Goal: Task Accomplishment & Management: Manage account settings

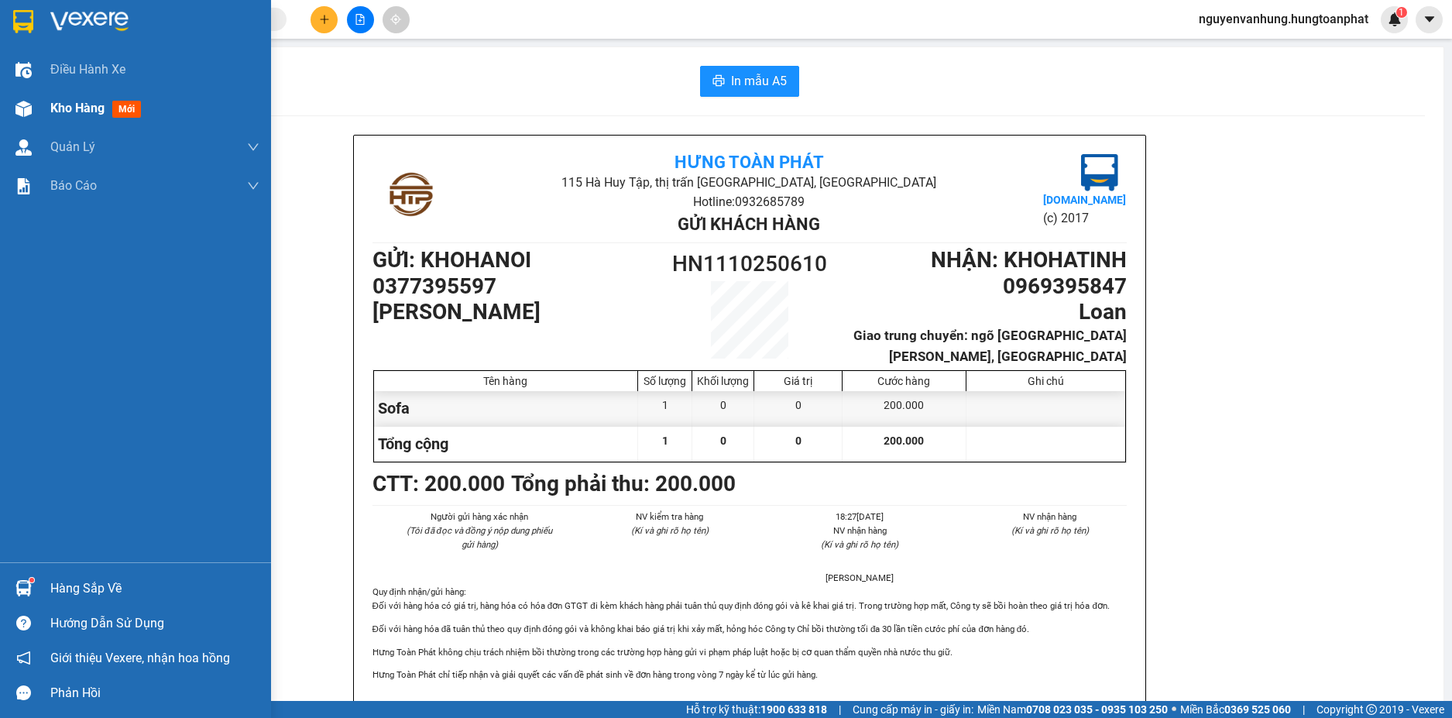
click at [92, 105] on span "Kho hàng" at bounding box center [77, 108] width 54 height 15
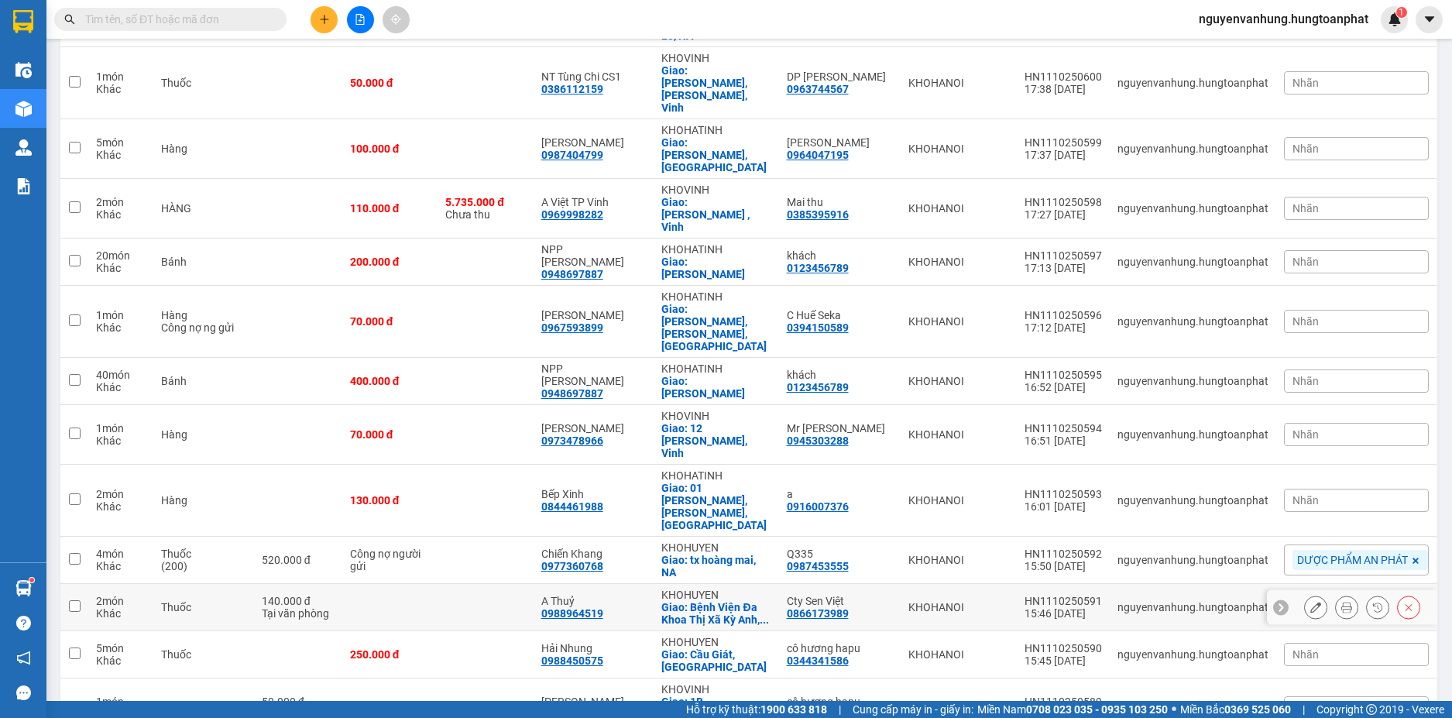
scroll to position [852, 0]
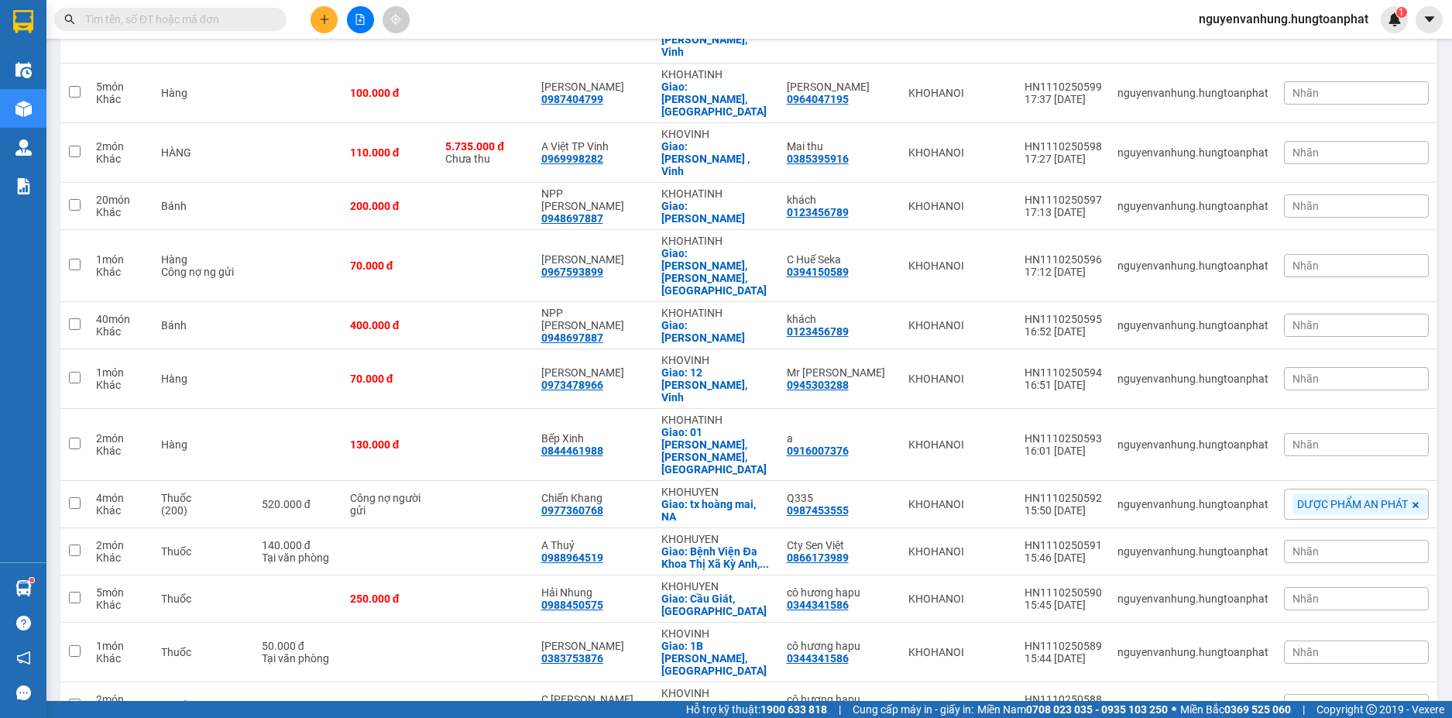
click at [247, 14] on input "text" at bounding box center [176, 19] width 183 height 17
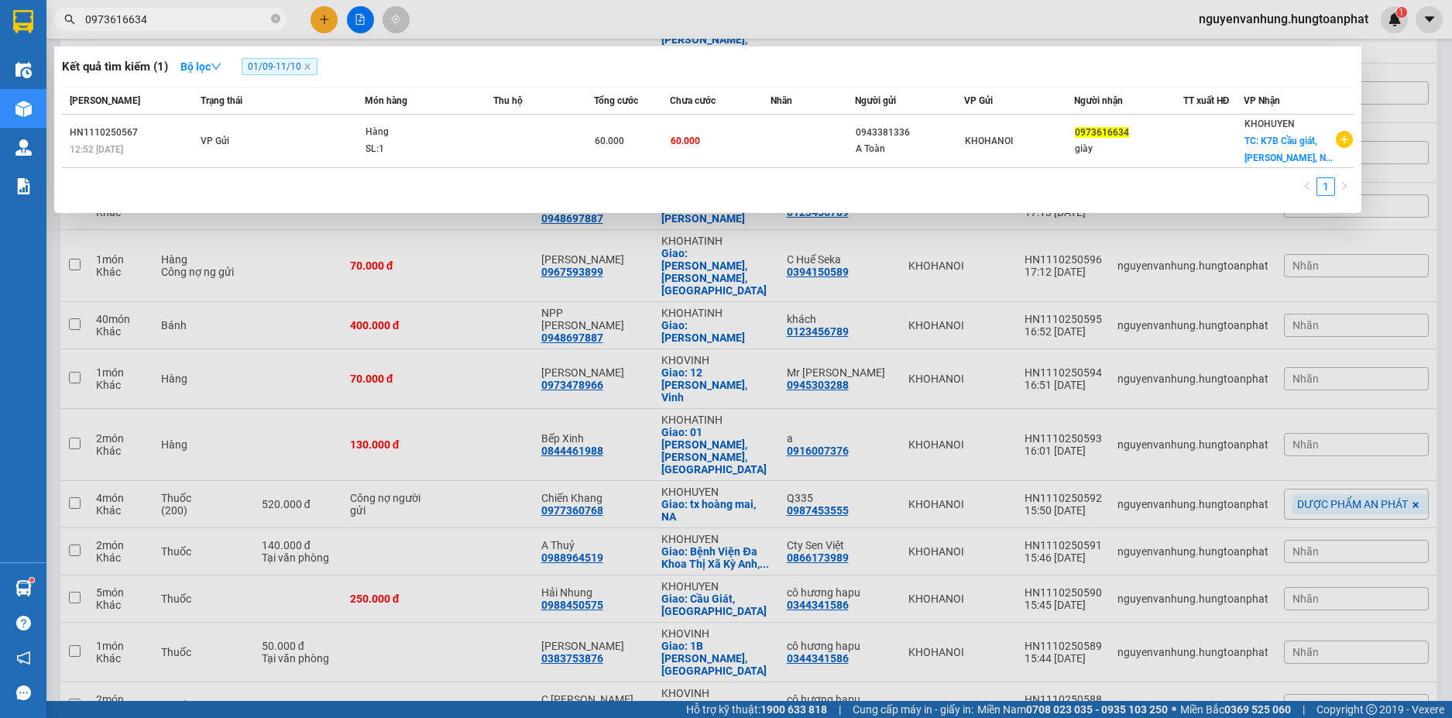
type input "0973616634"
click at [374, 446] on div at bounding box center [726, 359] width 1452 height 718
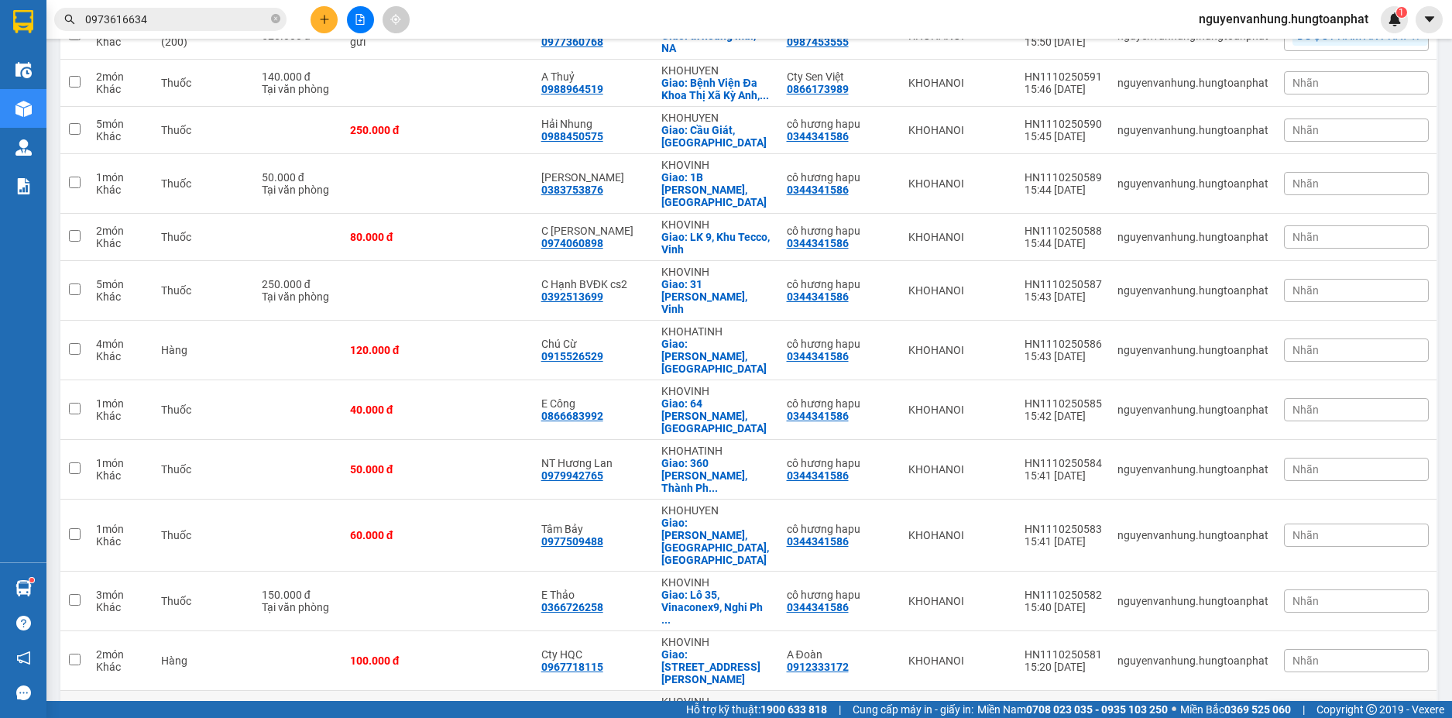
scroll to position [1472, 0]
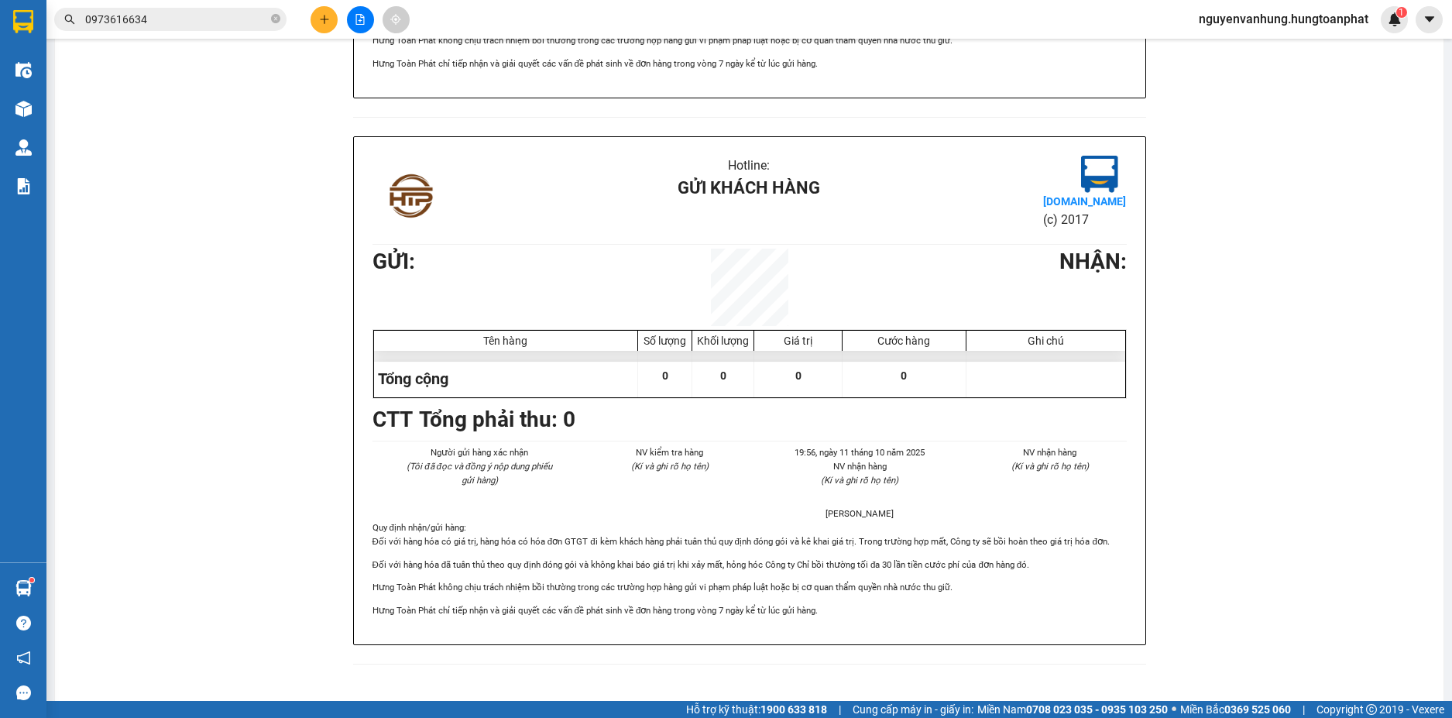
scroll to position [613, 0]
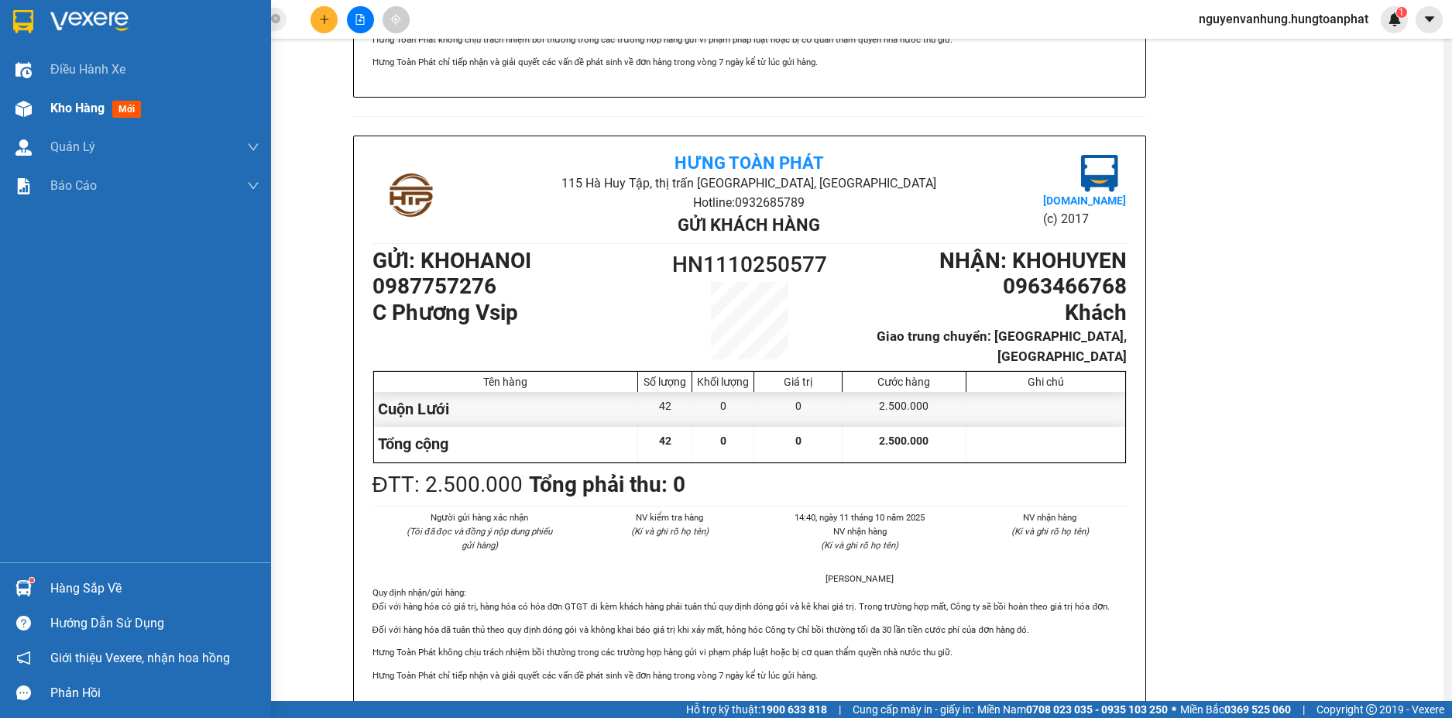
click at [88, 108] on span "Kho hàng" at bounding box center [77, 108] width 54 height 15
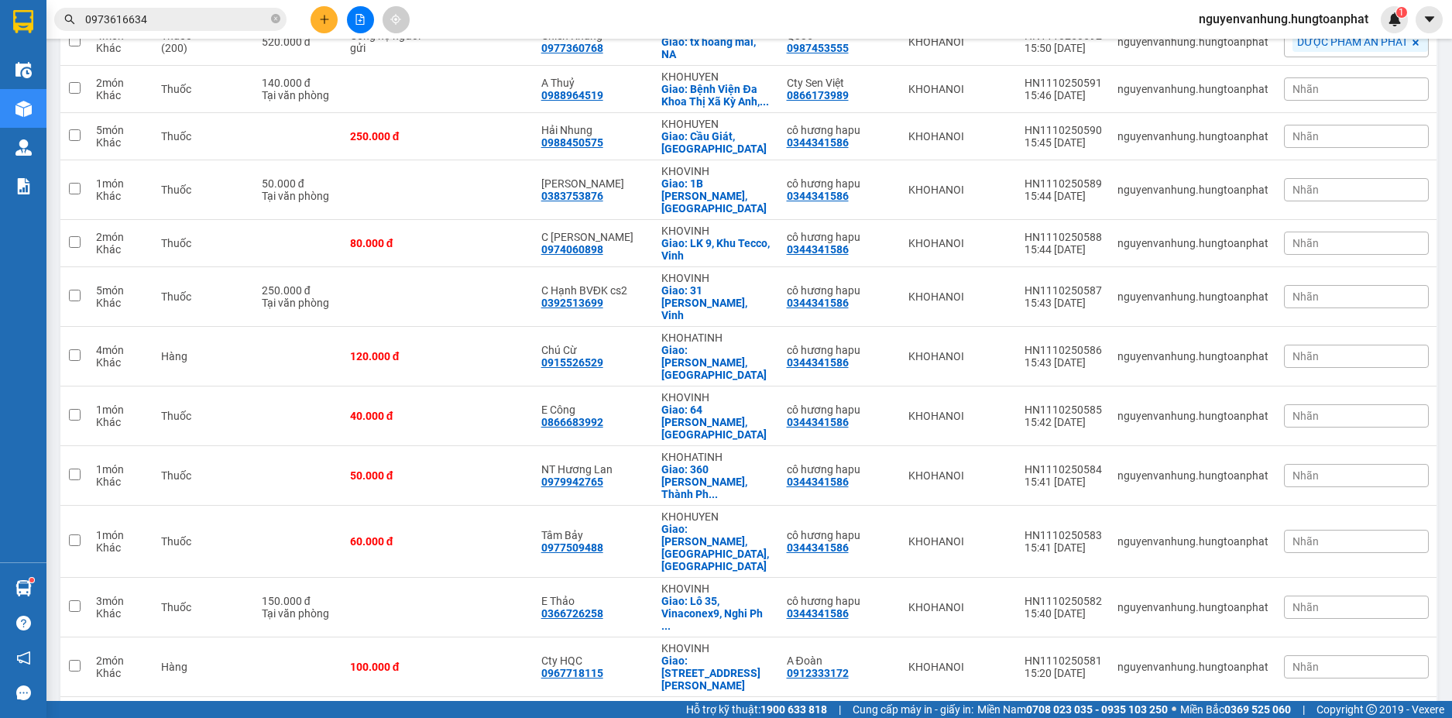
scroll to position [1542, 0]
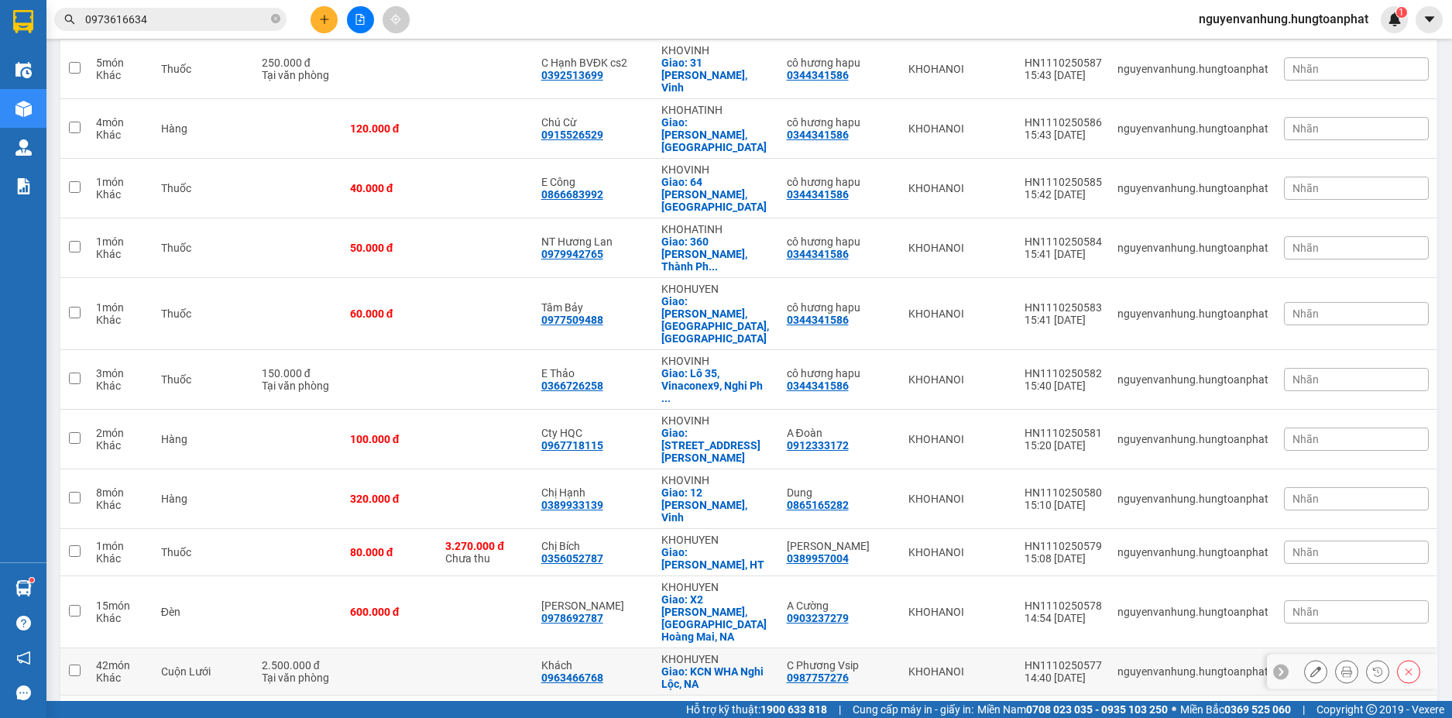
click at [1310, 666] on icon at bounding box center [1315, 671] width 11 height 11
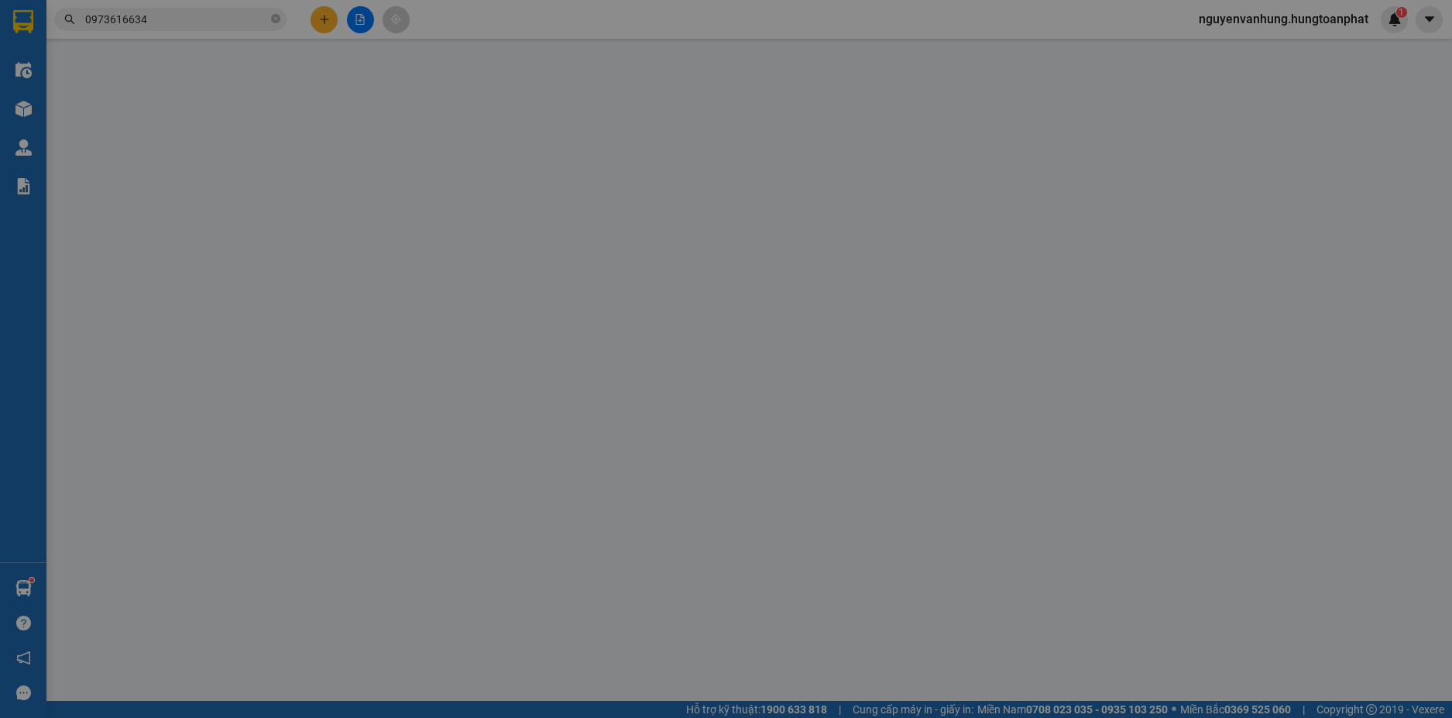
type input "0987757276"
type input "C Phương Vsip"
type input "0963466768"
type input "Khách"
checkbox input "true"
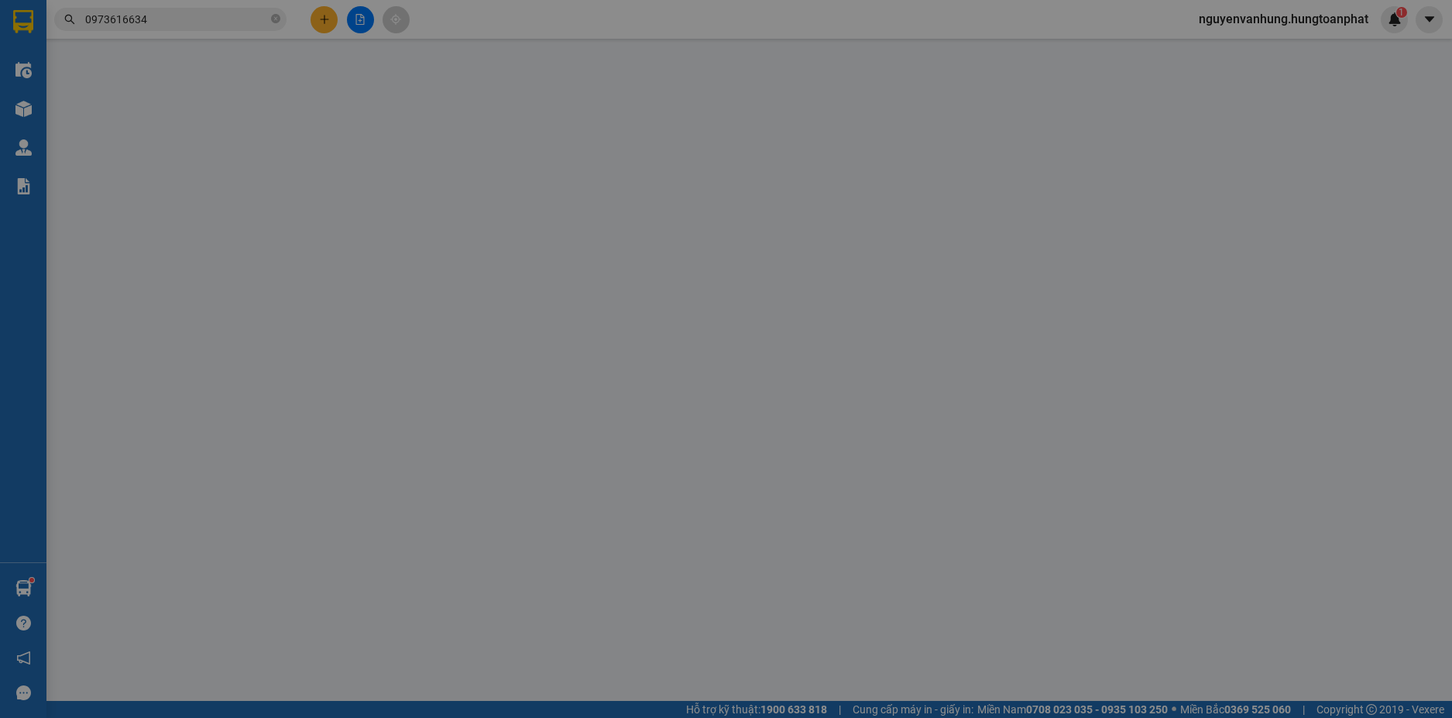
type input "KCN WHA Nghi Lộc, [GEOGRAPHIC_DATA]"
type input "0"
type input "2.500.000"
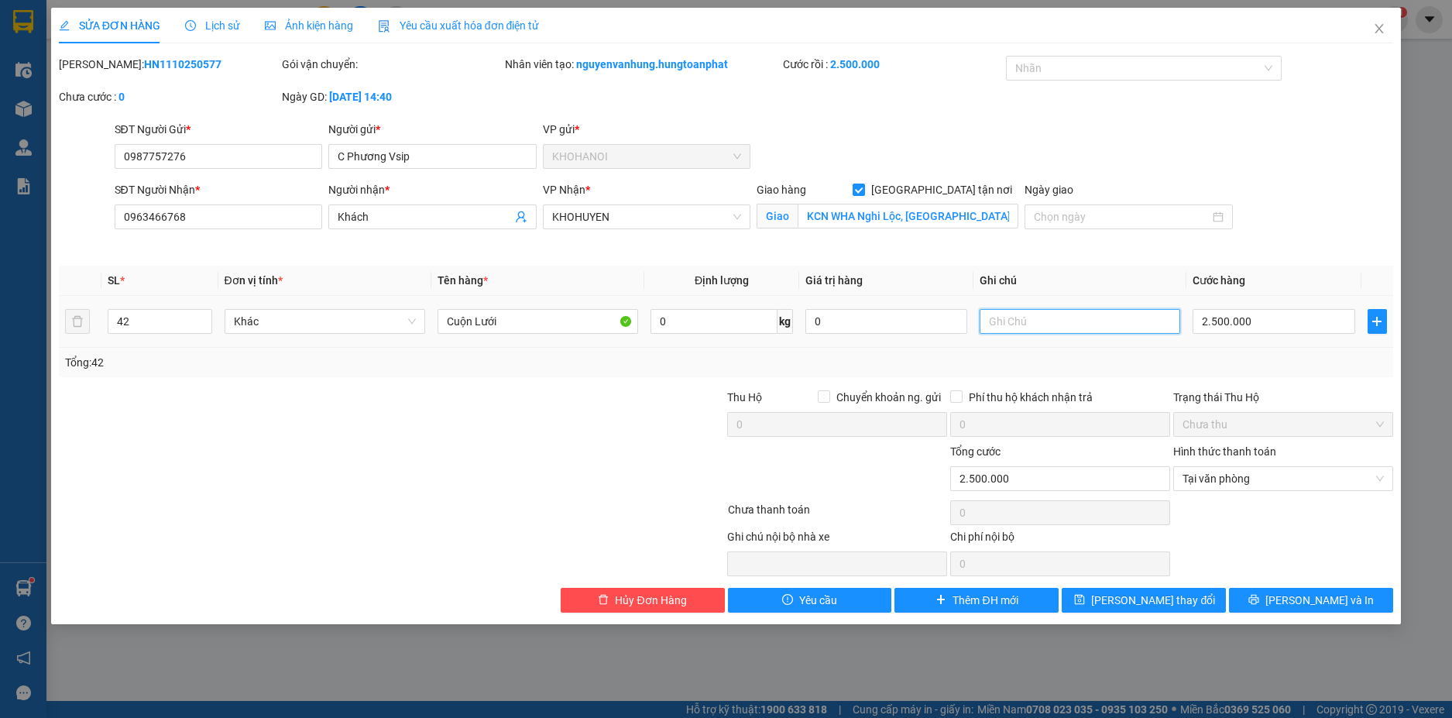
click at [1035, 318] on input "text" at bounding box center [1080, 321] width 201 height 25
type input "ký phiếu"
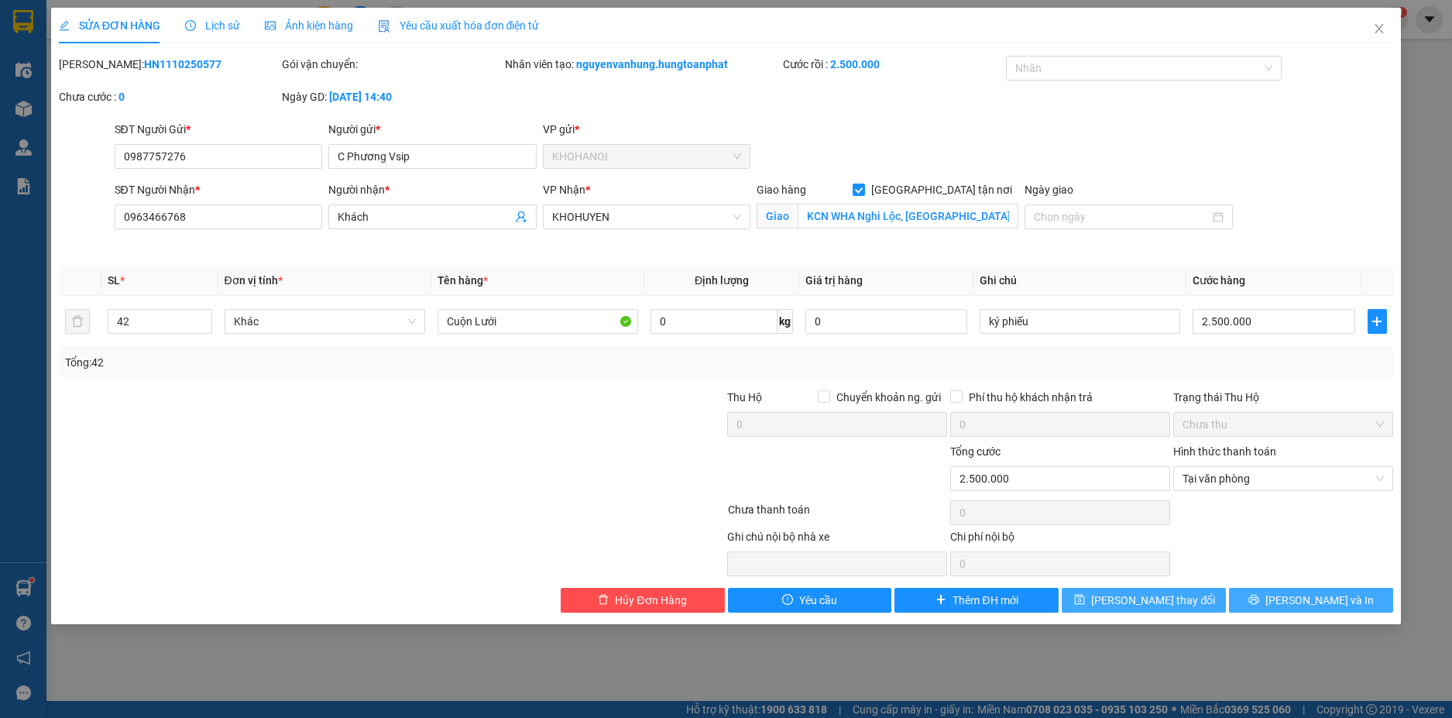
drag, startPoint x: 1342, startPoint y: 604, endPoint x: 1172, endPoint y: 598, distance: 170.5
click at [1214, 606] on div "Hủy Đơn Hàng Yêu cầu Thêm ĐH mới Lưu thay đổi Lưu và In" at bounding box center [726, 600] width 1338 height 25
click at [1361, 596] on button "Lưu và In" at bounding box center [1311, 600] width 164 height 25
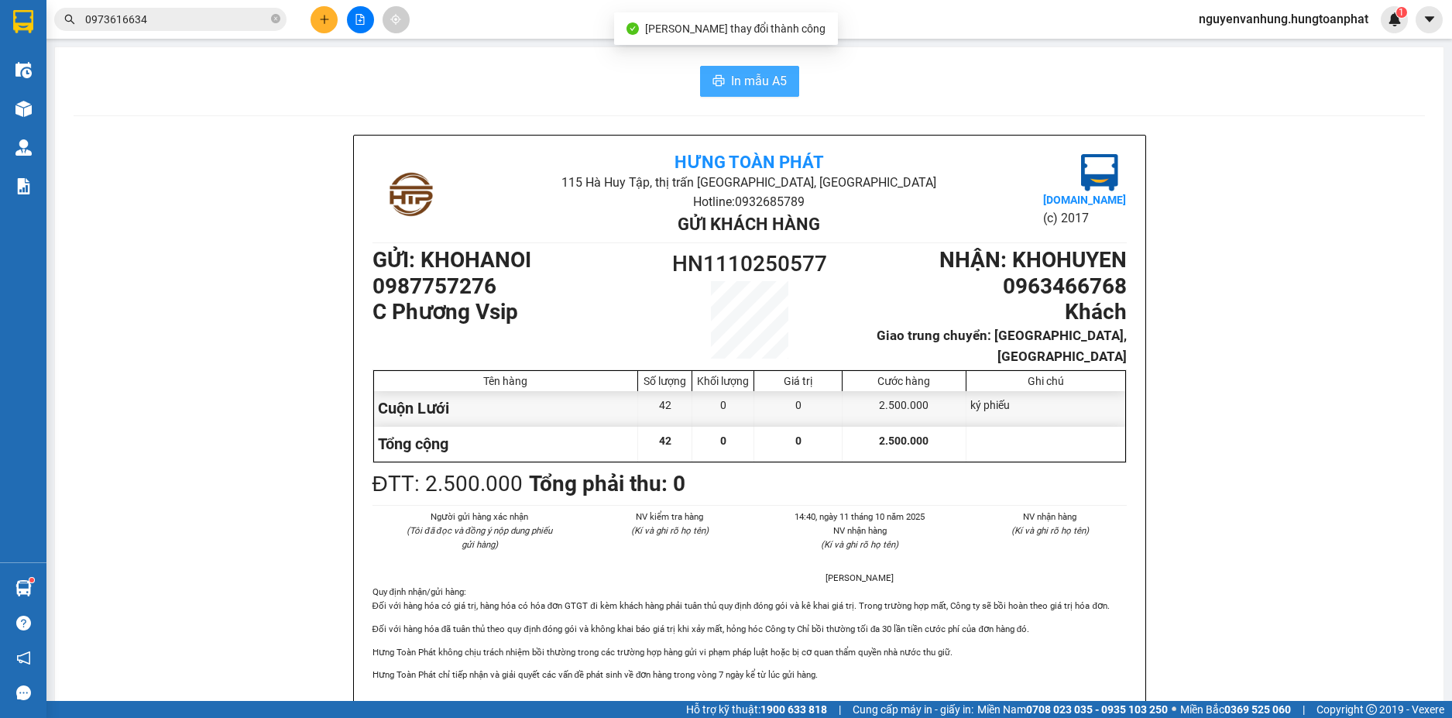
click at [757, 70] on button "In mẫu A5" at bounding box center [749, 81] width 99 height 31
click at [279, 22] on icon "close-circle" at bounding box center [275, 18] width 9 height 9
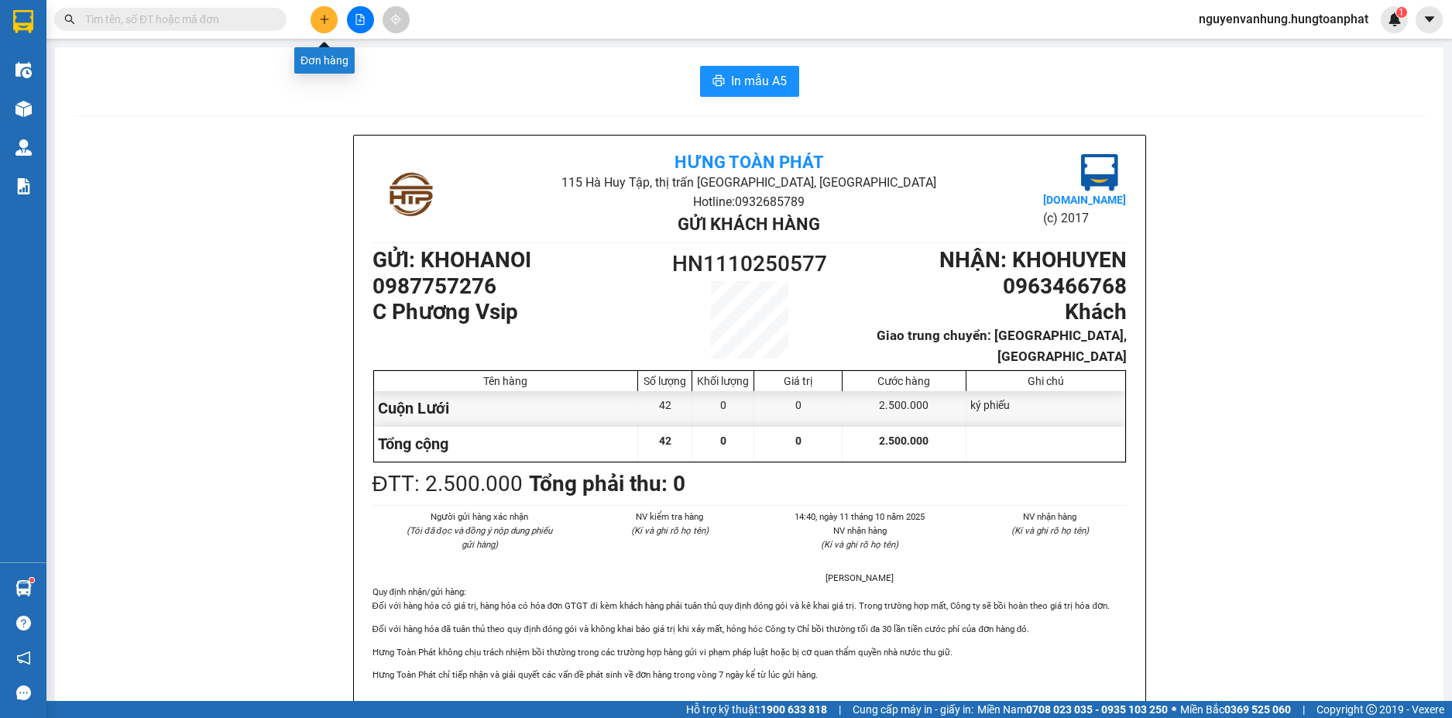
click at [318, 27] on button at bounding box center [324, 19] width 27 height 27
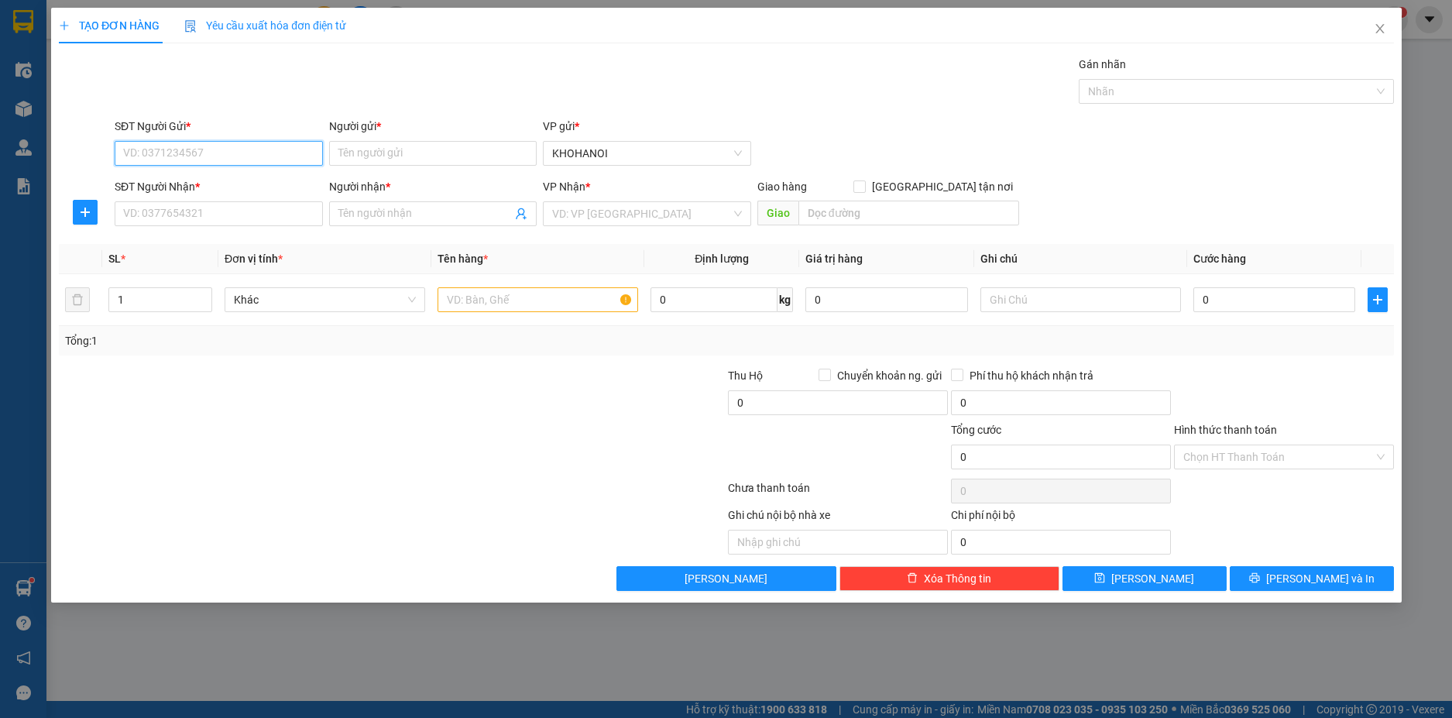
click at [214, 143] on input "SĐT Người Gửi *" at bounding box center [219, 153] width 208 height 25
click at [208, 184] on div "0528886688 - TĐ Thành Quang" at bounding box center [219, 184] width 190 height 17
type input "0528886688"
type input "TĐ Thành Quang"
type input "0528886688"
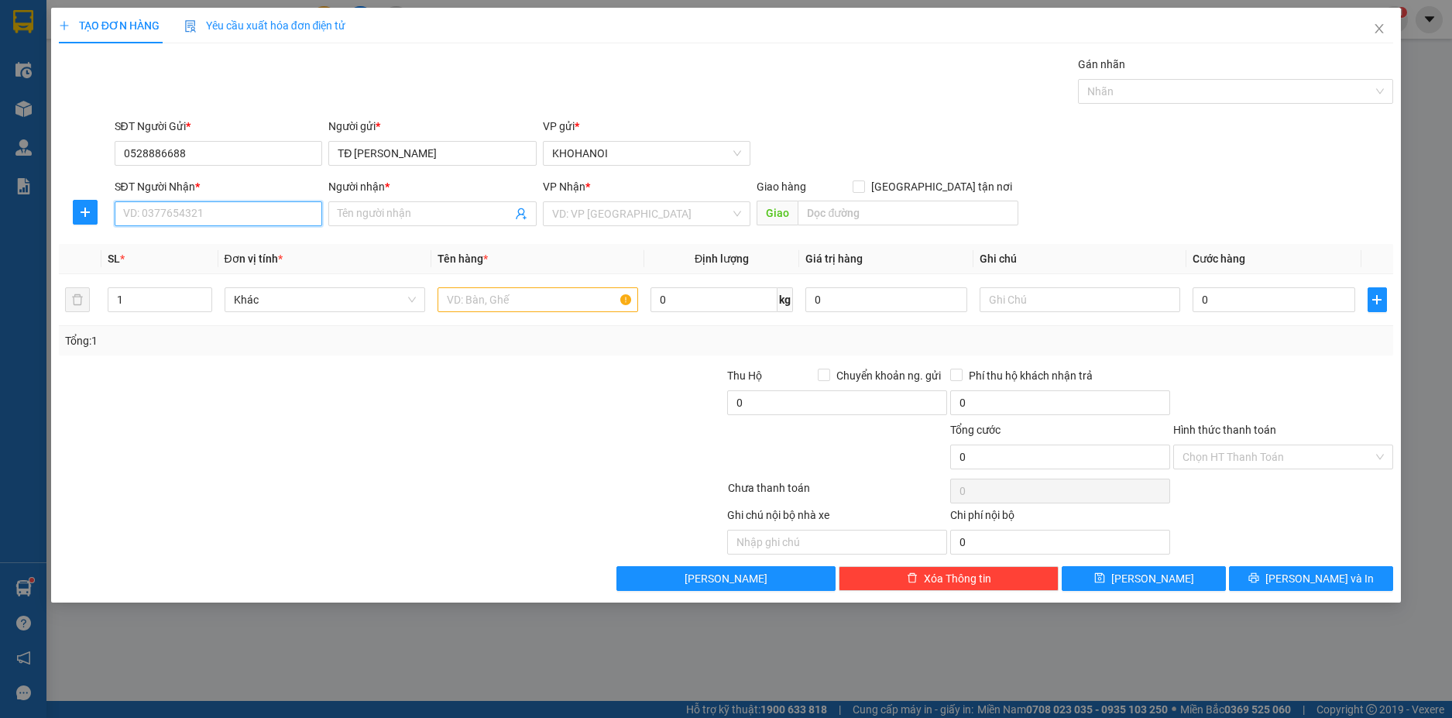
click at [187, 222] on input "SĐT Người Nhận *" at bounding box center [219, 213] width 208 height 25
click at [185, 240] on div "0971883277 - Sử Tâm" at bounding box center [232, 244] width 217 height 17
type input "0971883277"
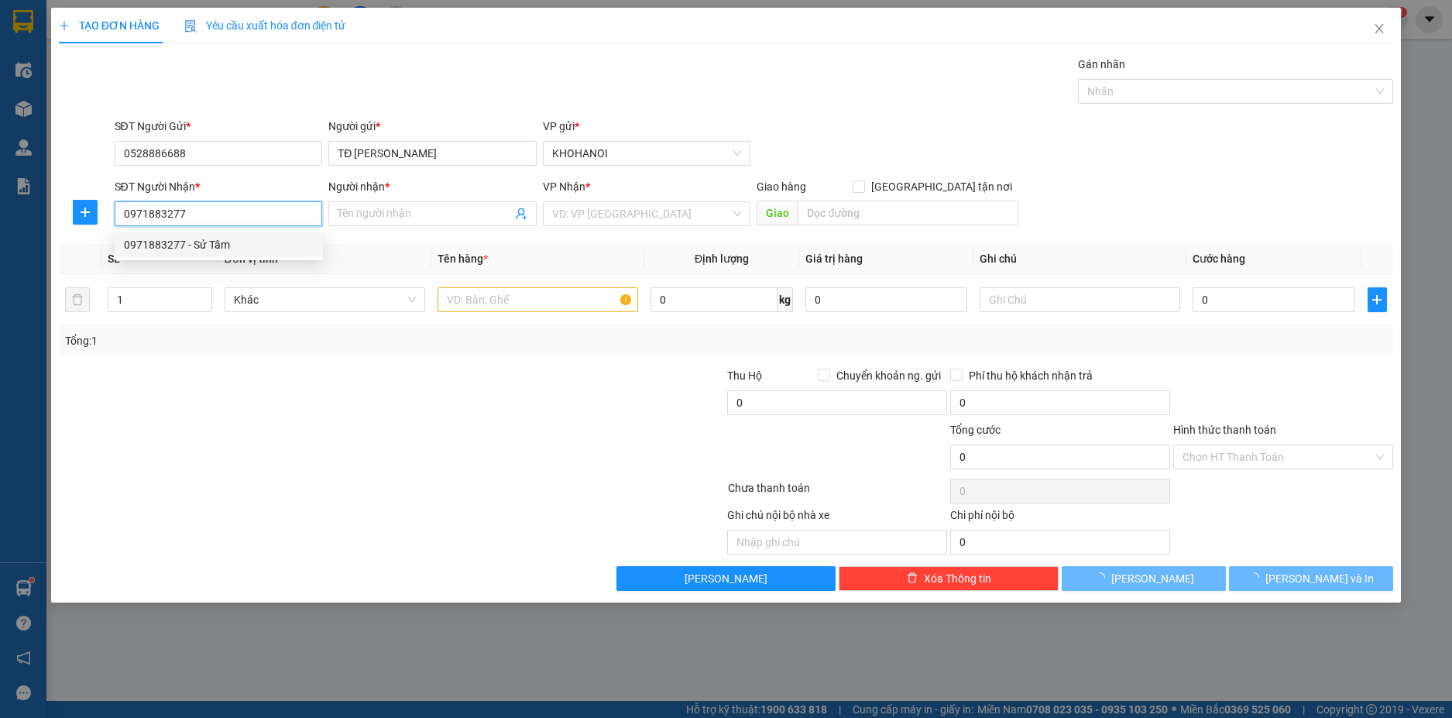
type input "Sử Tâm"
checkbox input "true"
type input "Diễn Lộc, [GEOGRAPHIC_DATA], [GEOGRAPHIC_DATA]"
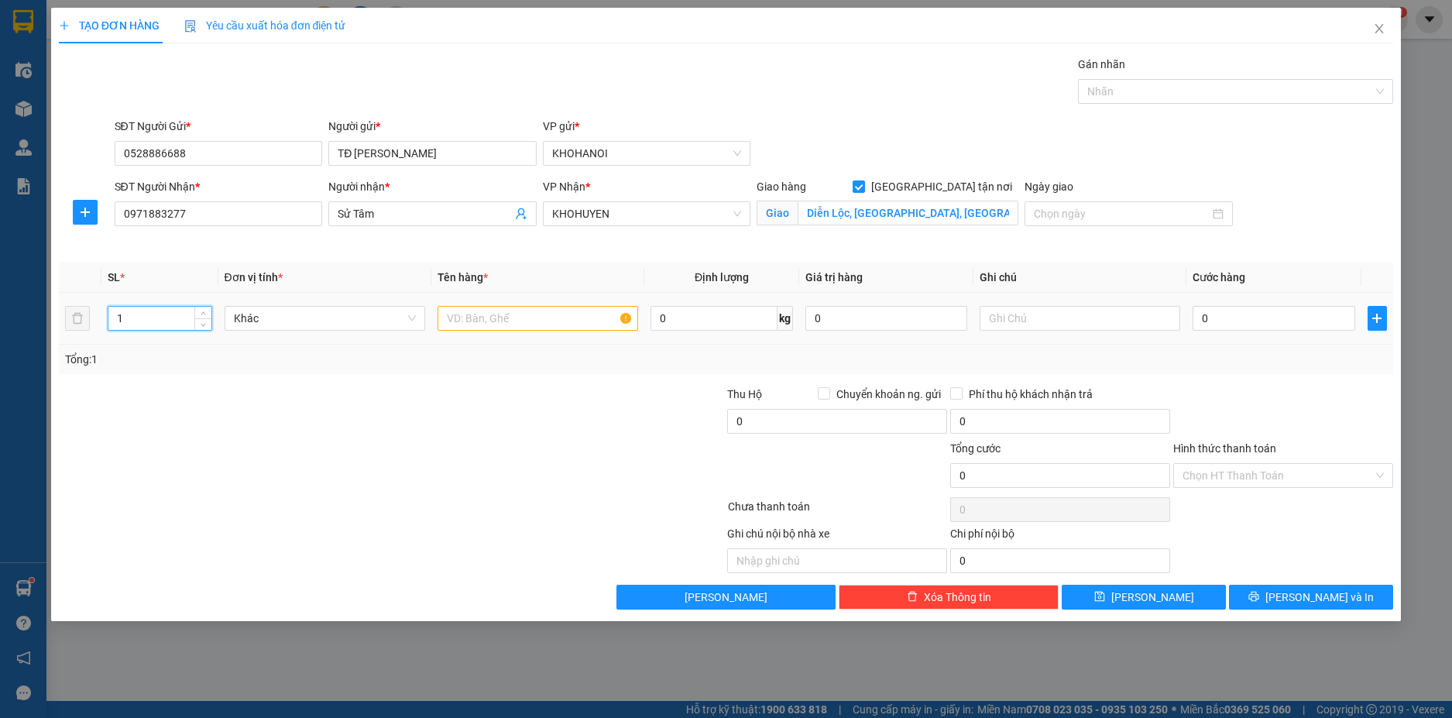
click at [156, 323] on input "1" at bounding box center [159, 318] width 102 height 23
type input "100"
click at [517, 317] on input "text" at bounding box center [538, 318] width 201 height 25
type input "Sữa"
click at [1057, 323] on input "text" at bounding box center [1080, 318] width 201 height 25
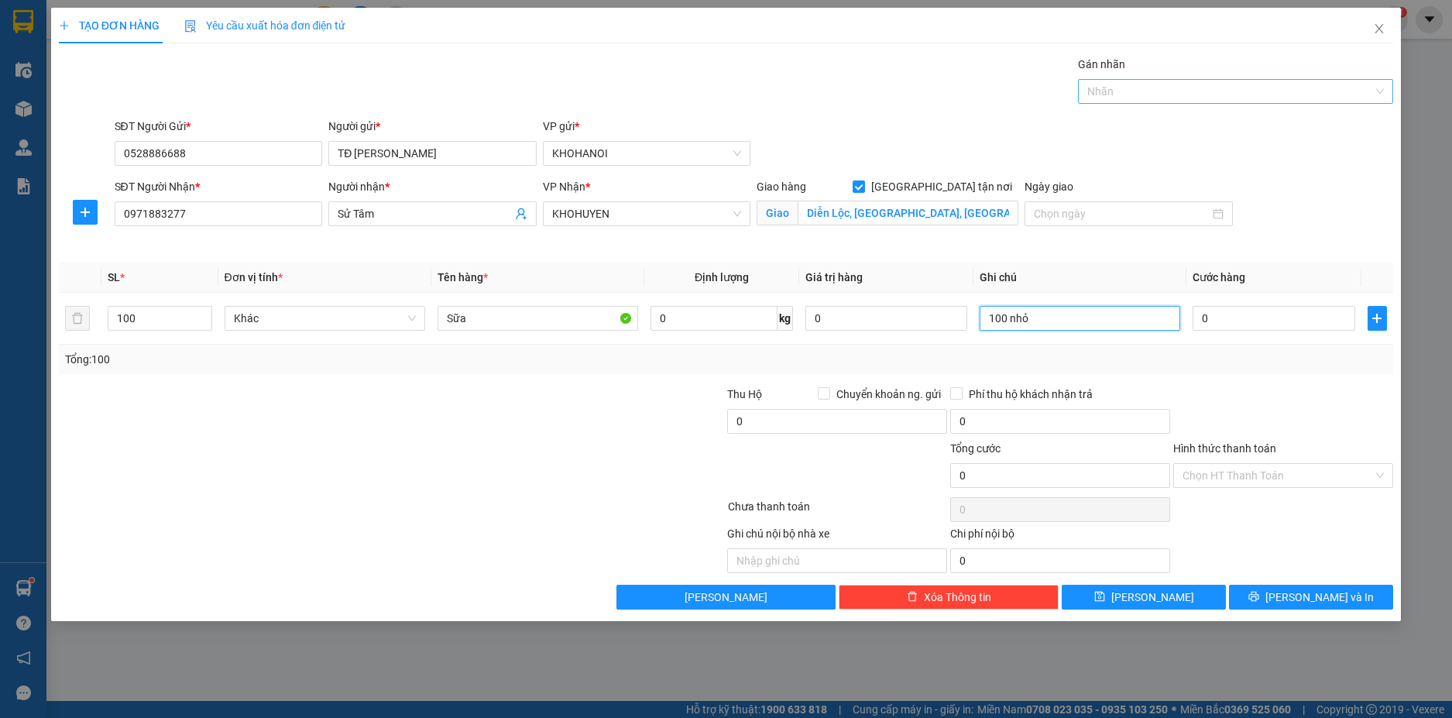
click at [1169, 86] on div at bounding box center [1228, 91] width 292 height 19
type input "100 nhỏ"
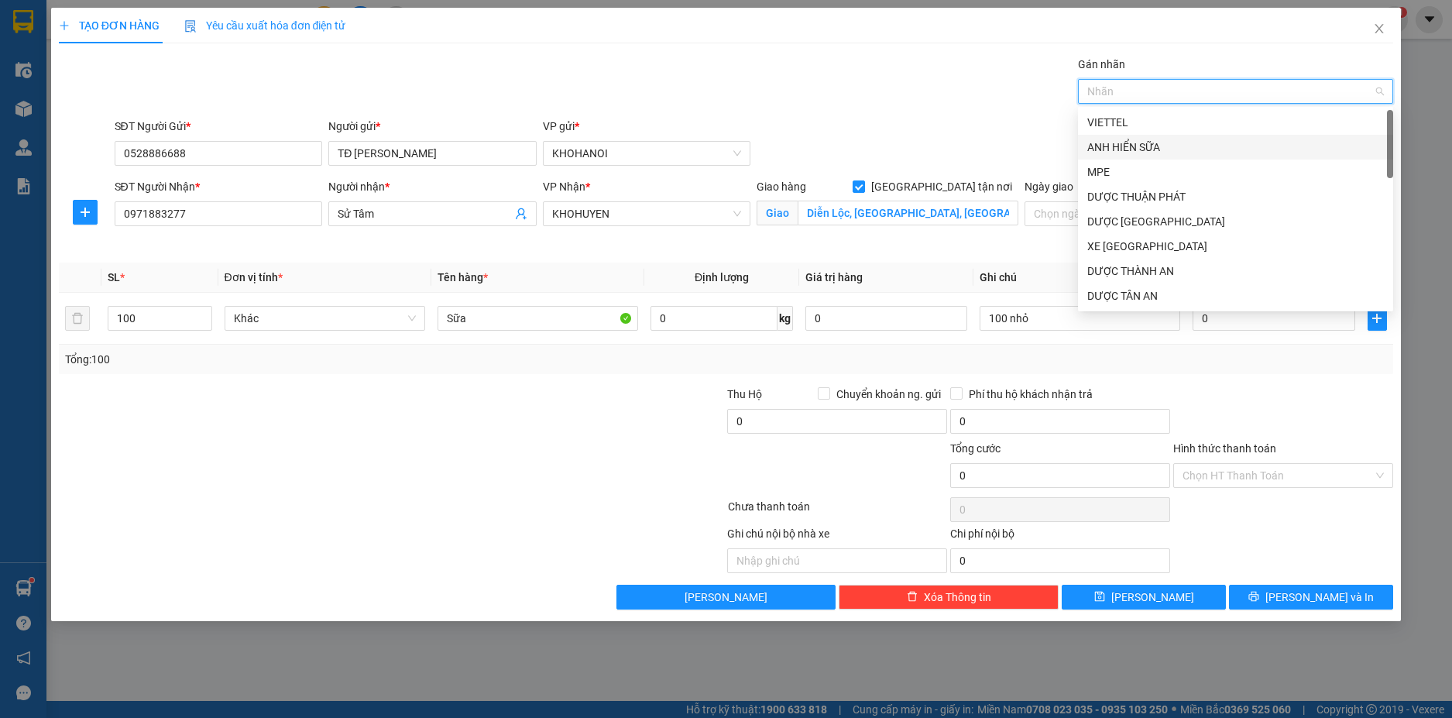
click at [1134, 144] on div "ANH HIỂN SỮA" at bounding box center [1235, 147] width 297 height 17
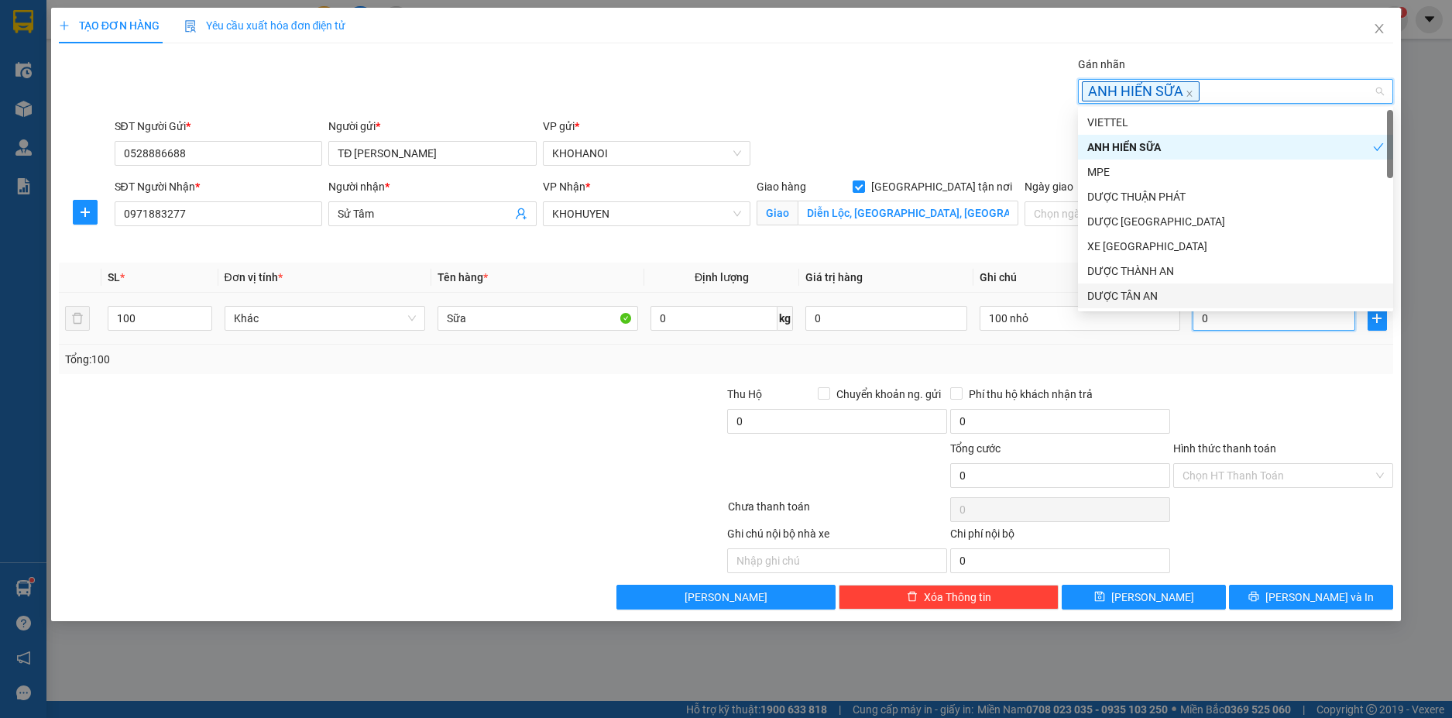
click at [1235, 328] on input "0" at bounding box center [1274, 318] width 162 height 25
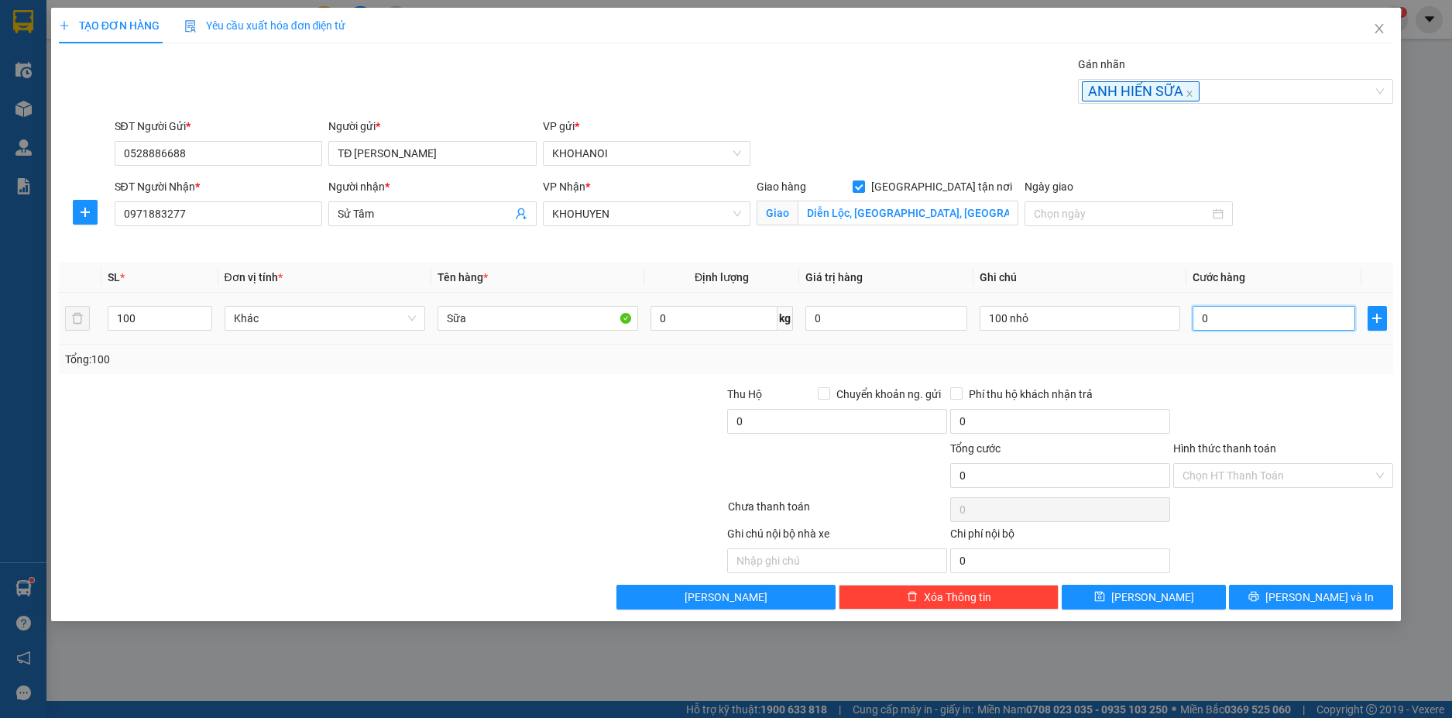
type input "6"
type input "60"
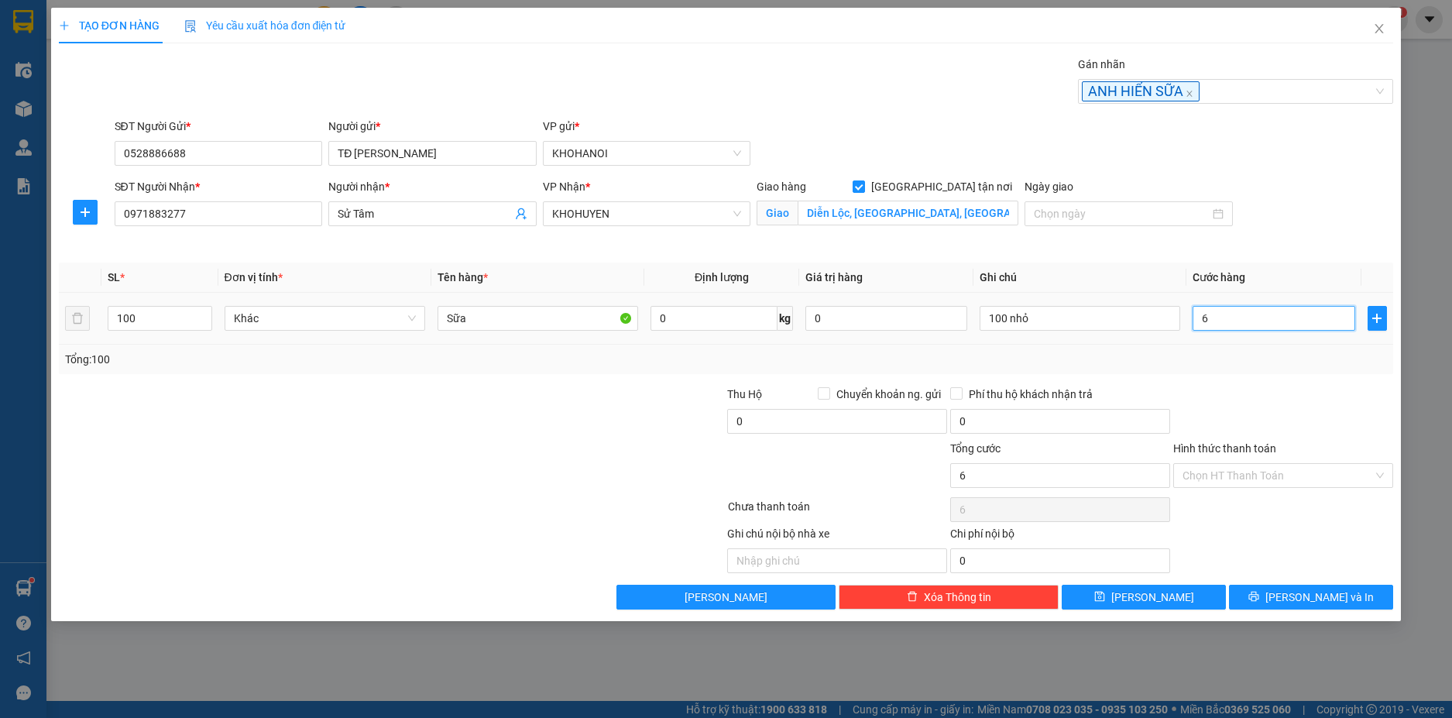
type input "60"
type input "600"
type input "600.000"
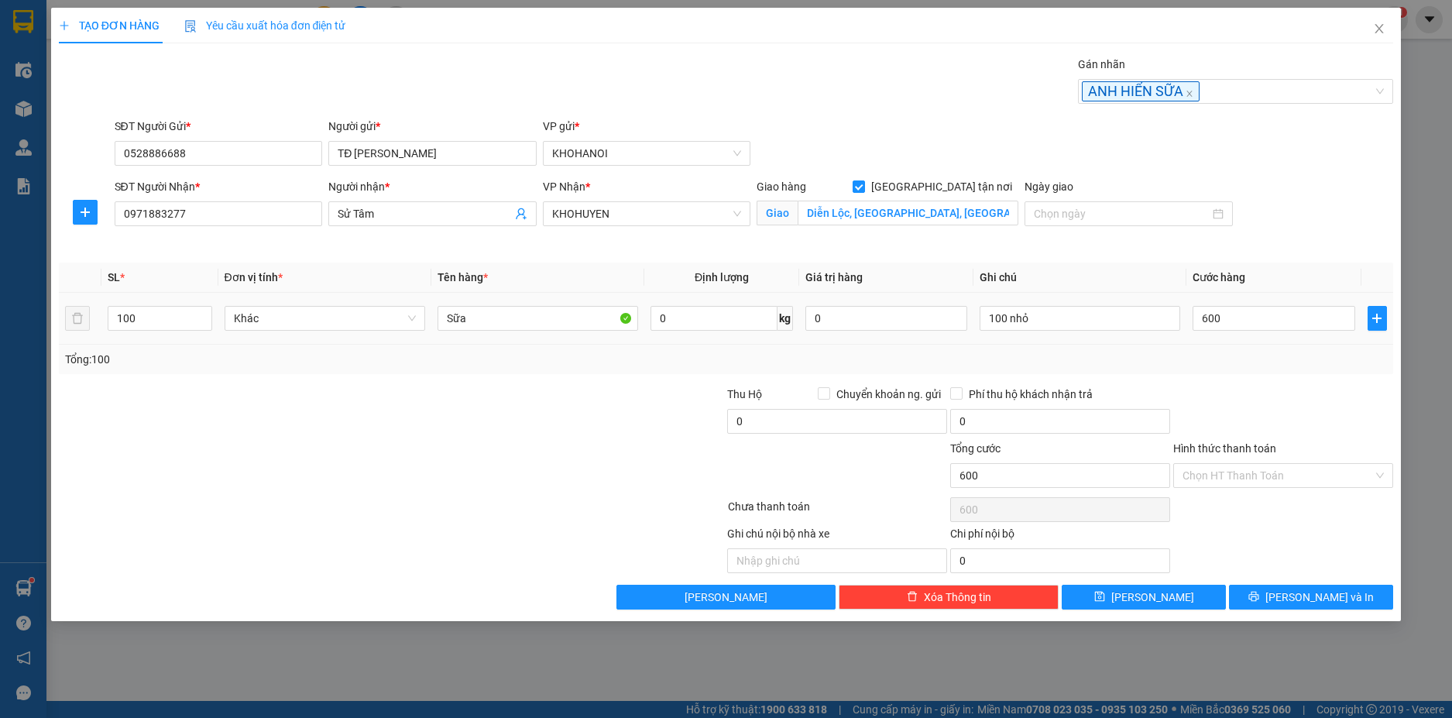
type input "600.000"
click at [1222, 359] on div "Tổng: 100" at bounding box center [726, 359] width 1323 height 17
click at [1245, 470] on input "Hình thức thanh toán" at bounding box center [1278, 475] width 191 height 23
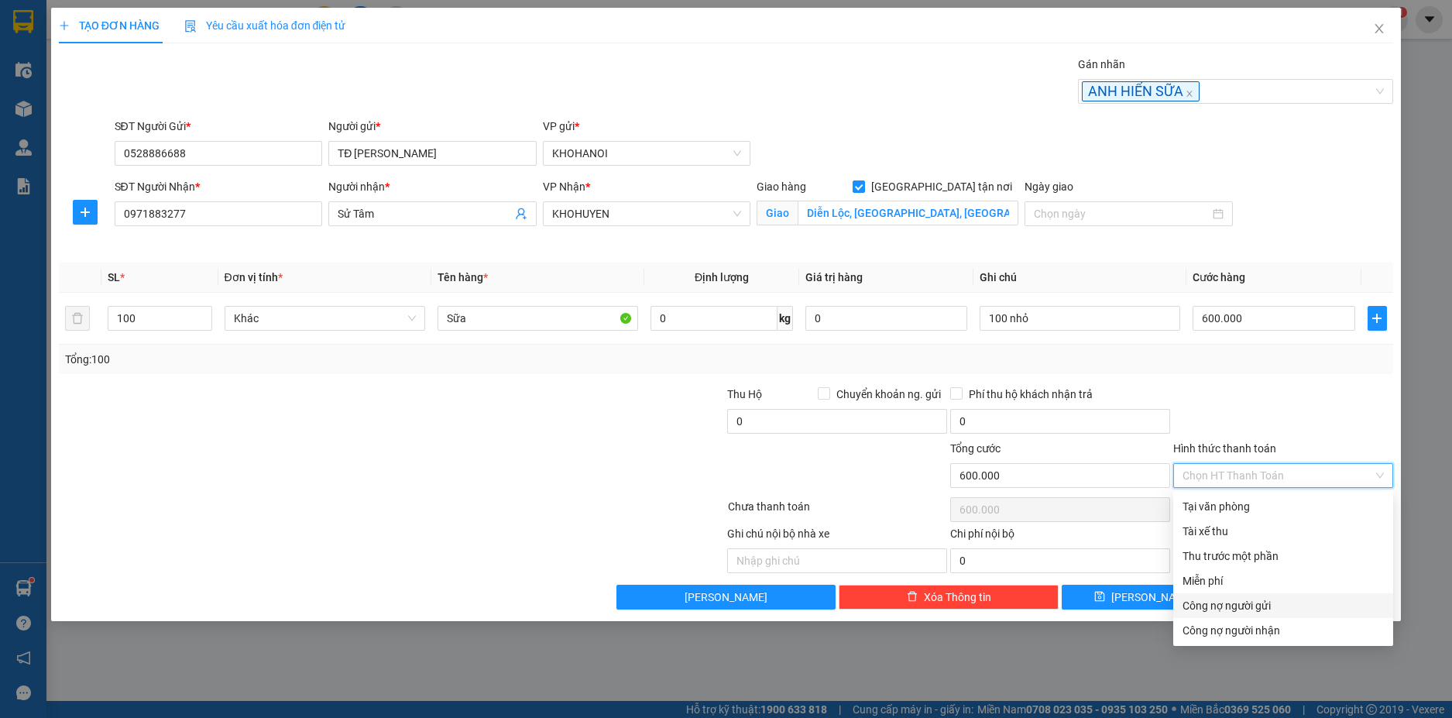
click at [1255, 599] on div "Công nợ người gửi" at bounding box center [1283, 605] width 201 height 17
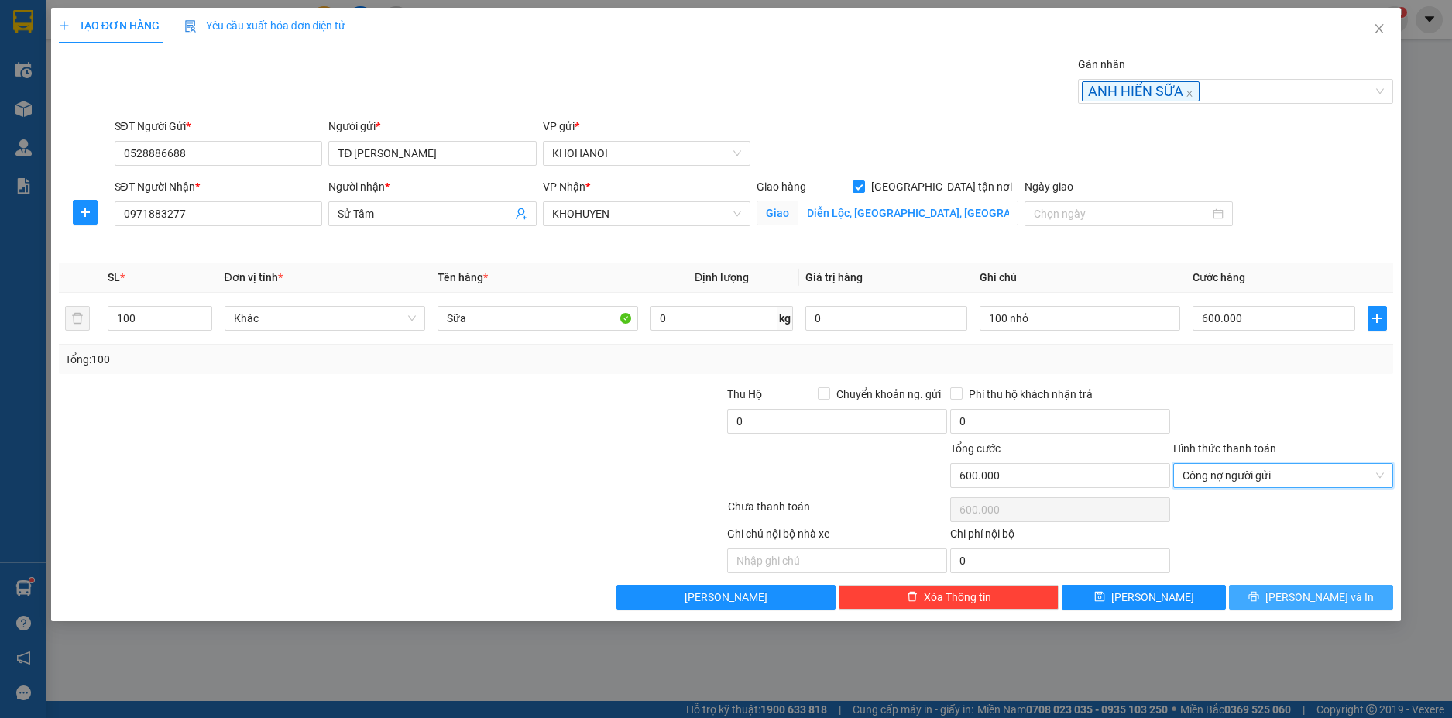
type input "0"
drag, startPoint x: 1267, startPoint y: 592, endPoint x: 1247, endPoint y: 490, distance: 103.4
click at [1247, 490] on div "Transit Pickup Surcharge Ids Transit Deliver Surcharge Ids Transit Deliver Surc…" at bounding box center [726, 333] width 1335 height 554
click at [1245, 482] on span "Công nợ người gửi" at bounding box center [1283, 475] width 201 height 23
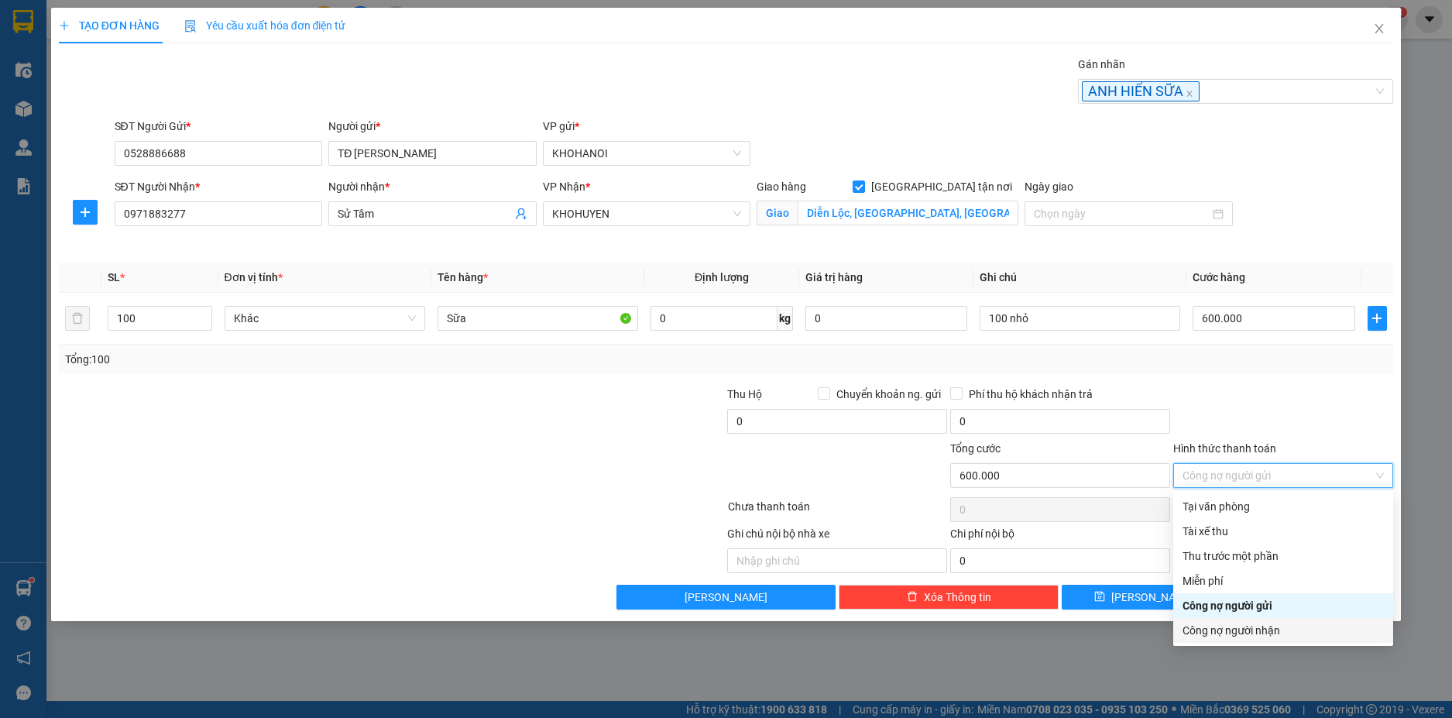
click at [1266, 627] on div "Công nợ người nhận" at bounding box center [1283, 630] width 201 height 17
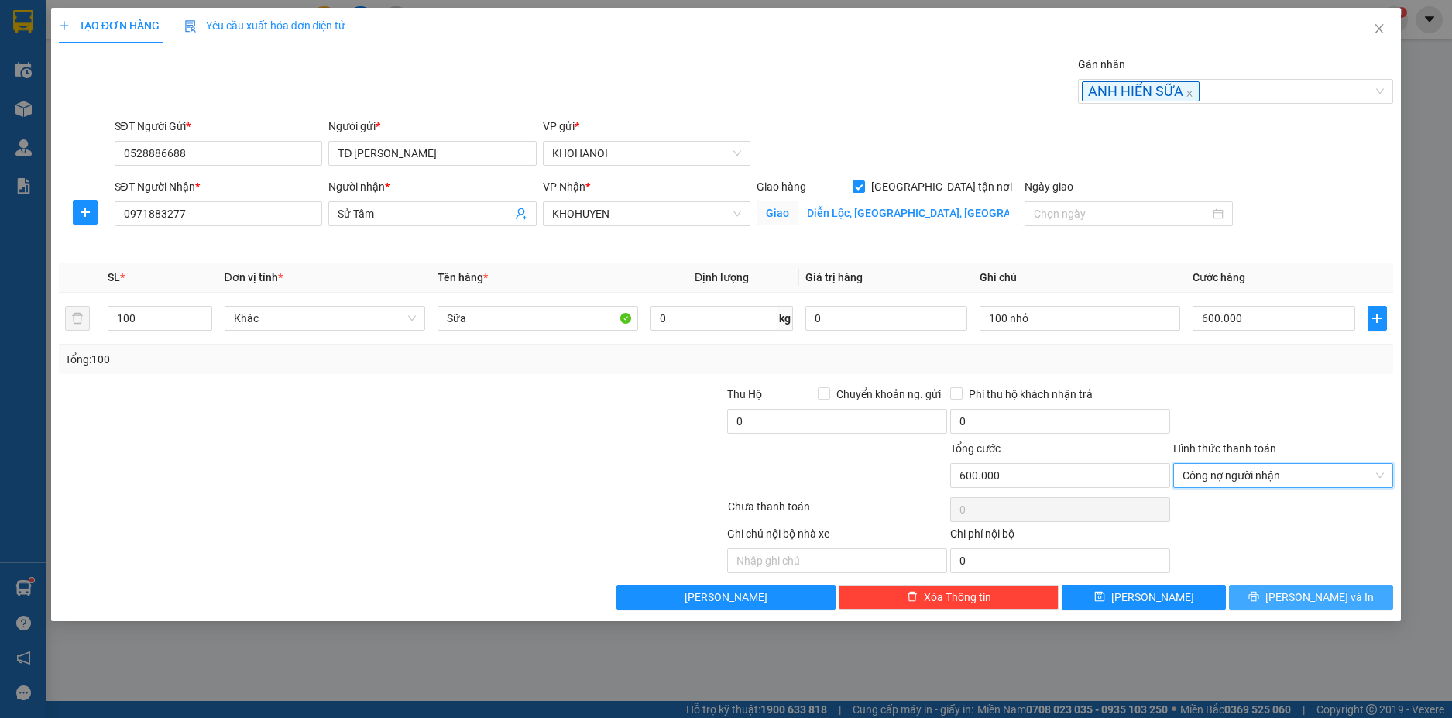
click at [1293, 598] on button "Lưu và In" at bounding box center [1311, 597] width 164 height 25
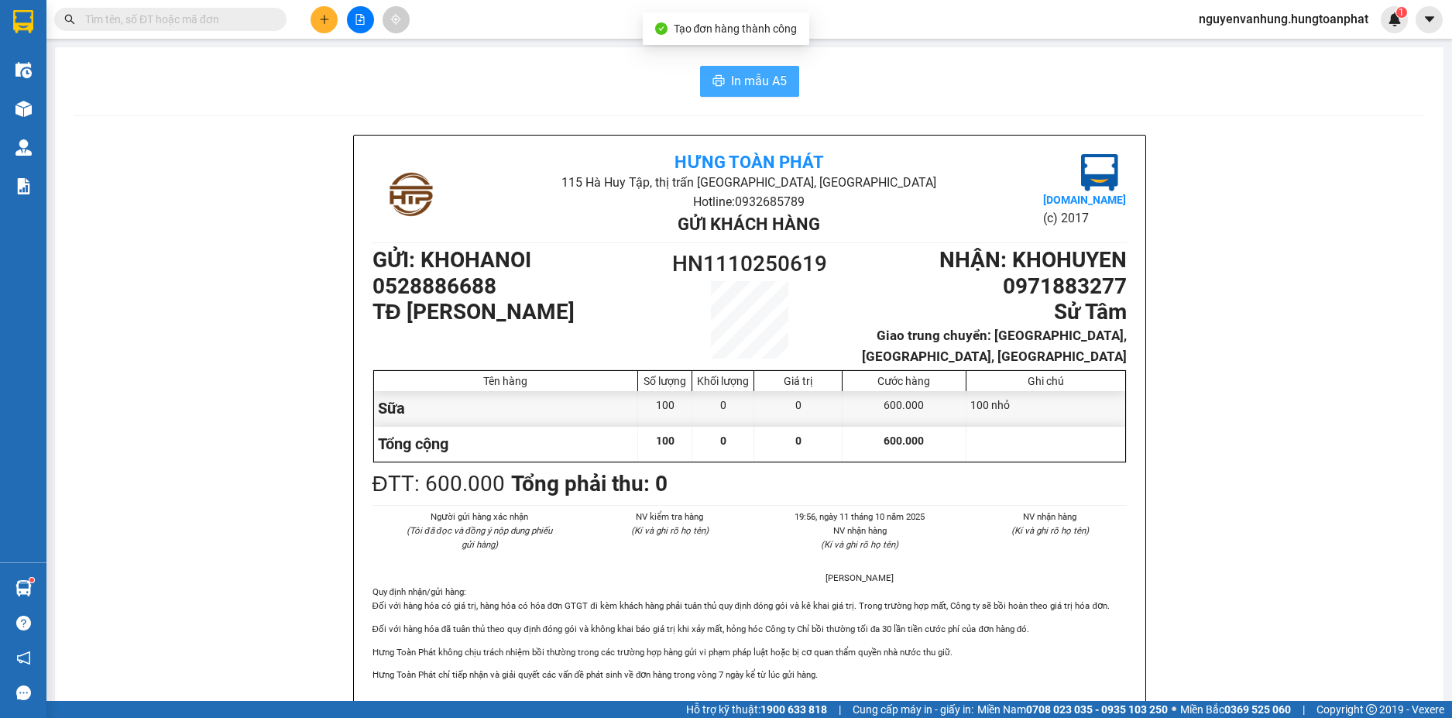
click at [747, 77] on span "In mẫu A5" at bounding box center [759, 80] width 56 height 19
click at [324, 24] on icon "plus" at bounding box center [324, 19] width 11 height 11
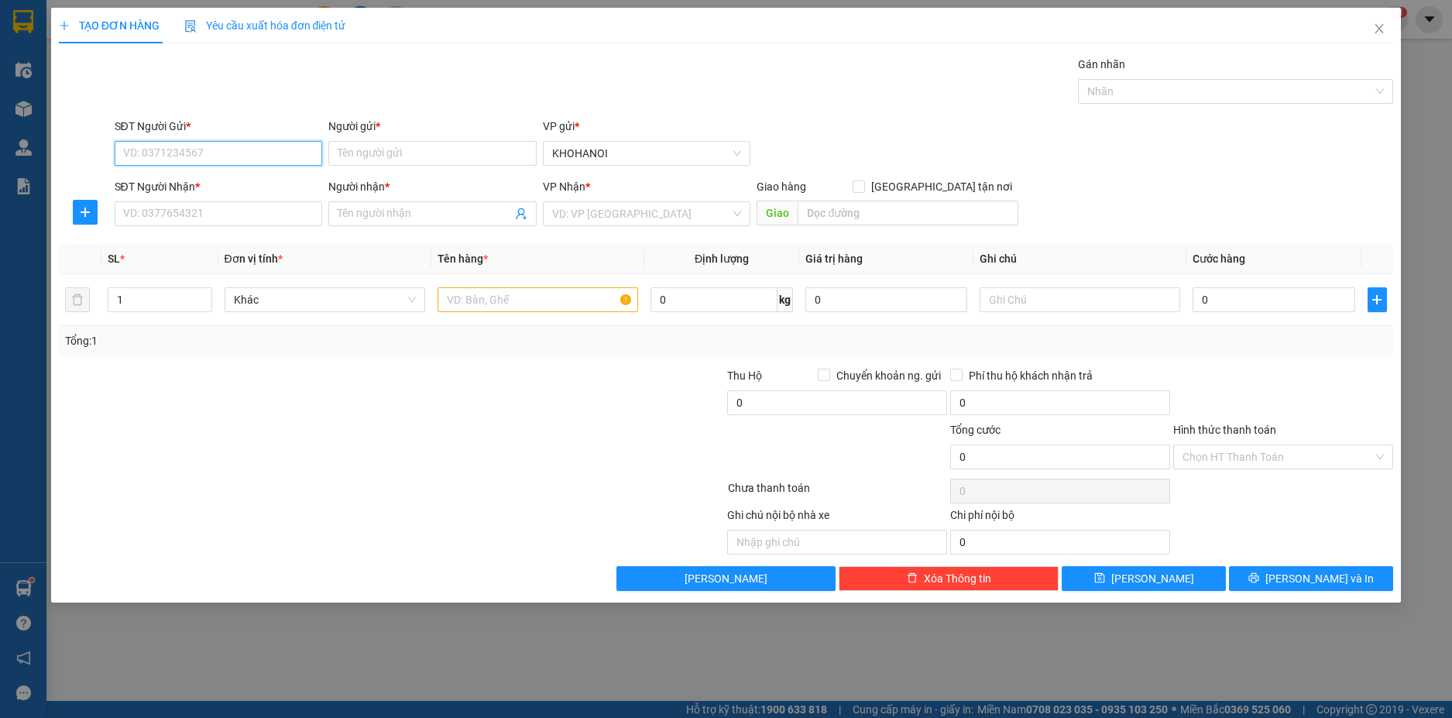
click at [238, 153] on input "SĐT Người Gửi *" at bounding box center [219, 153] width 208 height 25
click at [214, 183] on div "0528886688 - TĐ Thành Quang" at bounding box center [219, 184] width 190 height 17
type input "0528886688"
type input "TĐ Thành Quang"
type input "0528886688"
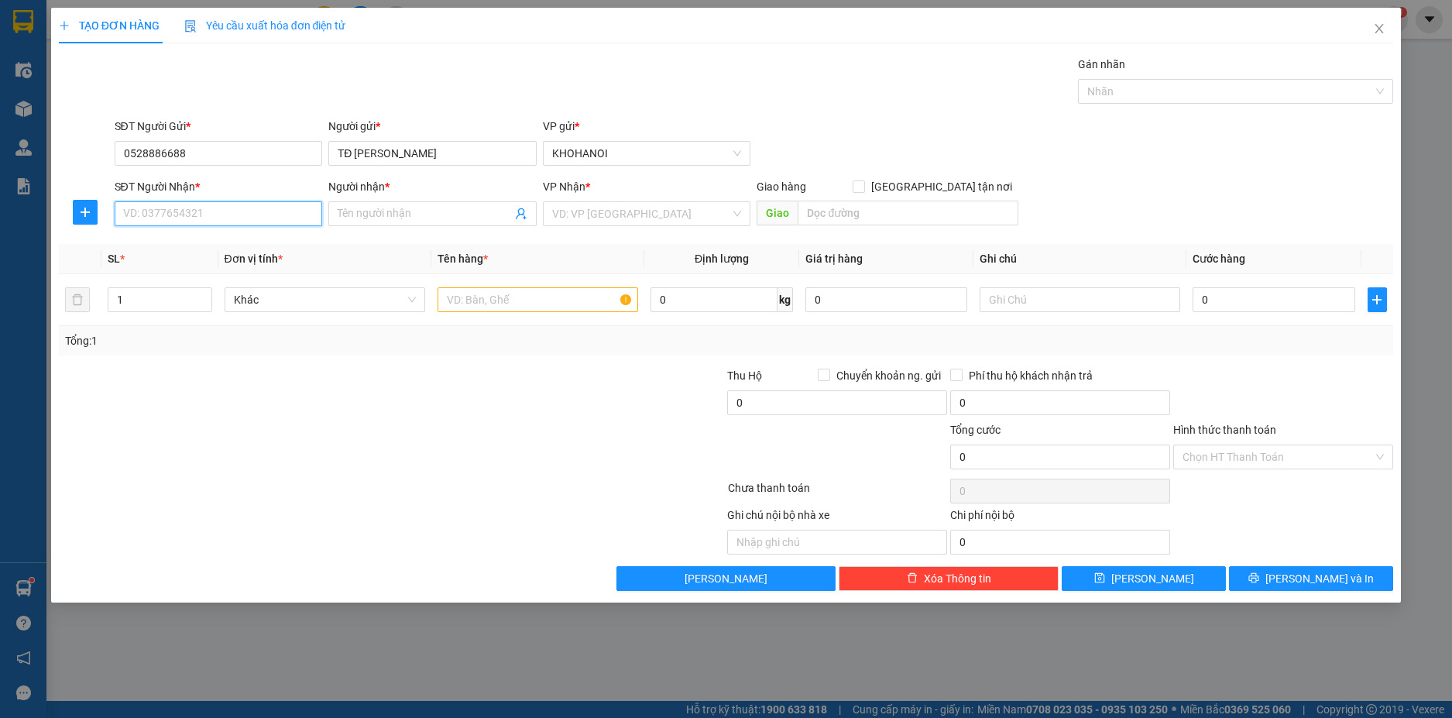
click at [218, 215] on input "SĐT Người Nhận *" at bounding box center [219, 213] width 208 height 25
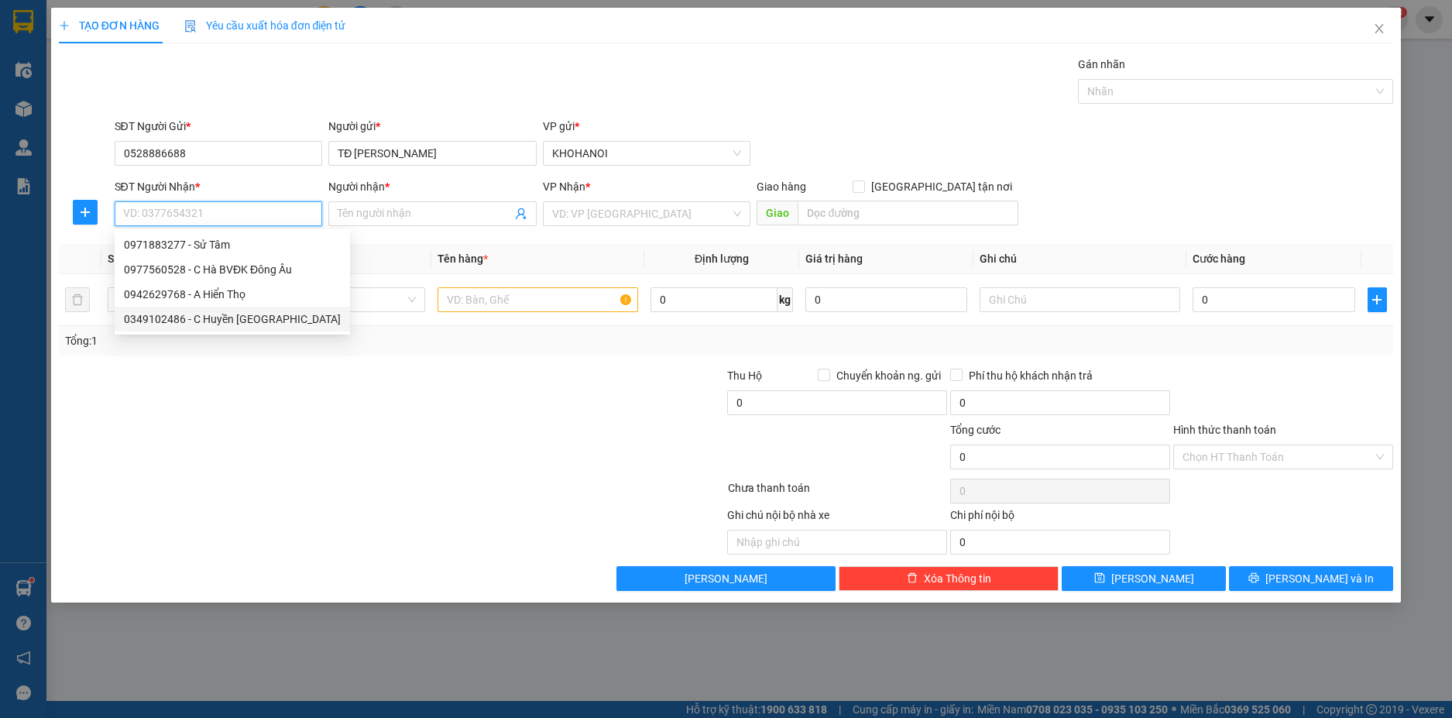
click at [233, 321] on div "0349102486 - C Huyền Cầu Đôi" at bounding box center [232, 319] width 217 height 17
type input "0349102486"
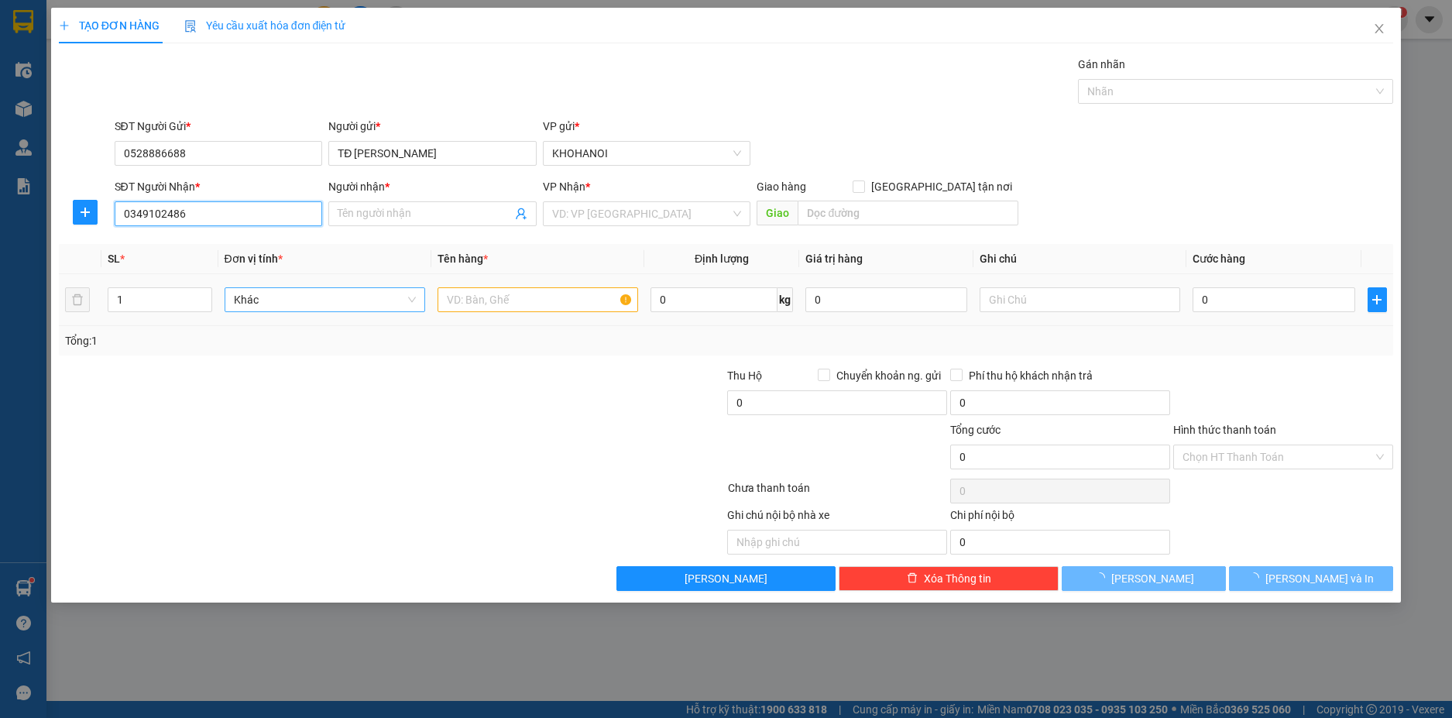
type input "C Huyền Cầu Đôi"
checkbox input "true"
type input "[GEOGRAPHIC_DATA], [GEOGRAPHIC_DATA], [GEOGRAPHIC_DATA]"
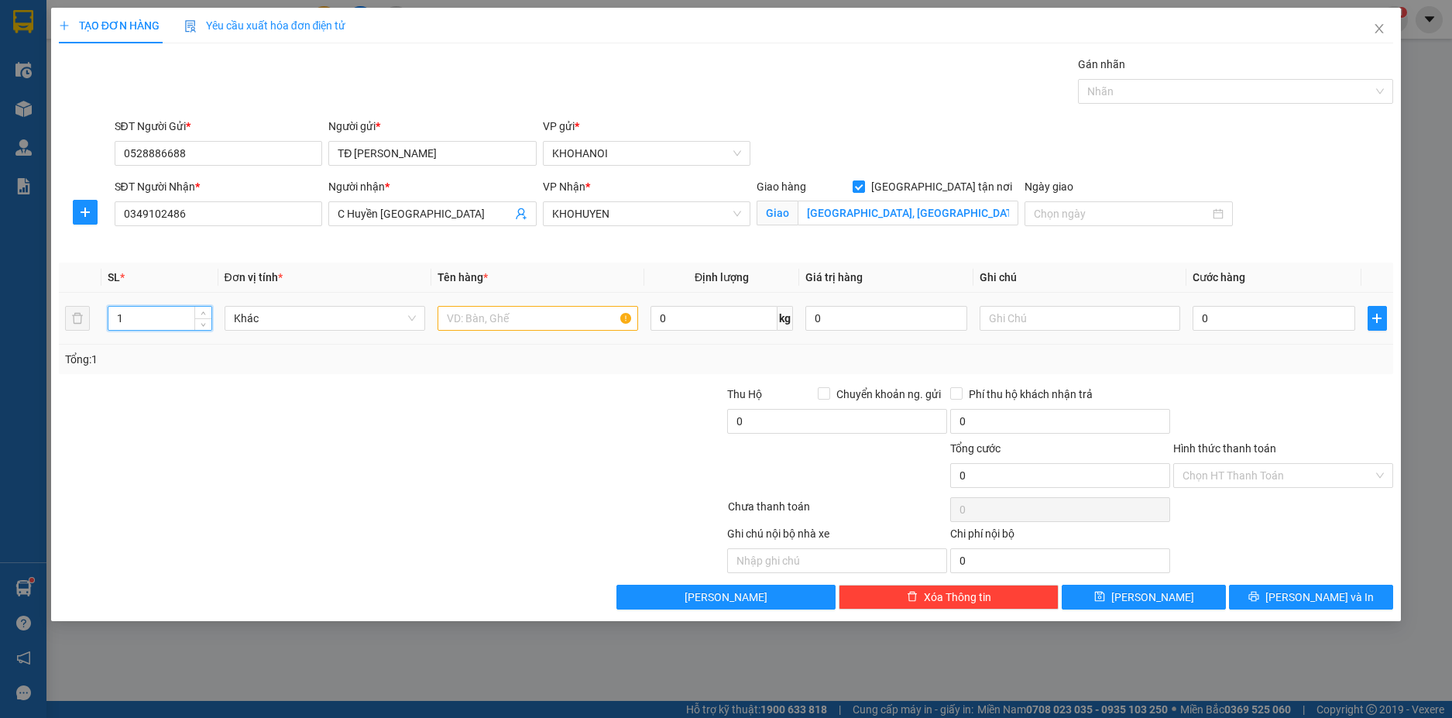
click at [156, 323] on input "1" at bounding box center [159, 318] width 102 height 23
type input "155"
click at [461, 324] on input "text" at bounding box center [538, 318] width 201 height 25
type input "Sữa"
click at [1065, 325] on input "text" at bounding box center [1080, 318] width 201 height 25
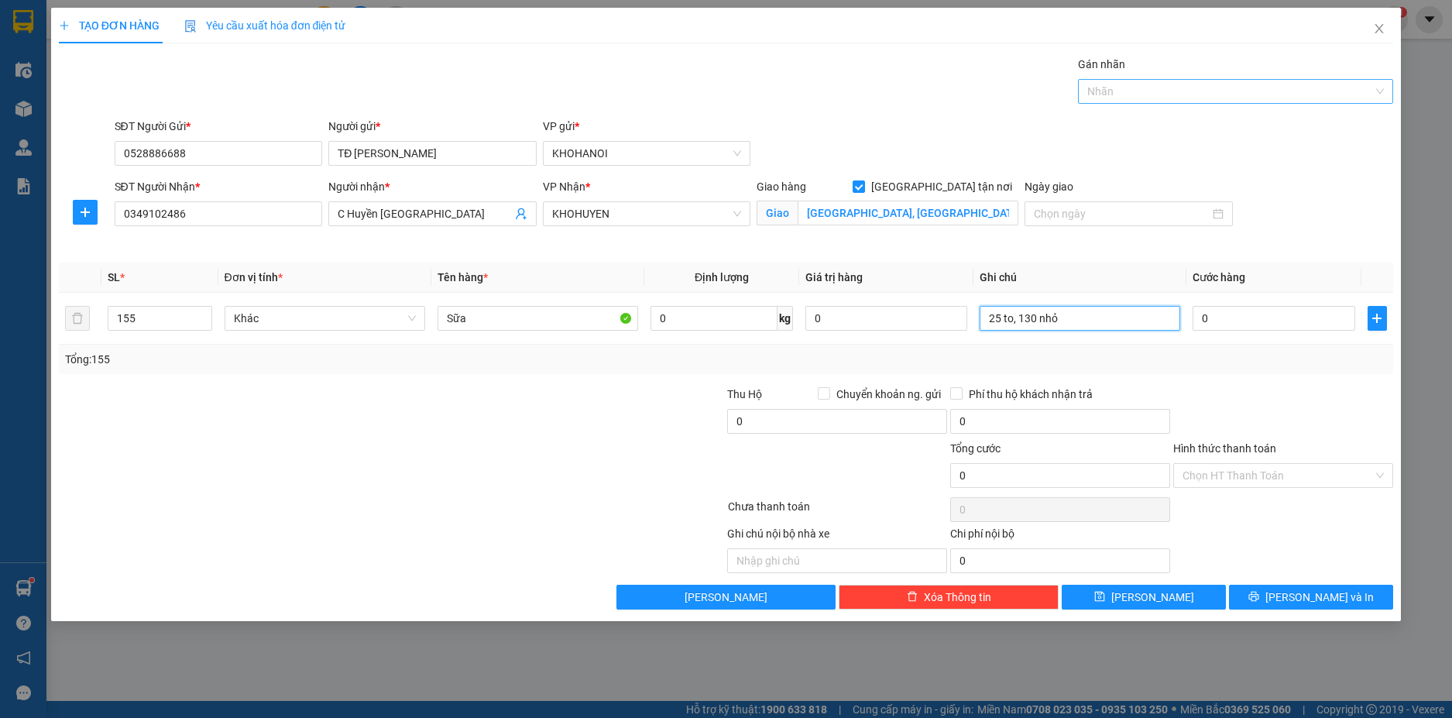
click at [1122, 90] on div at bounding box center [1228, 91] width 292 height 19
type input "25 to, 130 nhỏ"
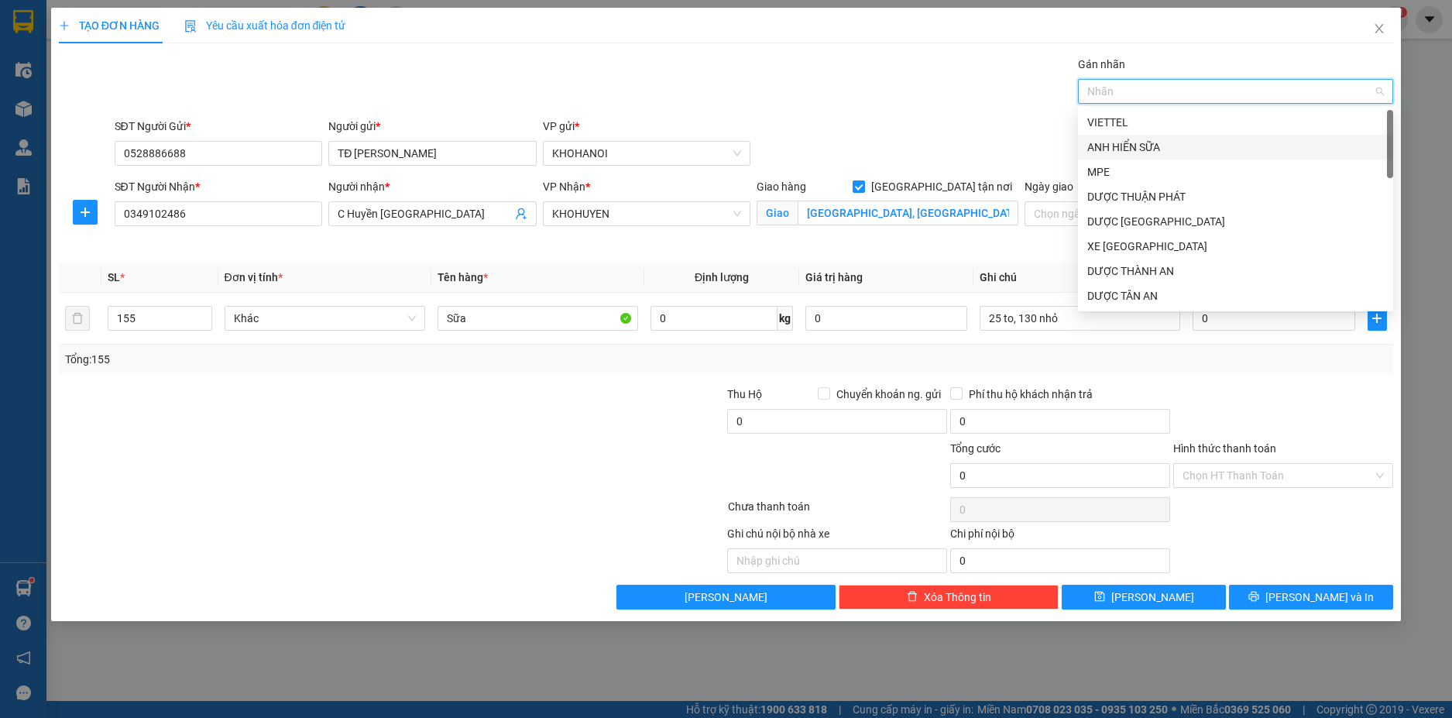
click at [1133, 143] on div "ANH HIỂN SỮA" at bounding box center [1235, 147] width 297 height 17
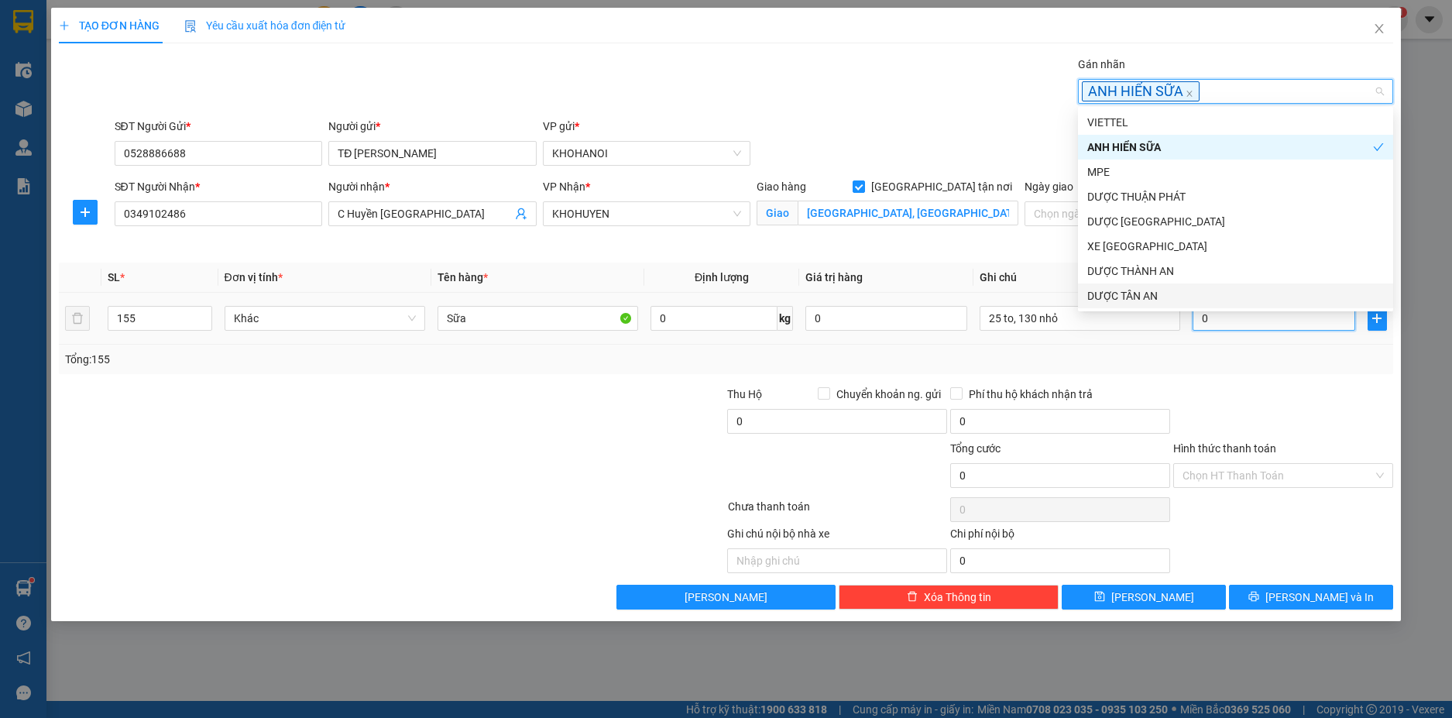
click at [1238, 325] on input "0" at bounding box center [1274, 318] width 162 height 25
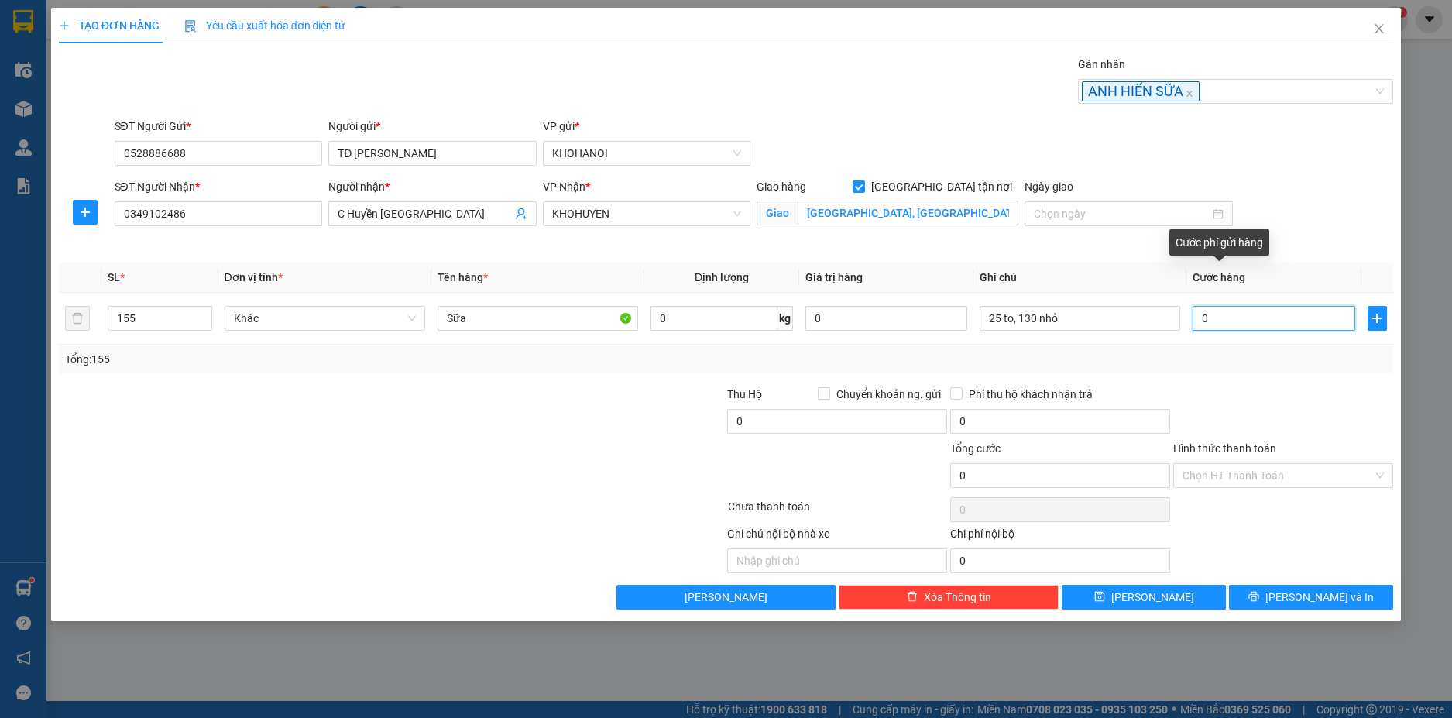
type input "9"
type input "98"
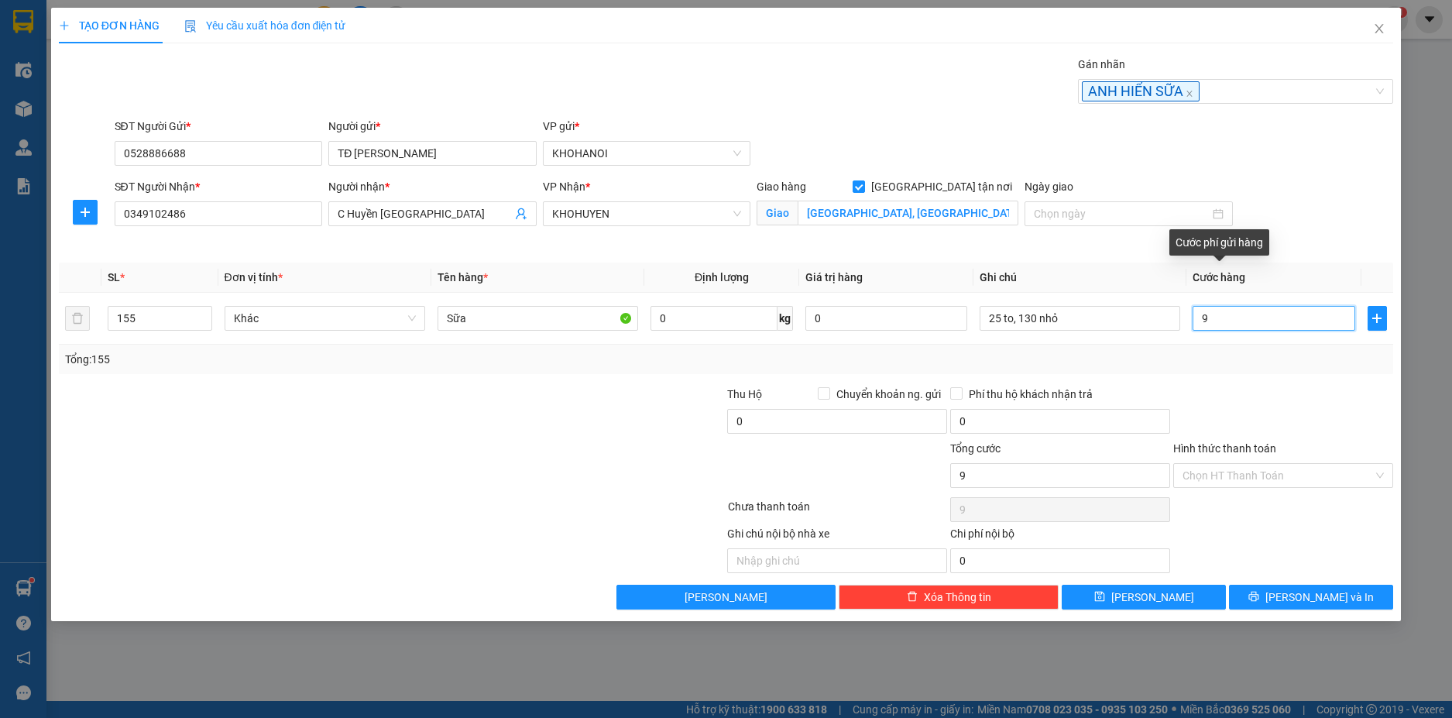
type input "98"
type input "980"
type input "980.000"
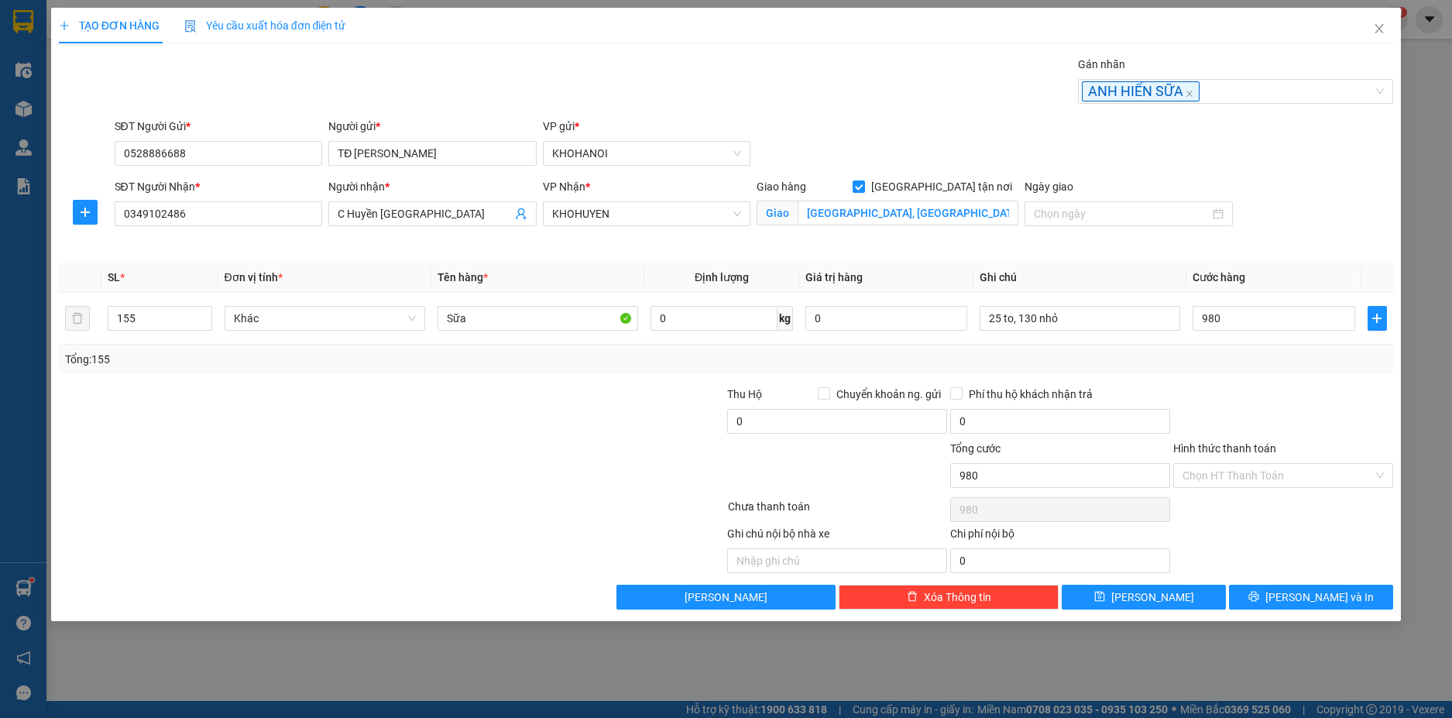
type input "980.000"
click at [1232, 369] on div "Tổng: 155" at bounding box center [726, 359] width 1335 height 29
click at [1240, 485] on input "Hình thức thanh toán" at bounding box center [1278, 475] width 191 height 23
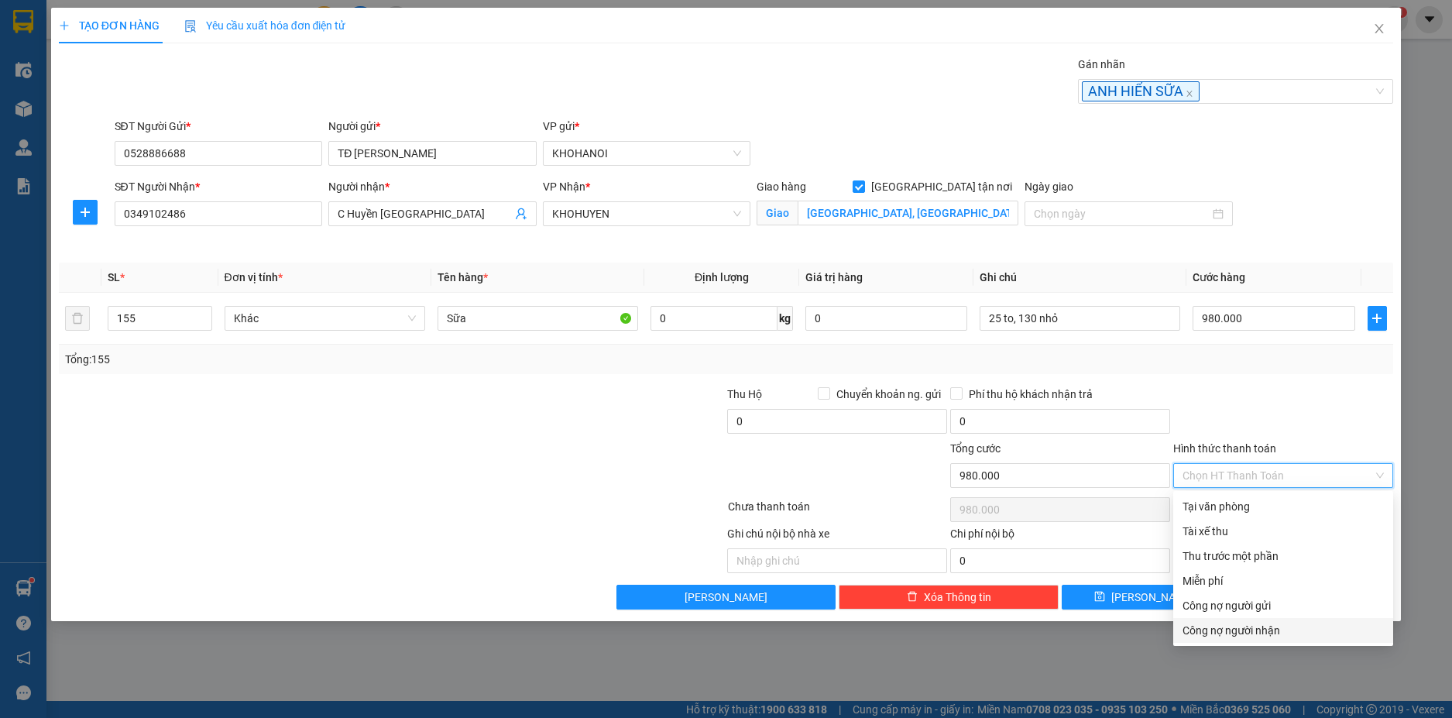
click at [1253, 620] on div "Công nợ người nhận" at bounding box center [1283, 630] width 220 height 25
type input "0"
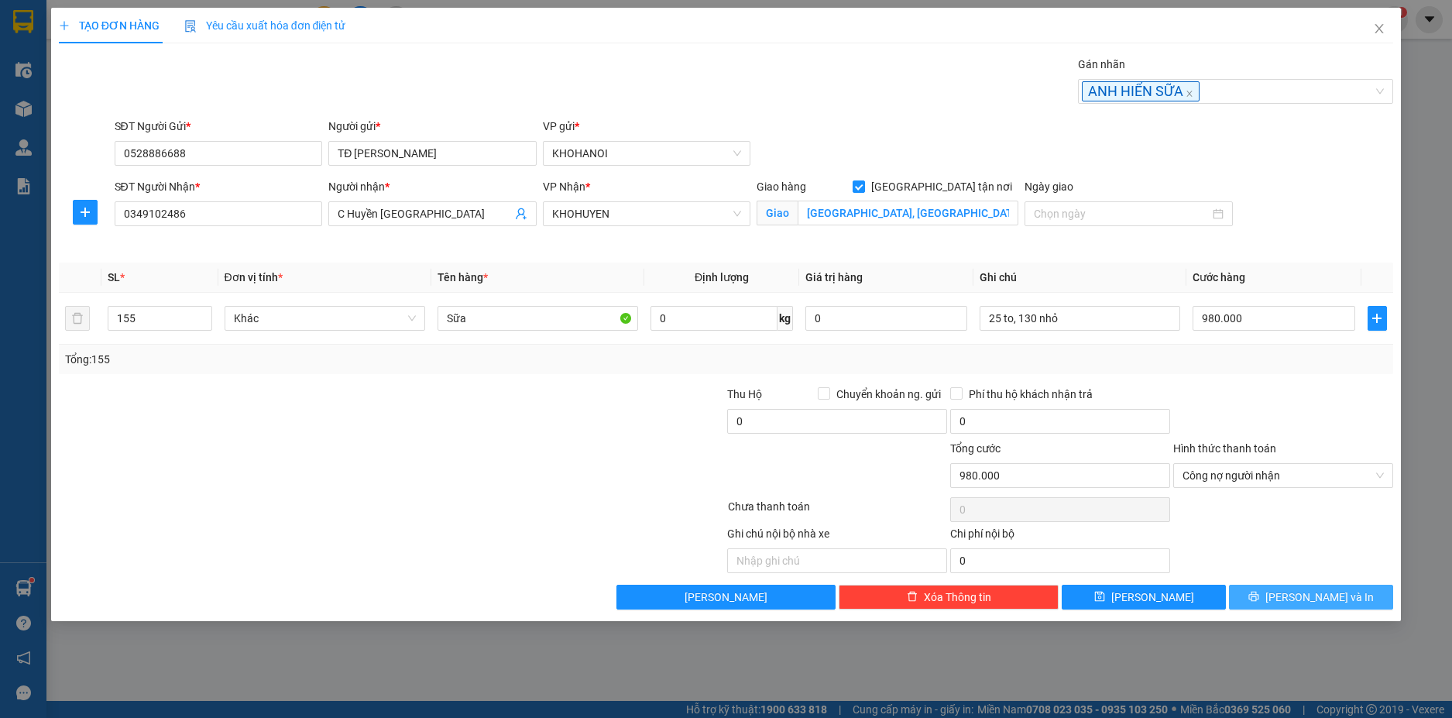
click at [1293, 598] on button "Lưu và In" at bounding box center [1311, 597] width 164 height 25
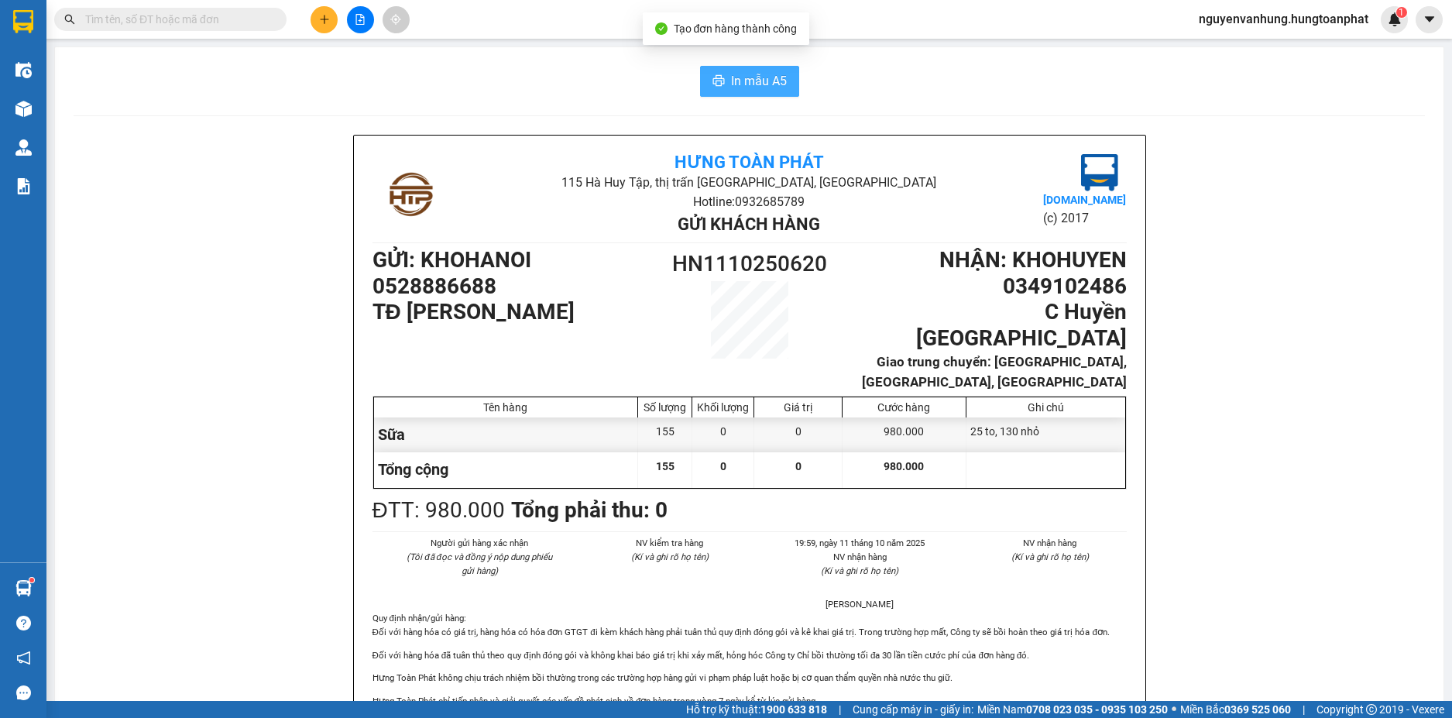
click at [750, 84] on span "In mẫu A5" at bounding box center [759, 80] width 56 height 19
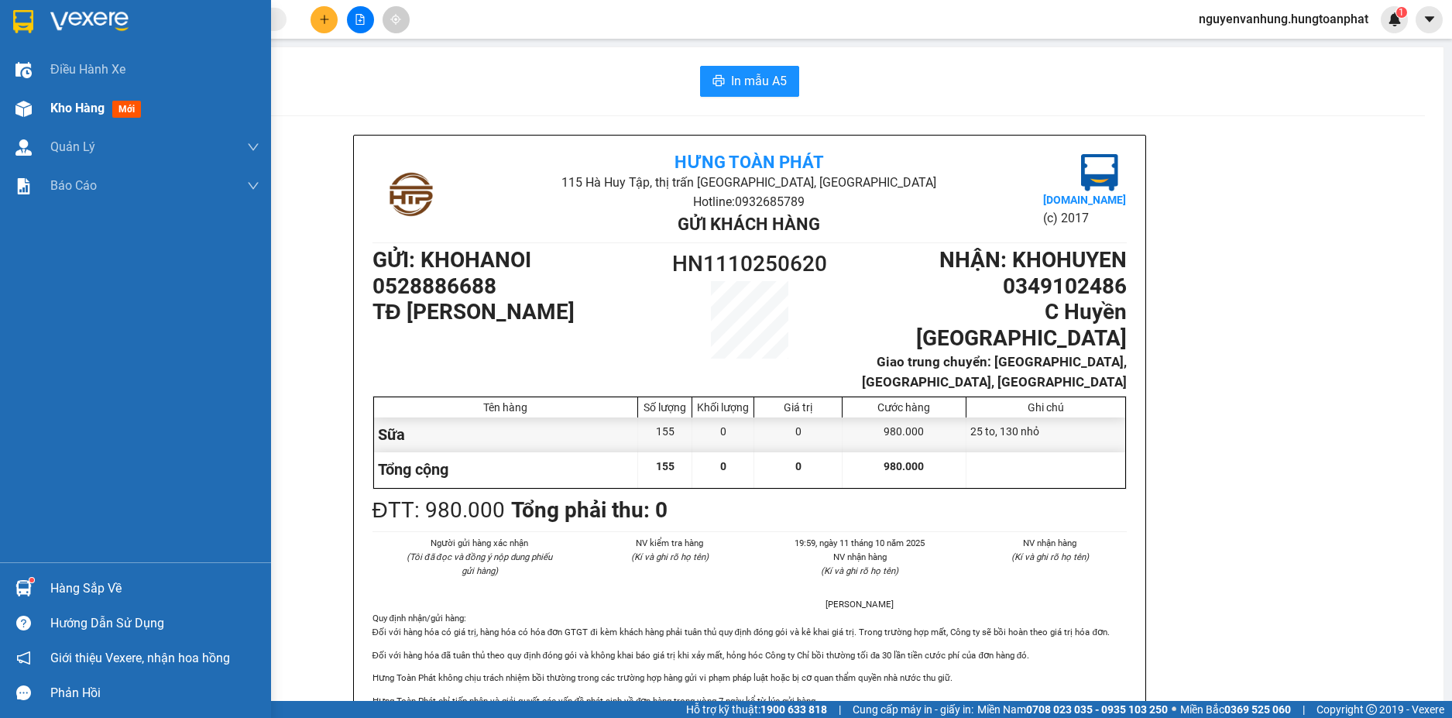
click at [78, 111] on span "Kho hàng" at bounding box center [77, 108] width 54 height 15
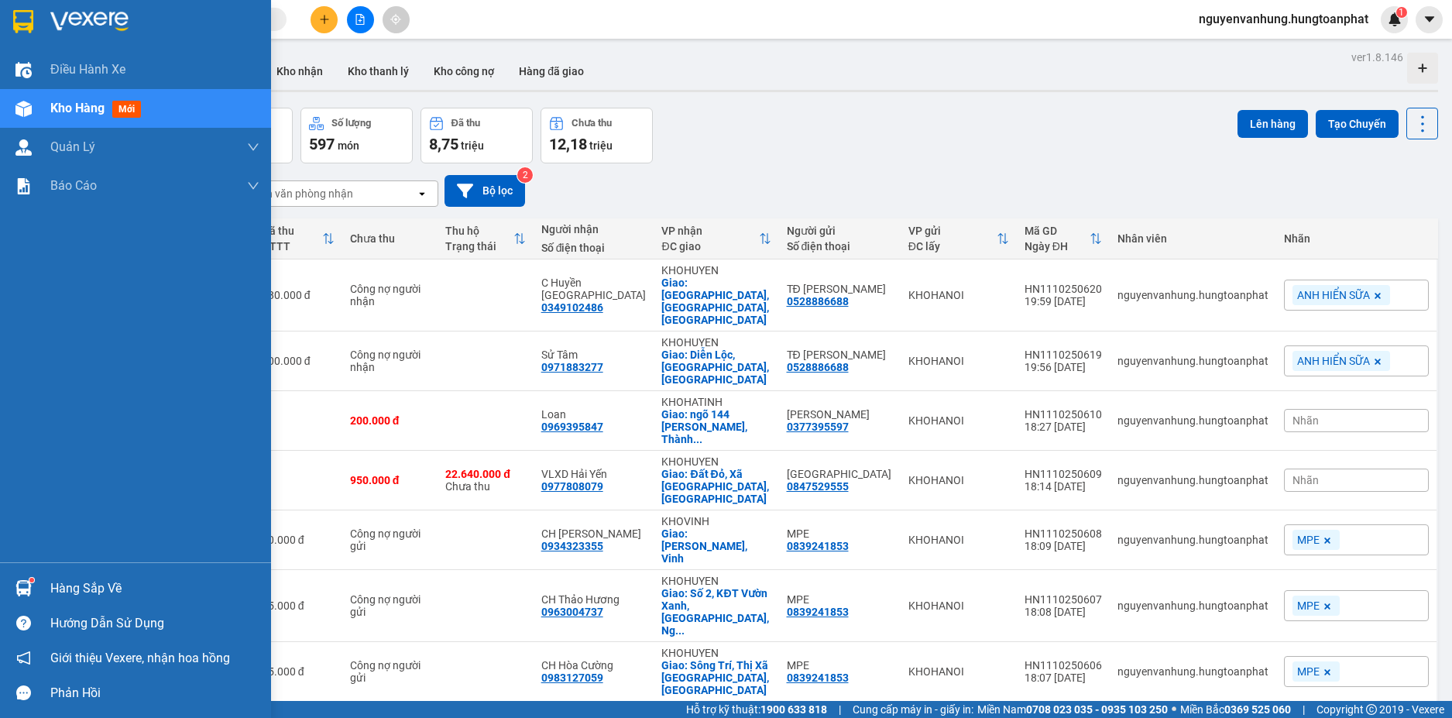
click at [103, 610] on div "Hướng dẫn sử dụng" at bounding box center [135, 623] width 271 height 35
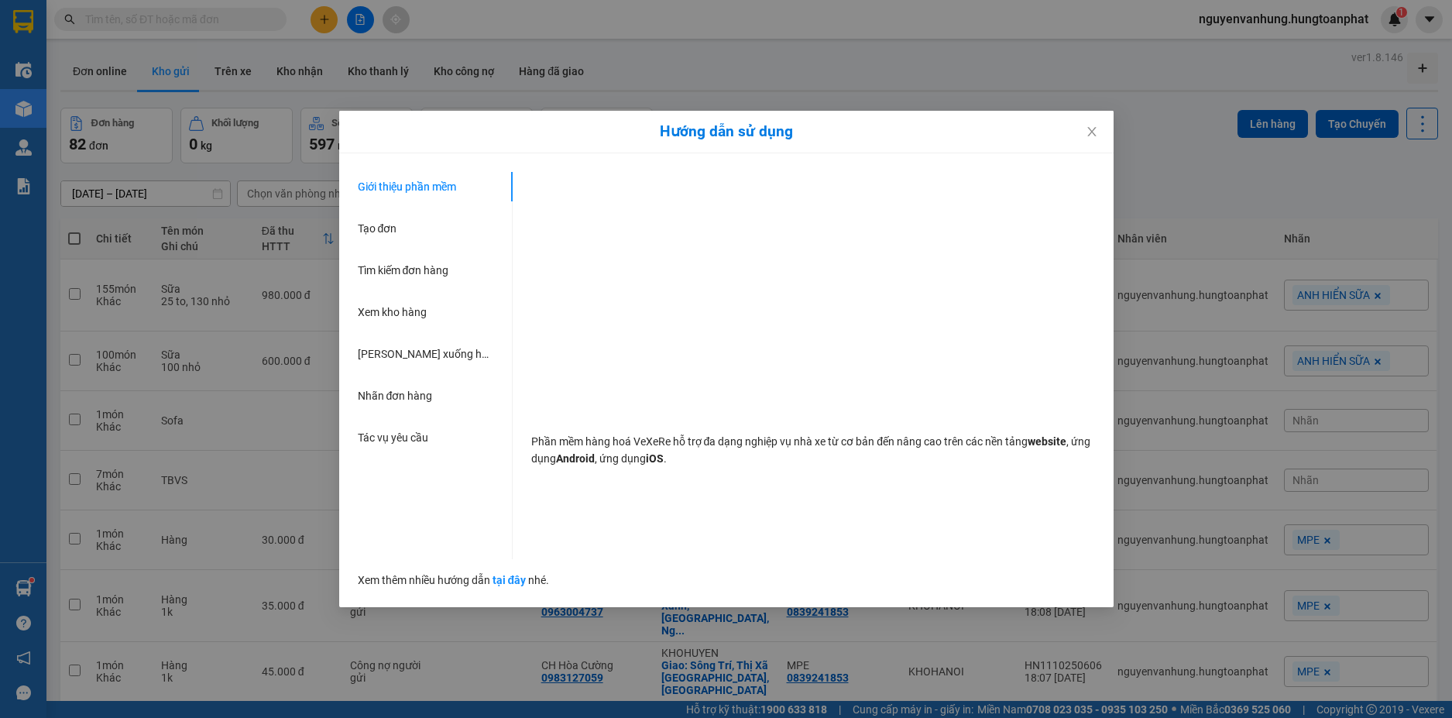
click at [83, 460] on div "Hướng dẫn sử dụng Giới thiệu phần mềm Tạo đơn Tìm kiếm đơn hàng Xem kho hàng Lê…" at bounding box center [726, 359] width 1452 height 718
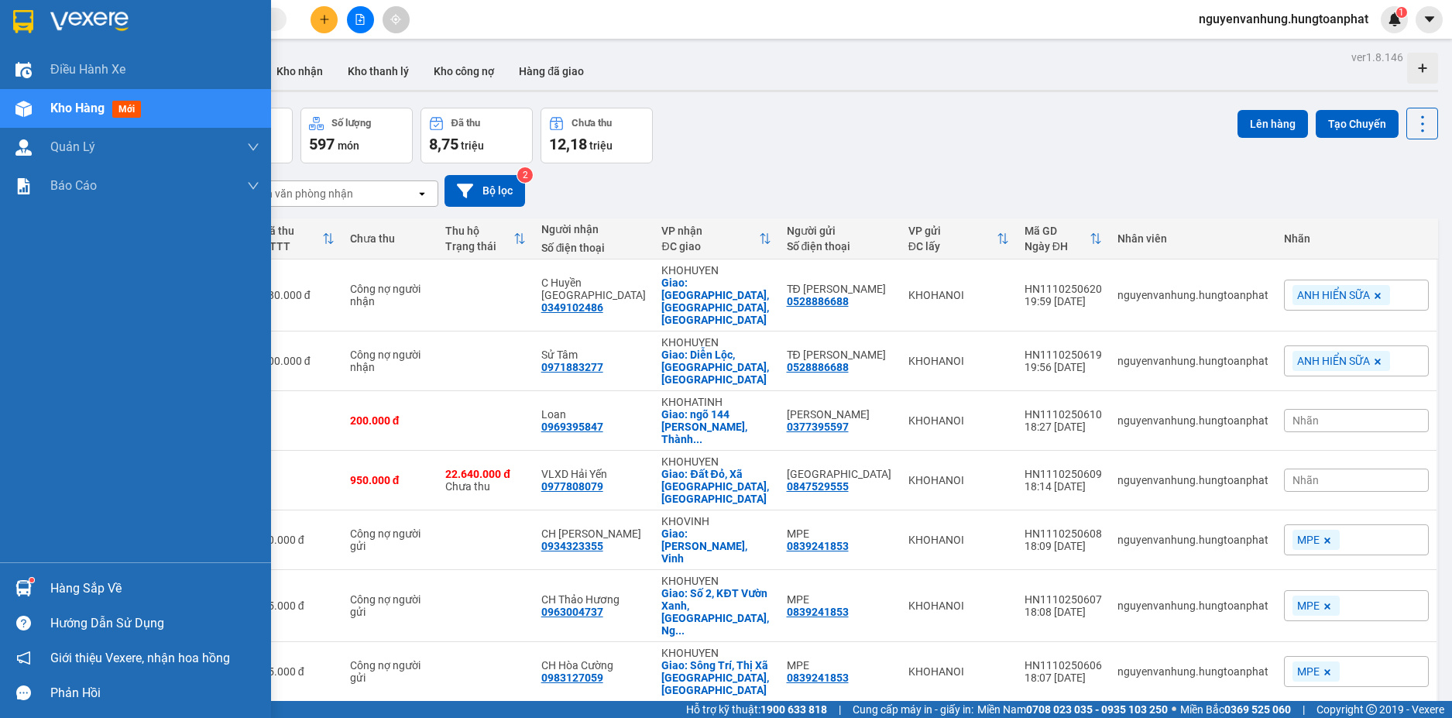
click at [77, 580] on div "Hàng sắp về" at bounding box center [154, 588] width 209 height 23
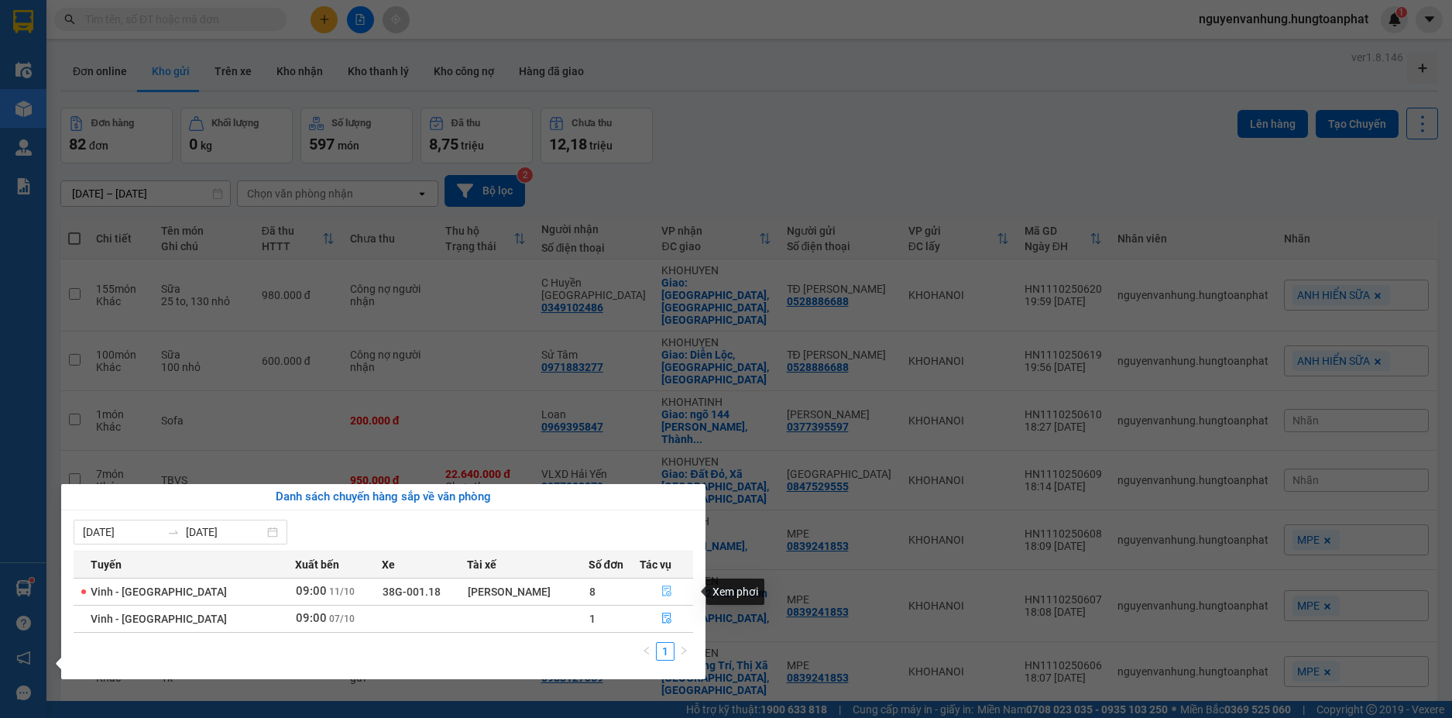
click at [661, 590] on icon "file-done" at bounding box center [666, 591] width 11 height 11
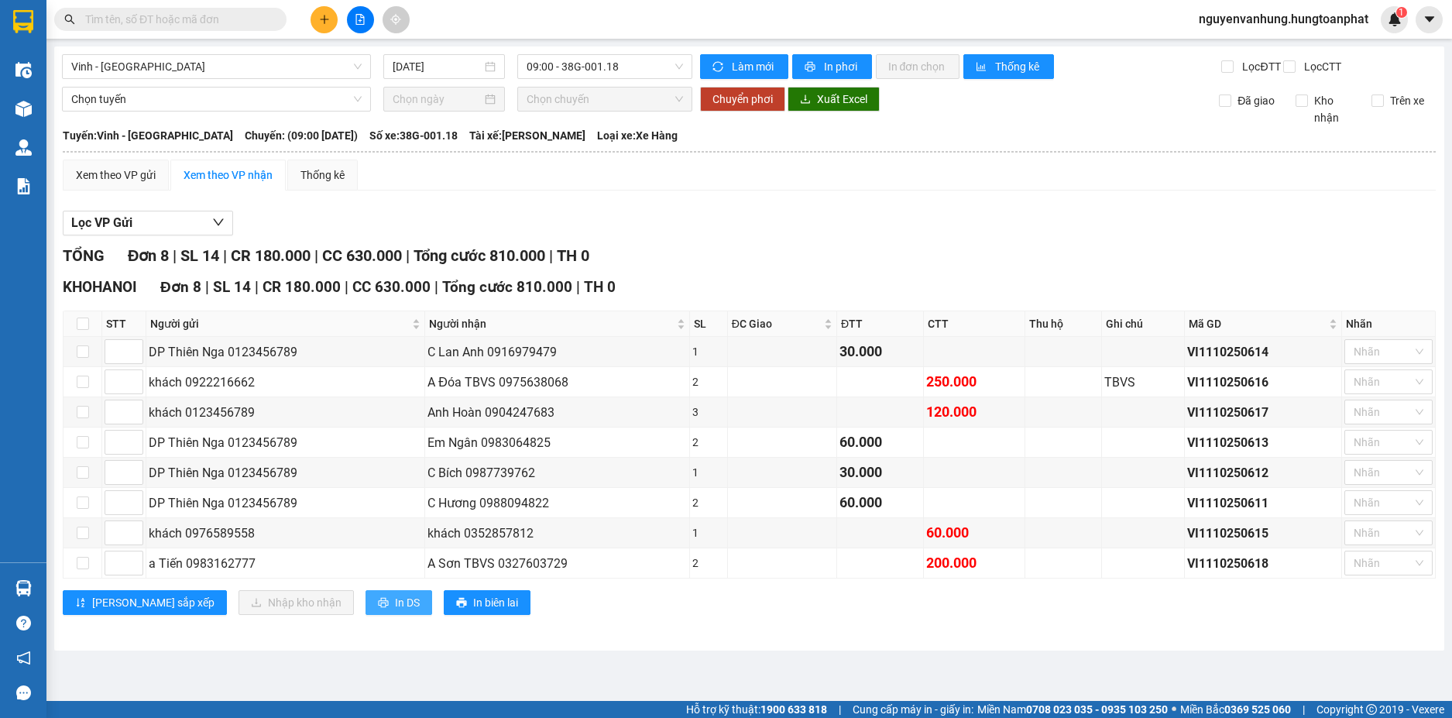
click at [366, 606] on button "In DS" at bounding box center [399, 602] width 67 height 25
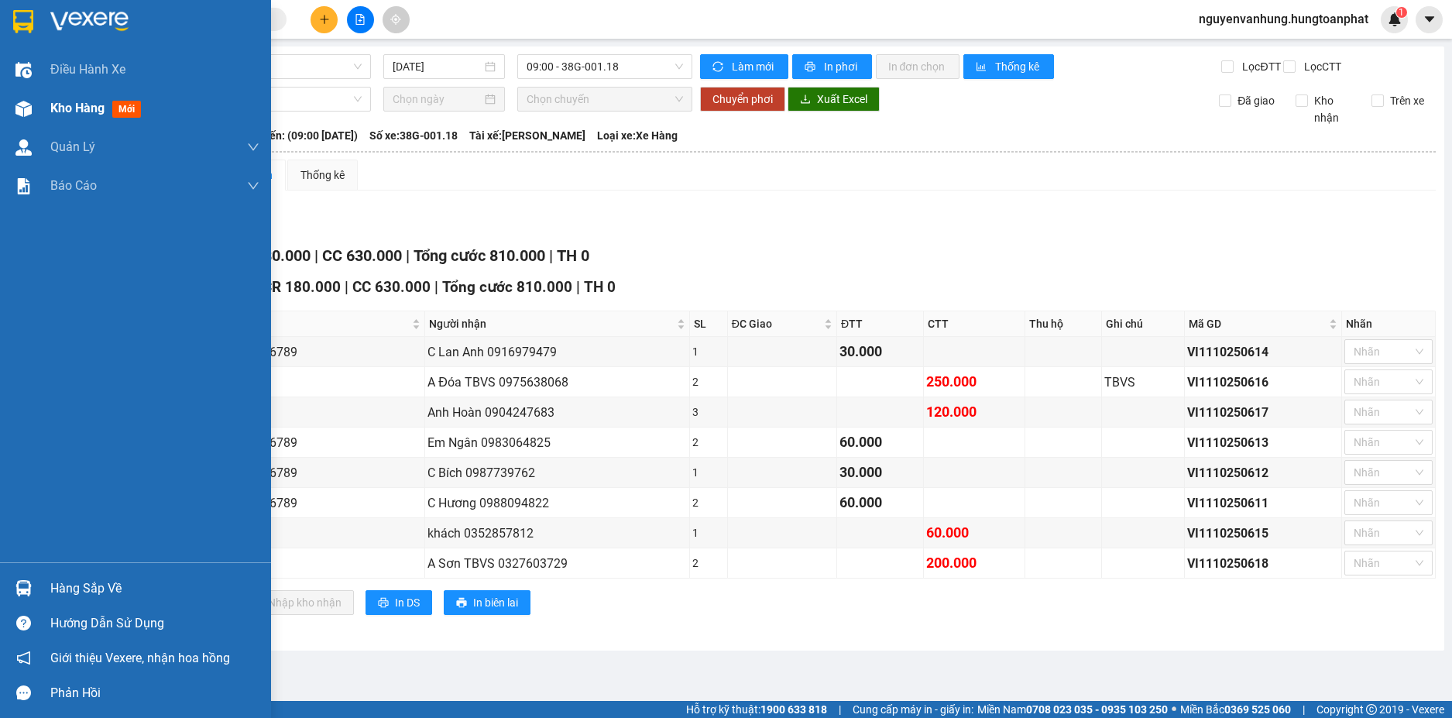
click at [81, 113] on span "Kho hàng" at bounding box center [77, 108] width 54 height 15
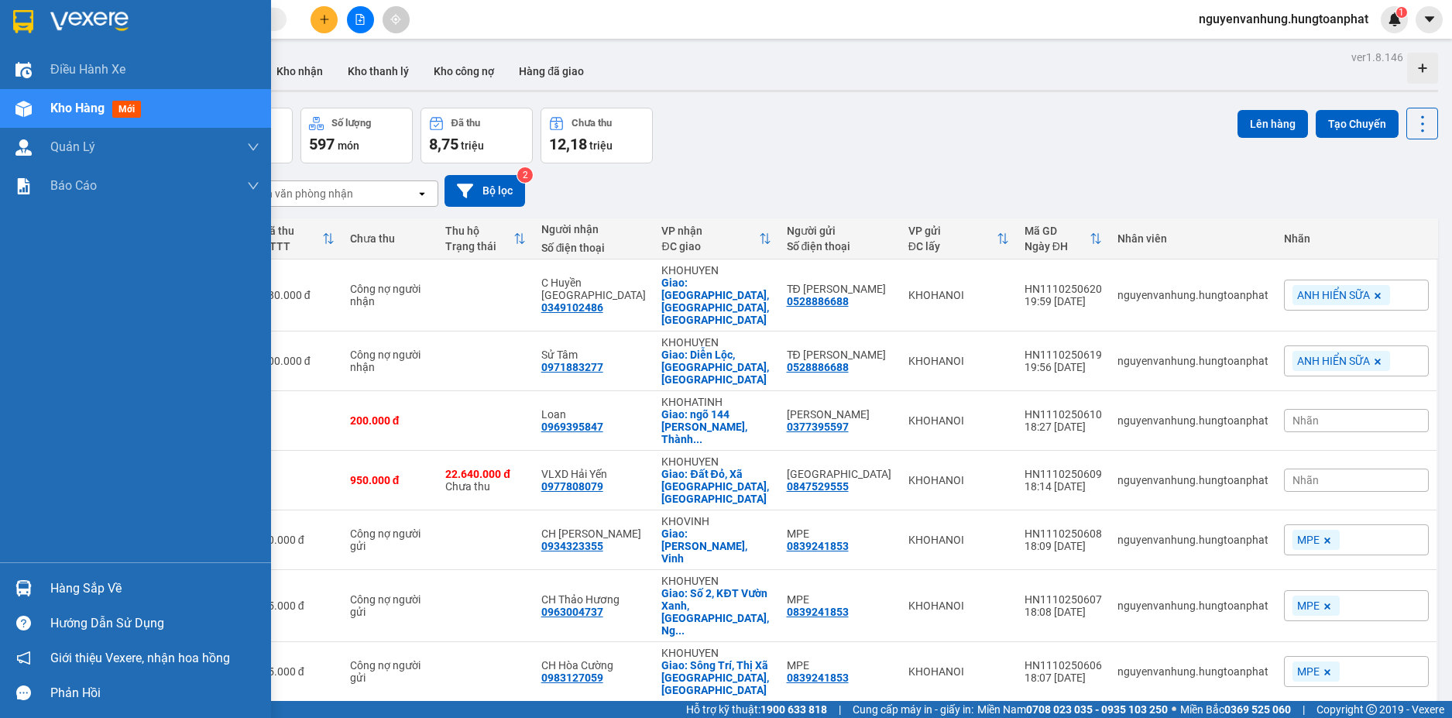
click at [90, 591] on div "Hàng sắp về" at bounding box center [154, 588] width 209 height 23
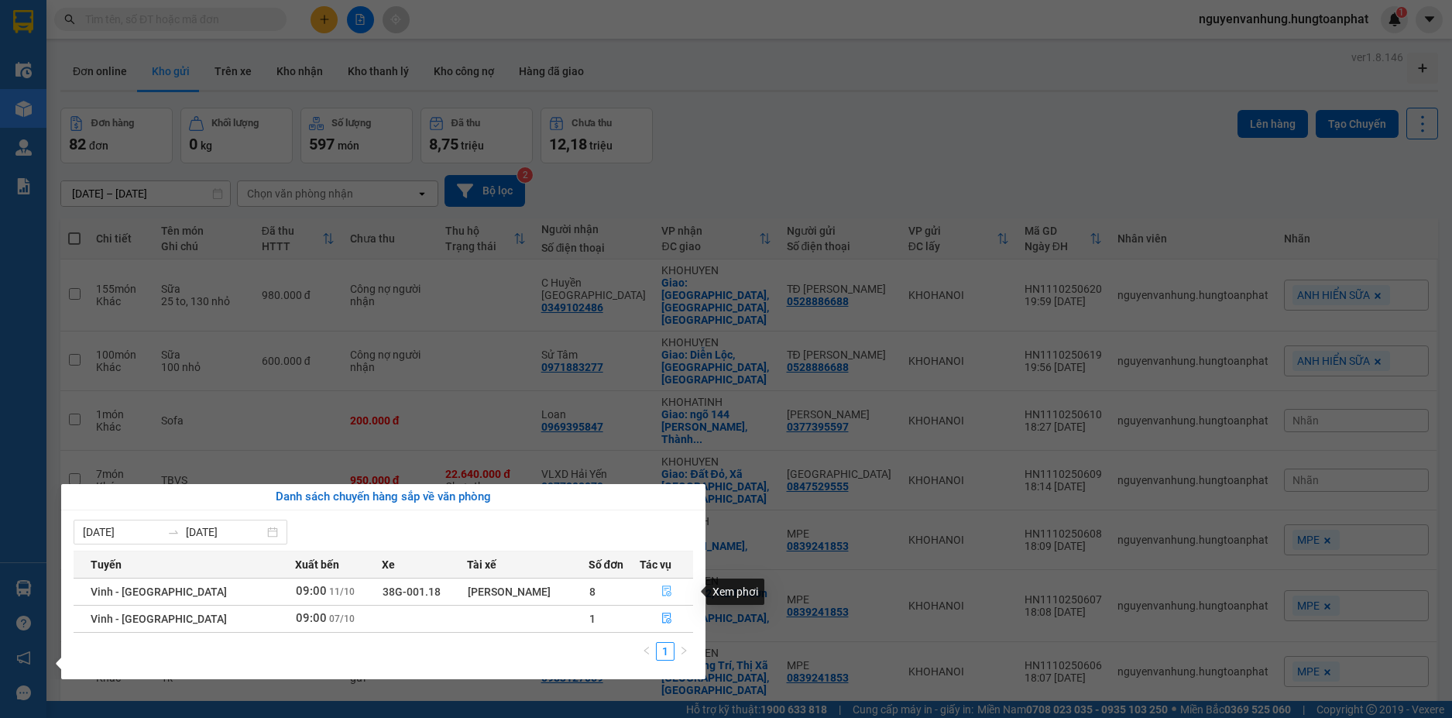
click at [663, 592] on icon "file-done" at bounding box center [666, 591] width 9 height 11
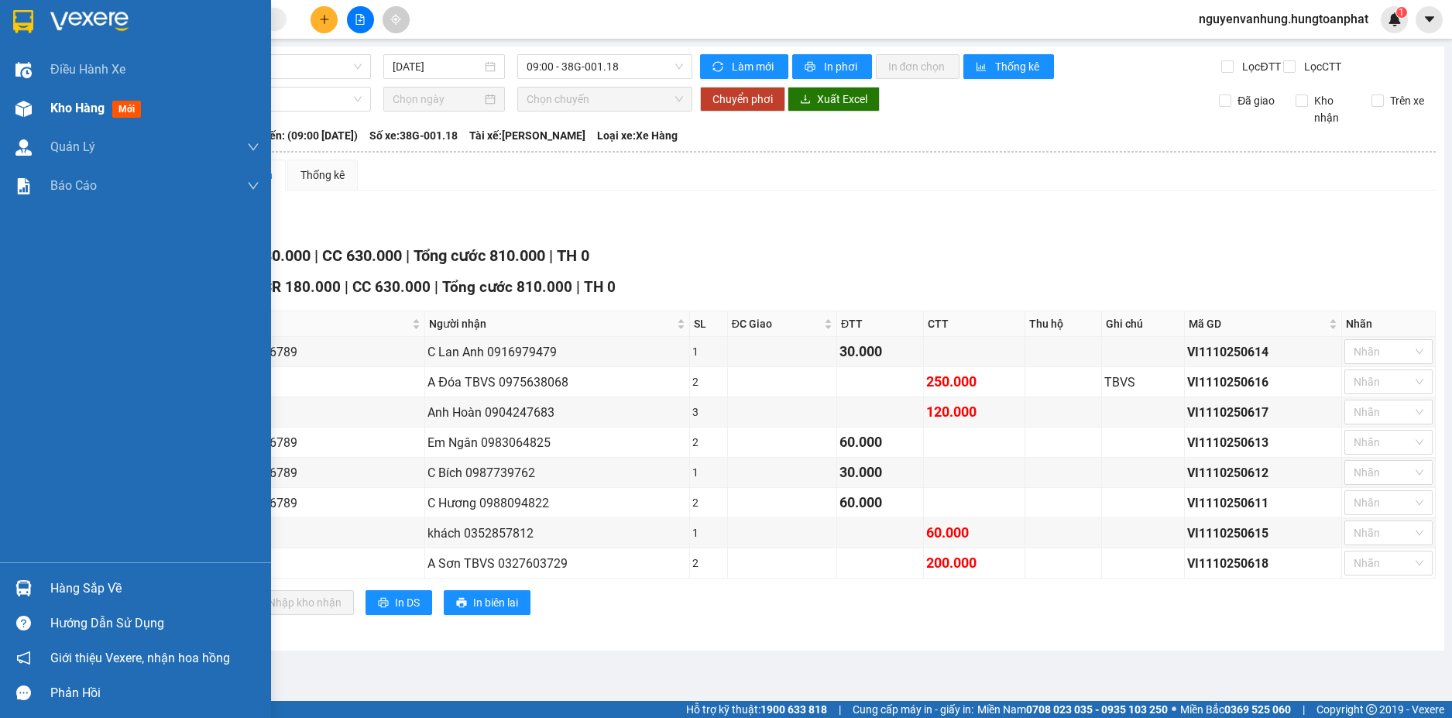
click at [88, 107] on span "Kho hàng" at bounding box center [77, 108] width 54 height 15
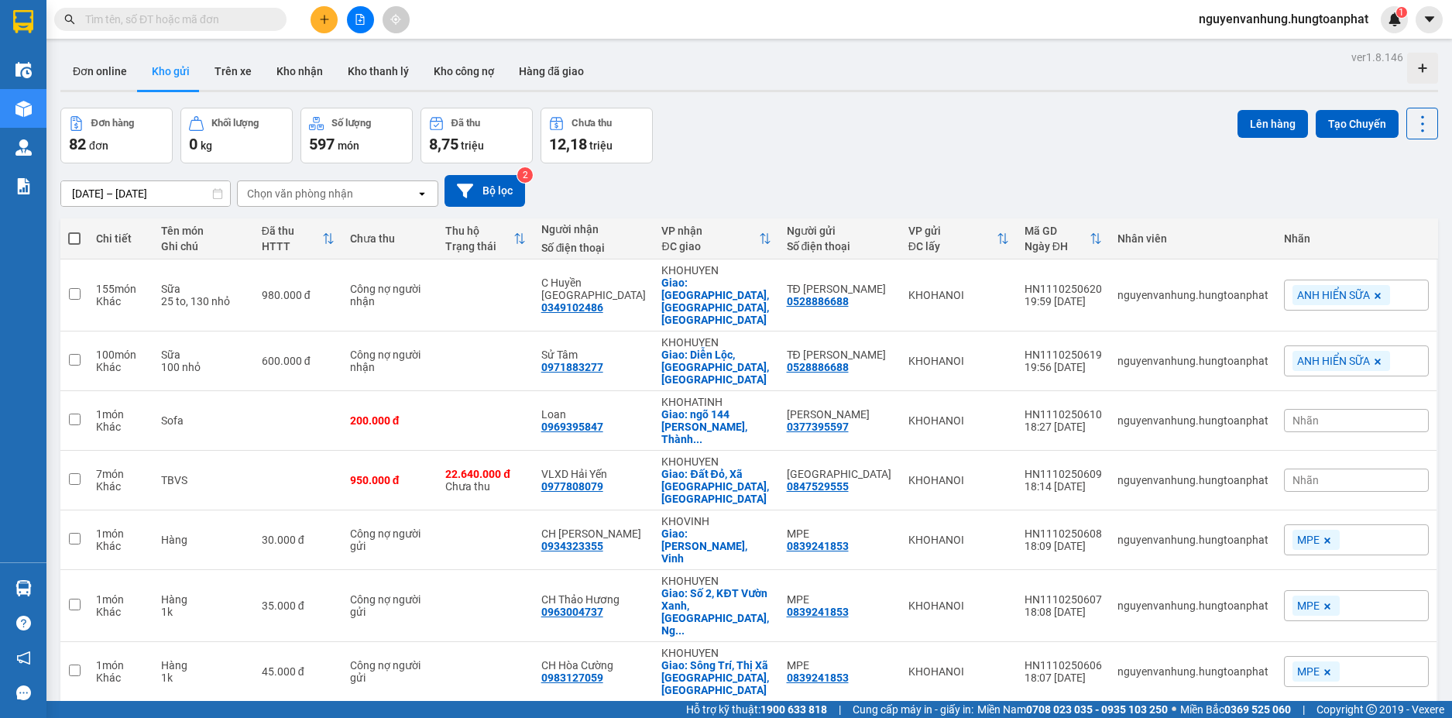
click at [78, 234] on span at bounding box center [74, 238] width 12 height 12
click at [74, 231] on input "checkbox" at bounding box center [74, 231] width 0 height 0
checkbox input "true"
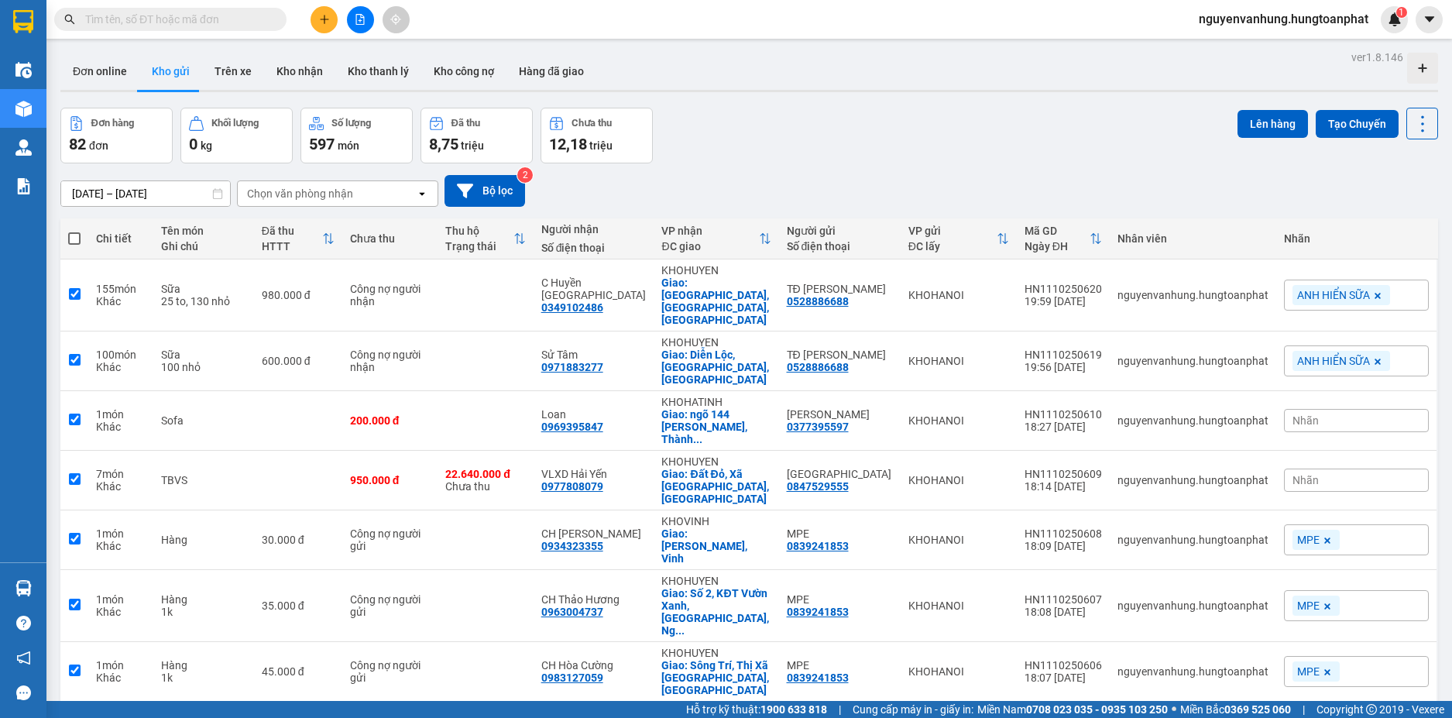
checkbox input "true"
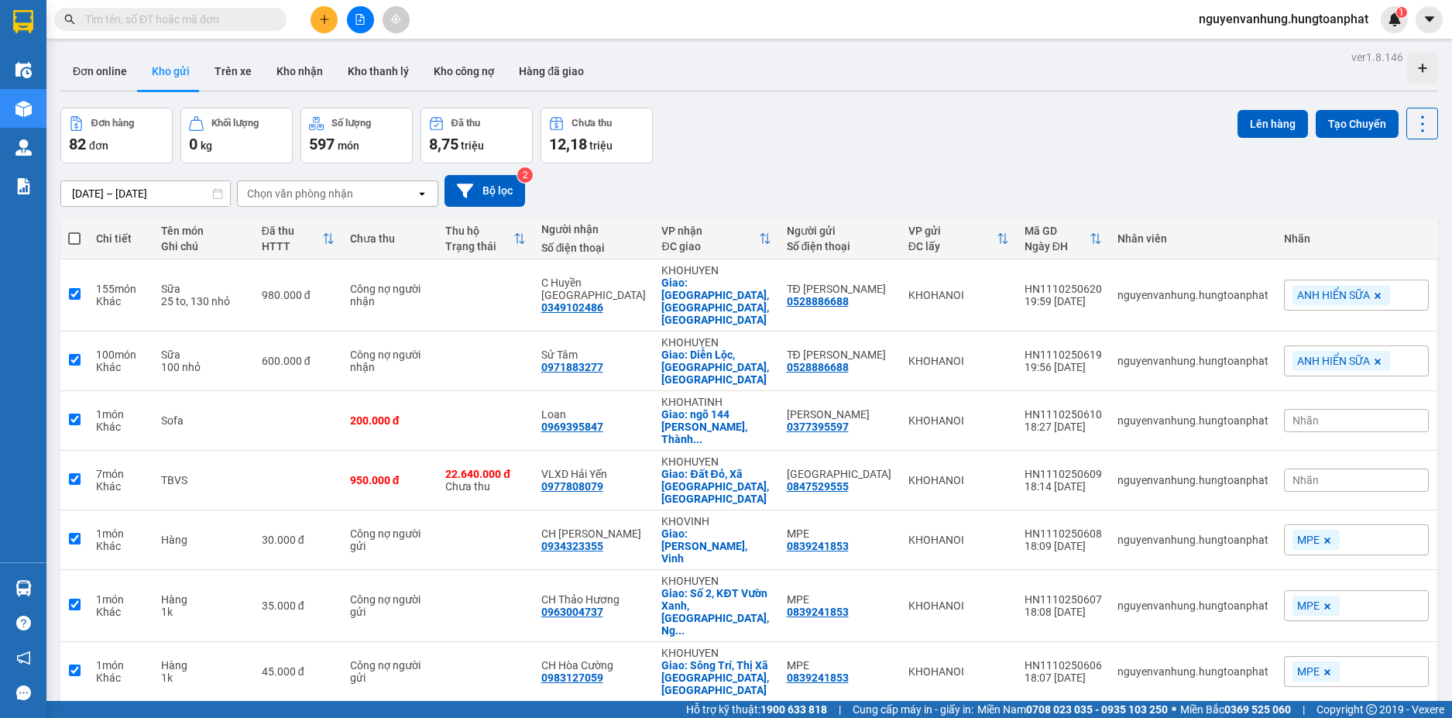
checkbox input "true"
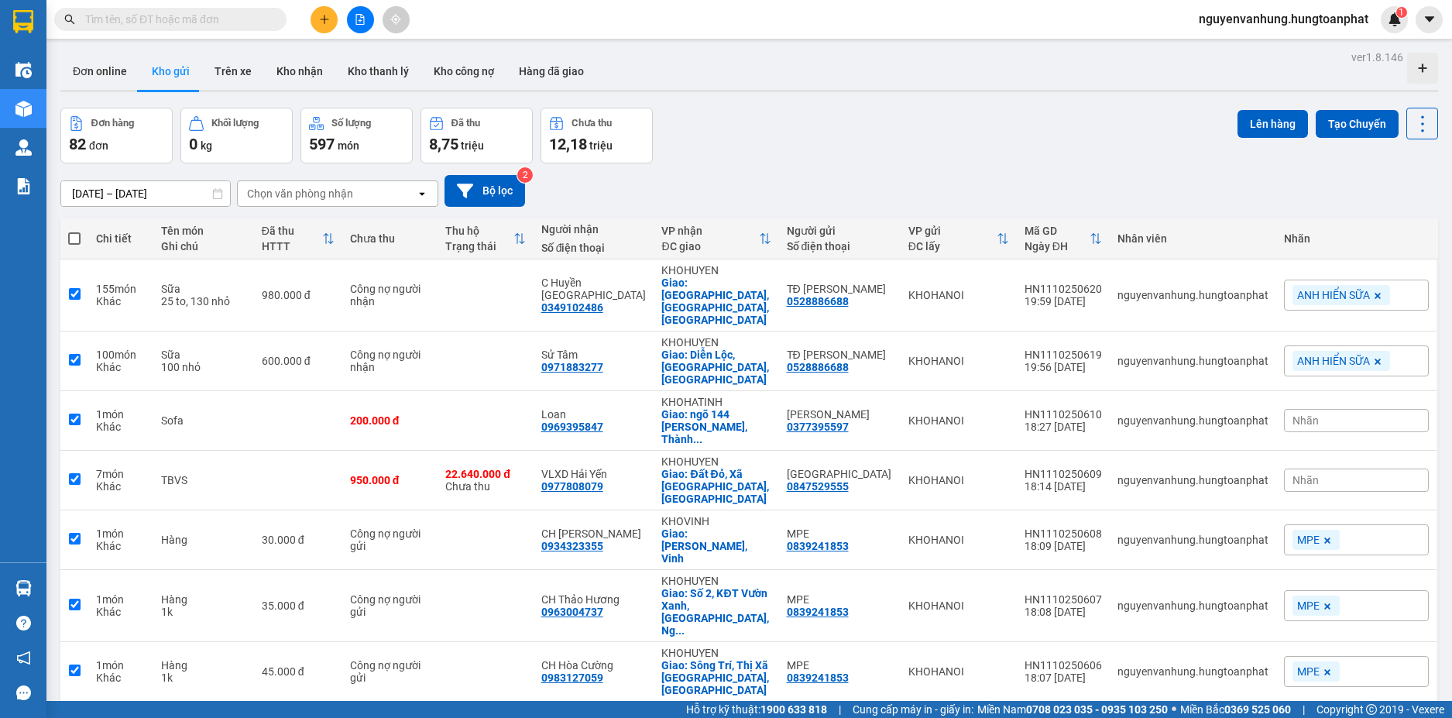
checkbox input "true"
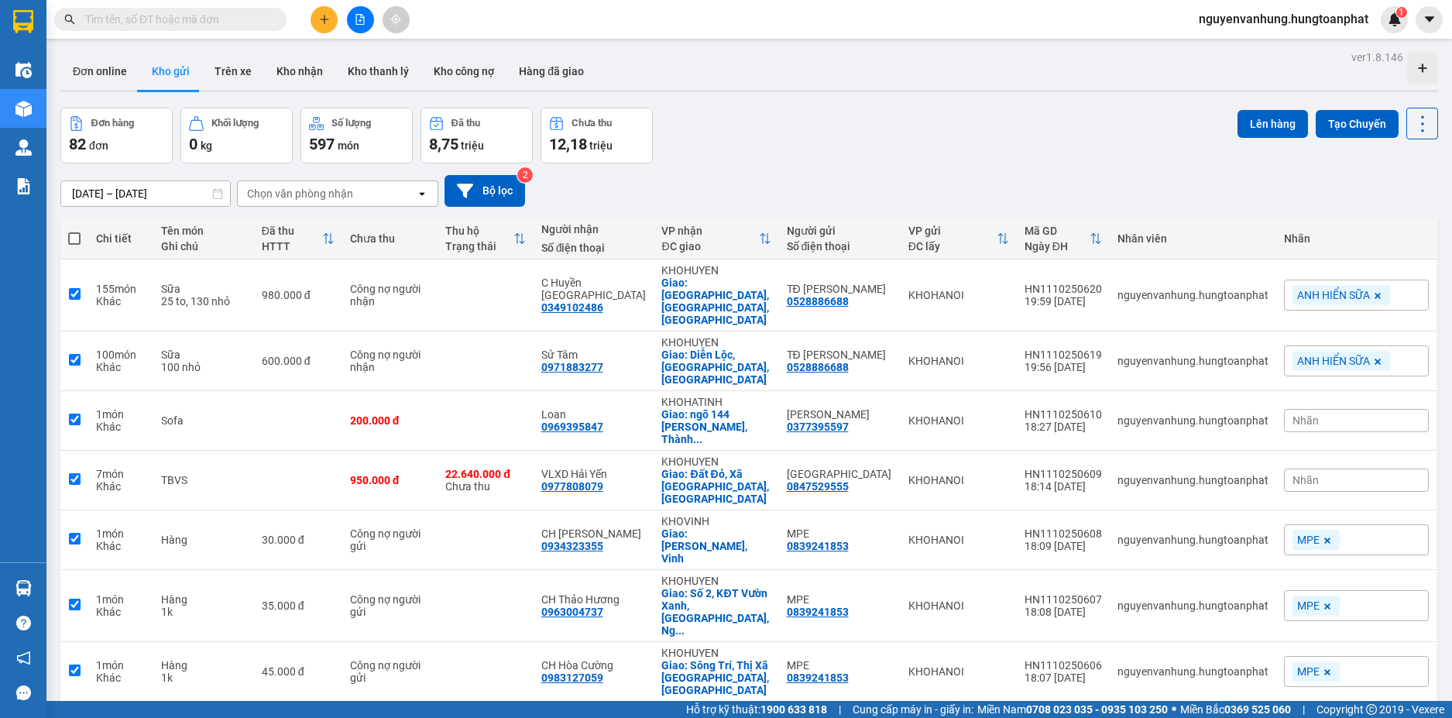
checkbox input "true"
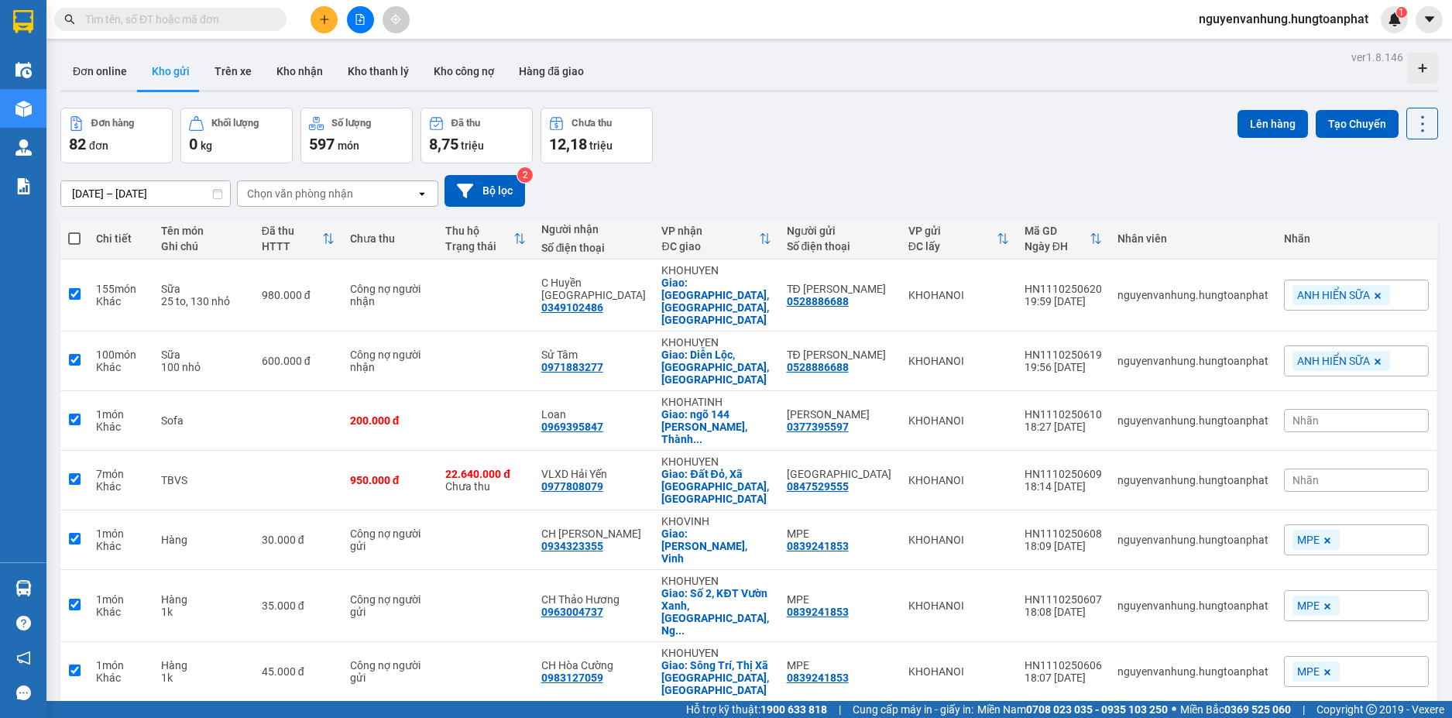
checkbox input "true"
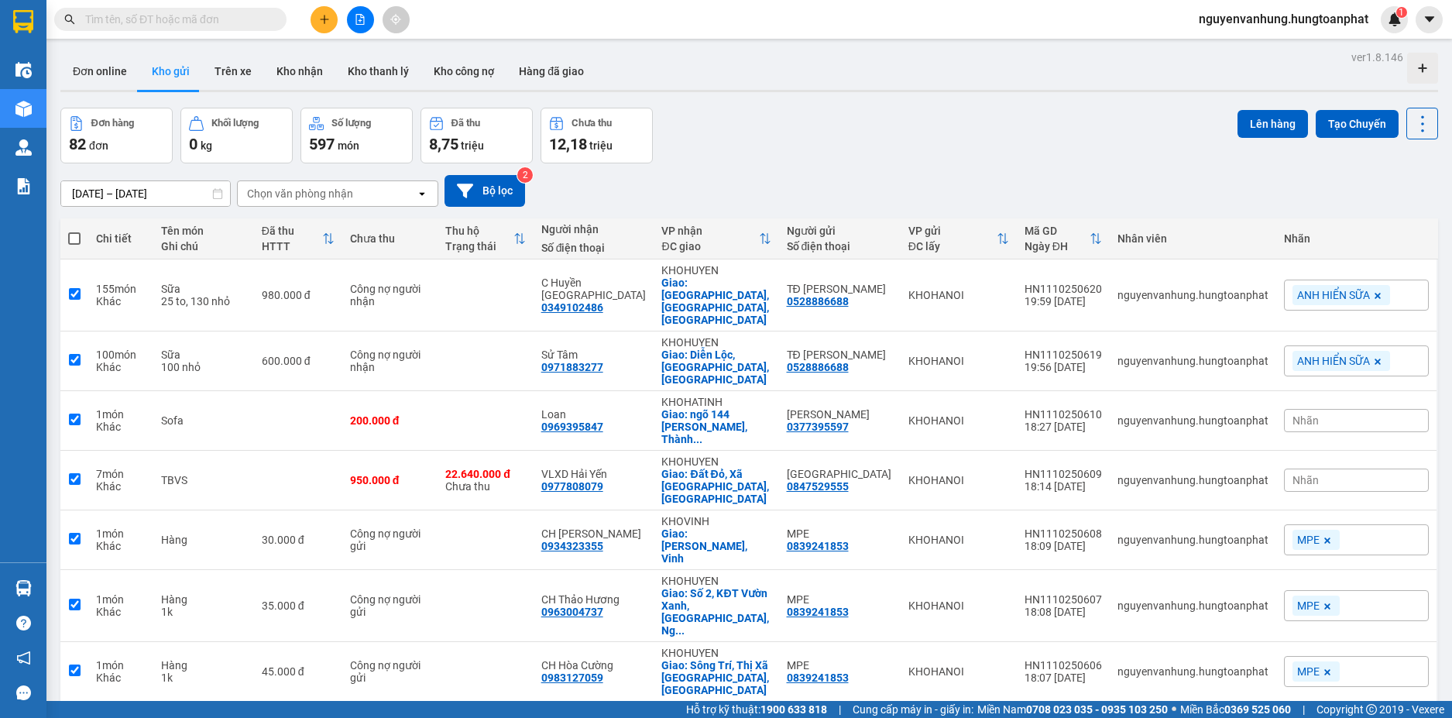
checkbox input "true"
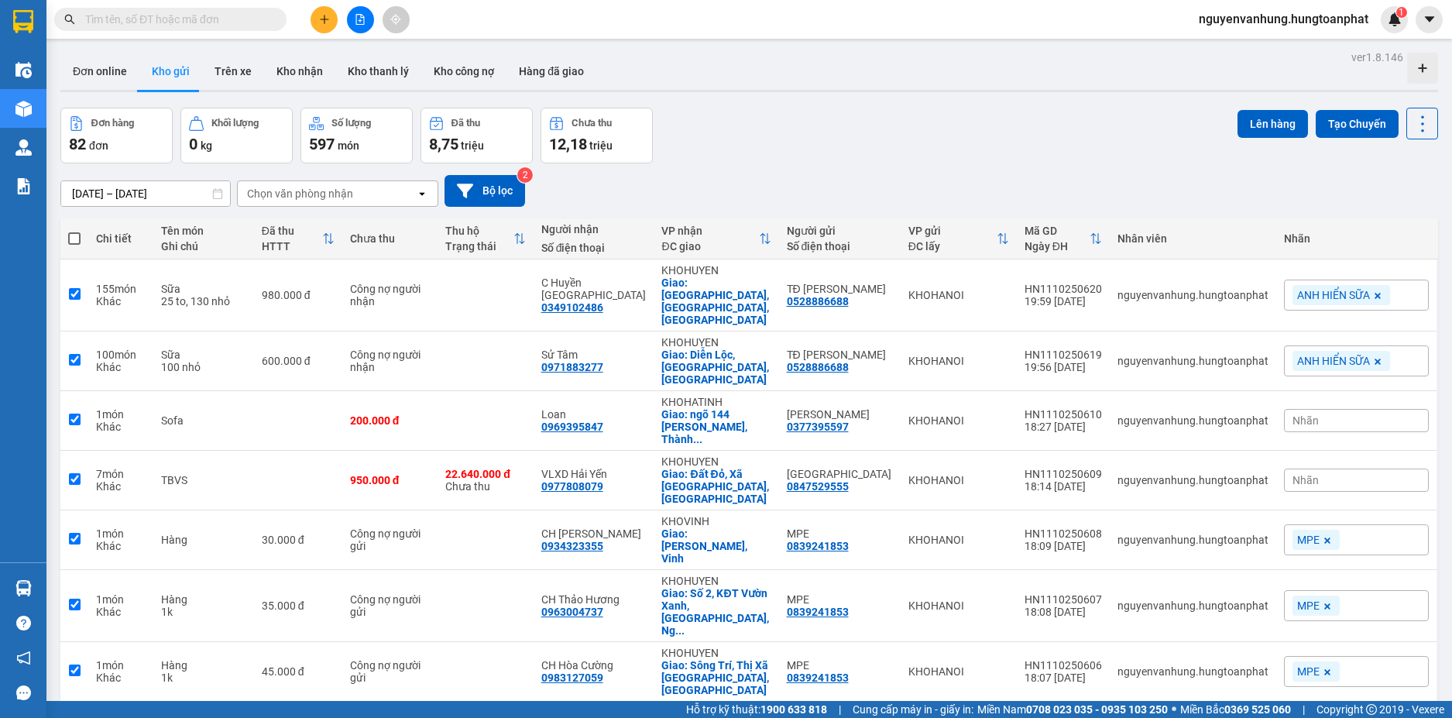
checkbox input "true"
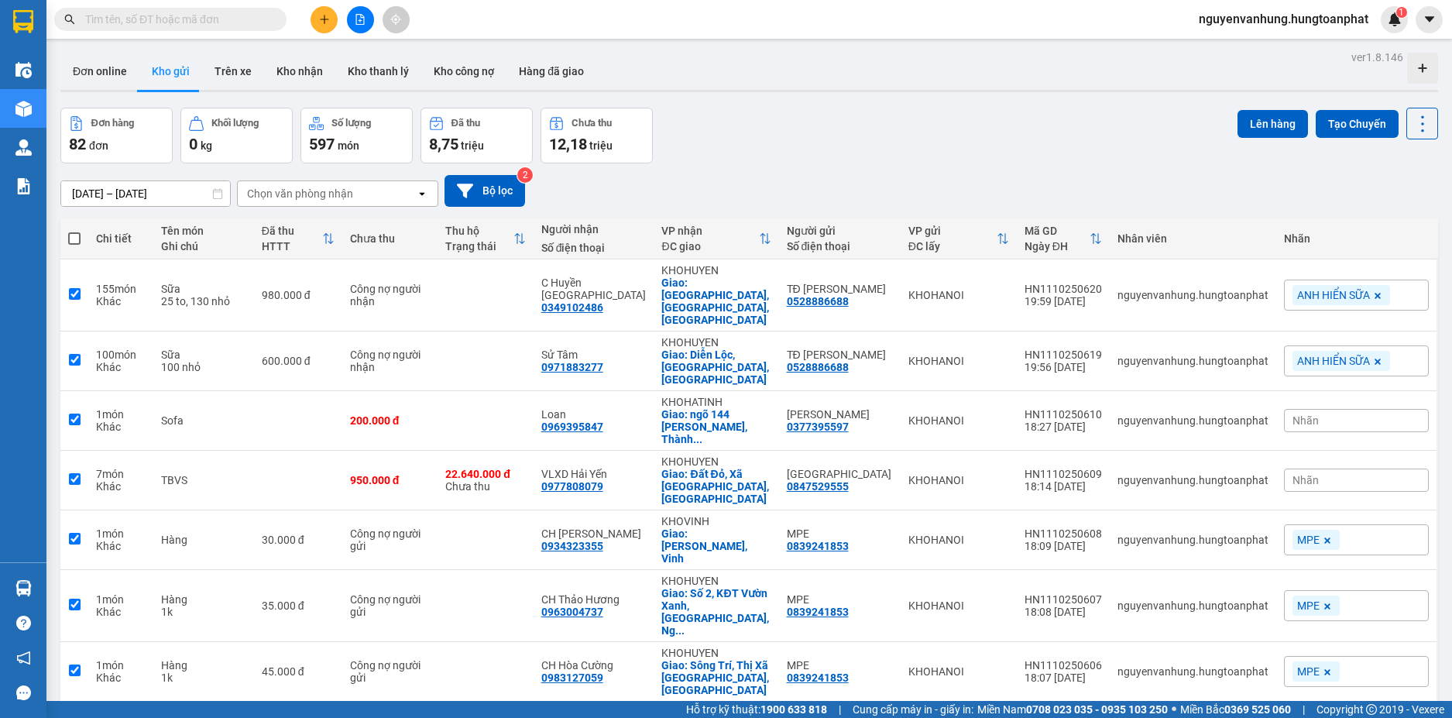
checkbox input "true"
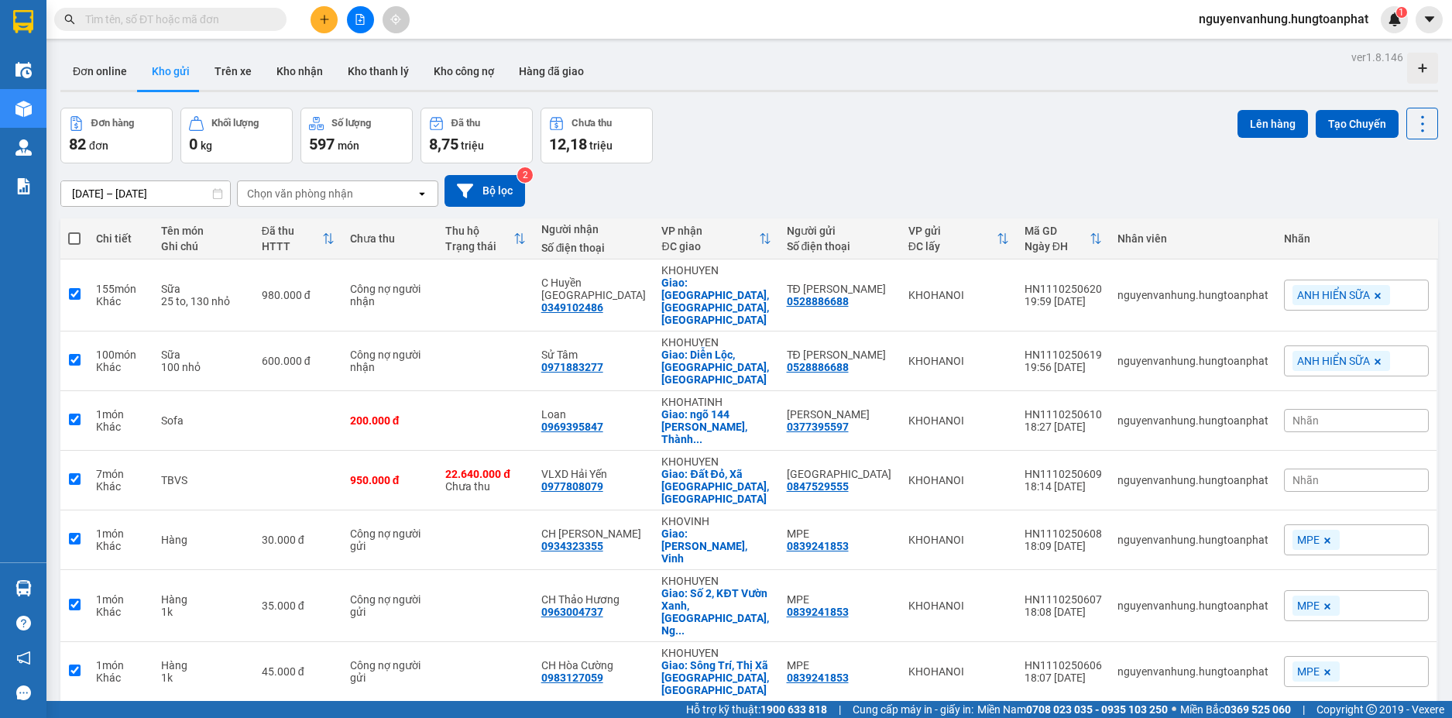
checkbox input "true"
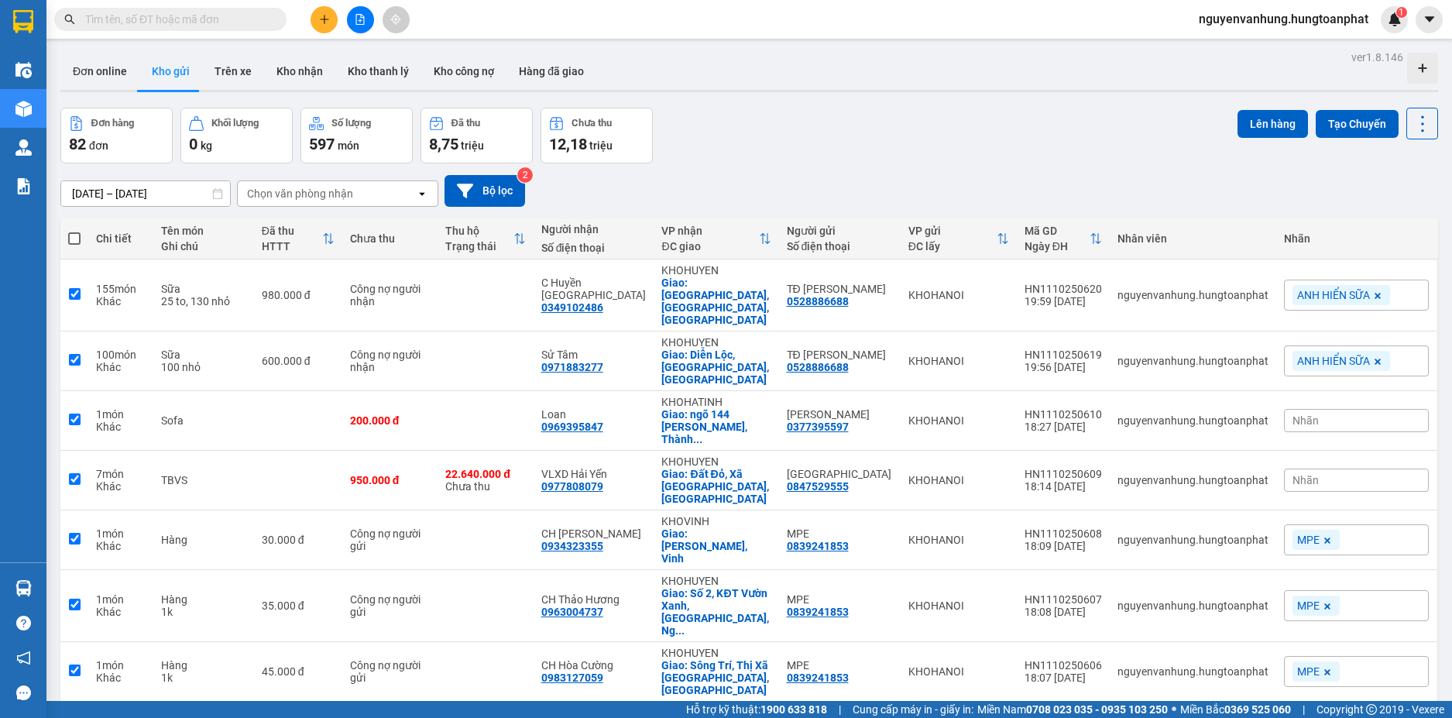
checkbox input "true"
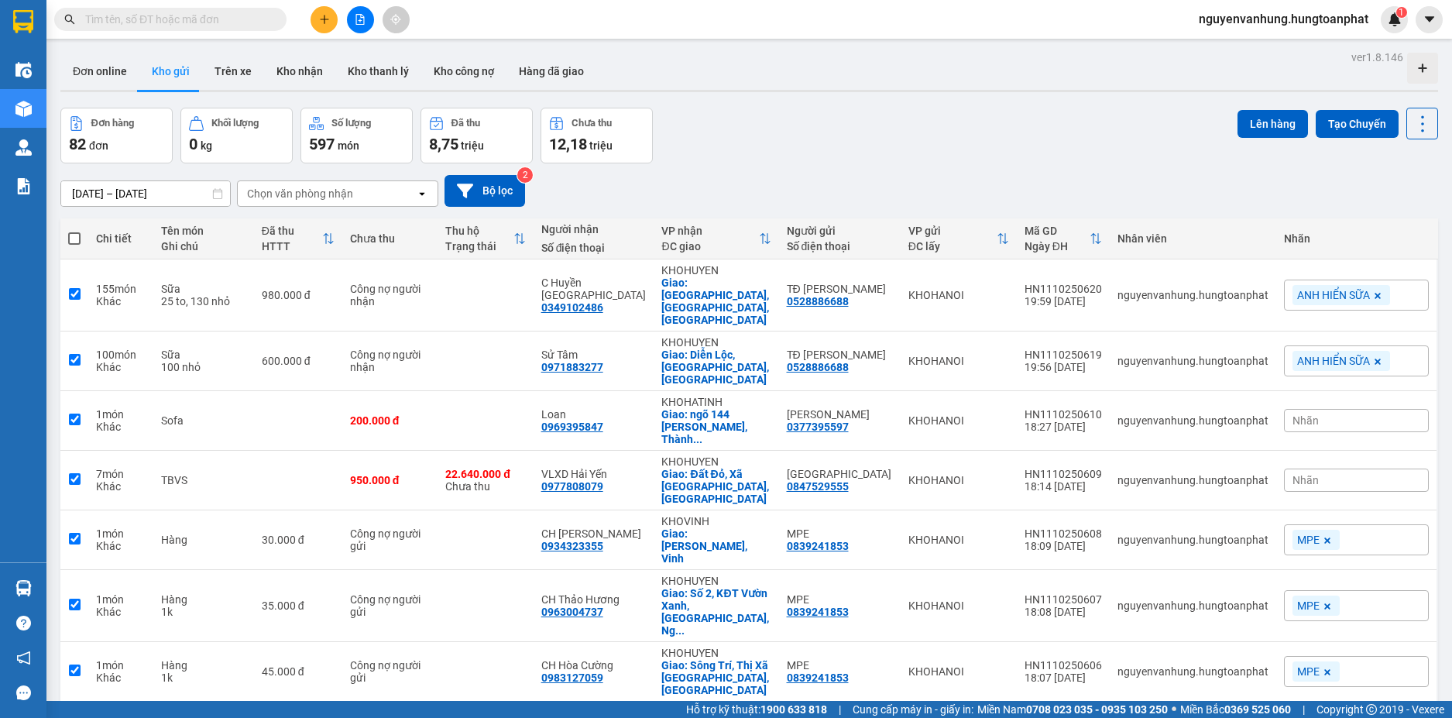
checkbox input "true"
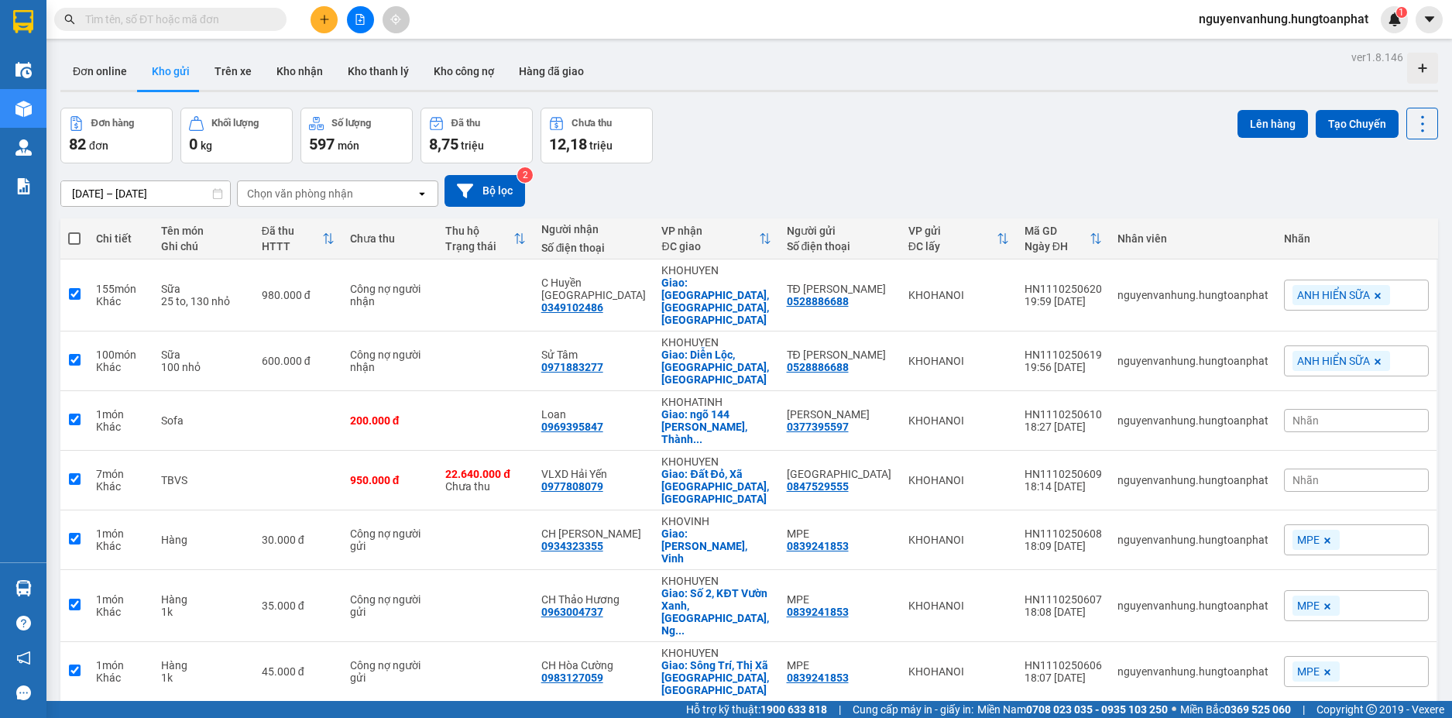
checkbox input "true"
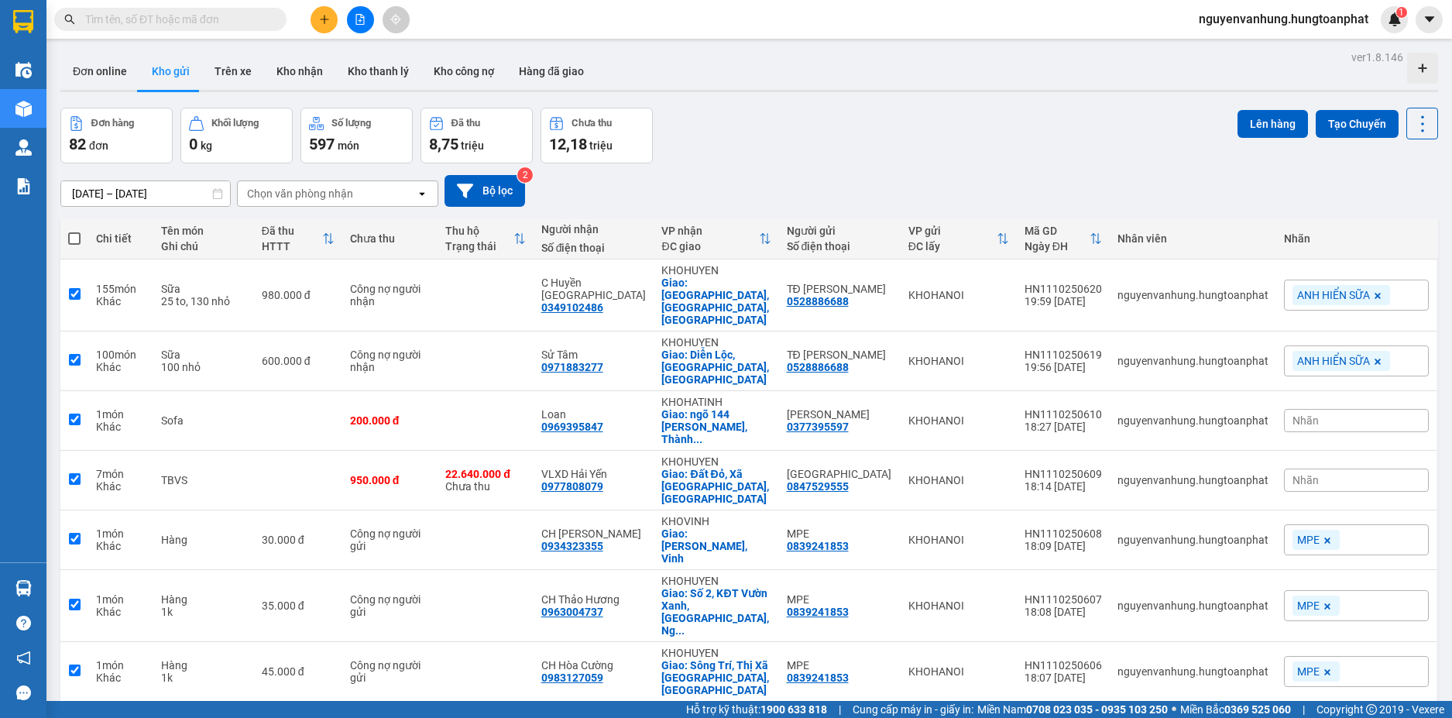
checkbox input "true"
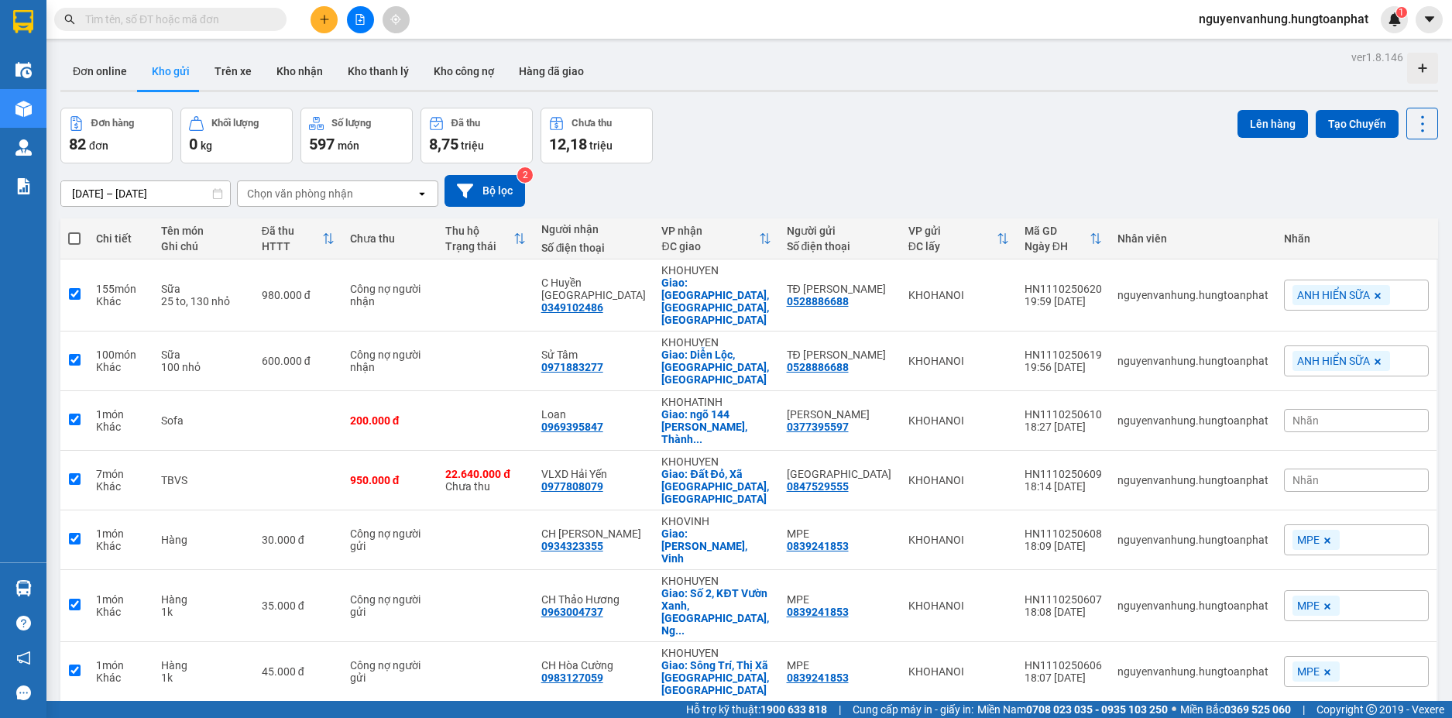
checkbox input "true"
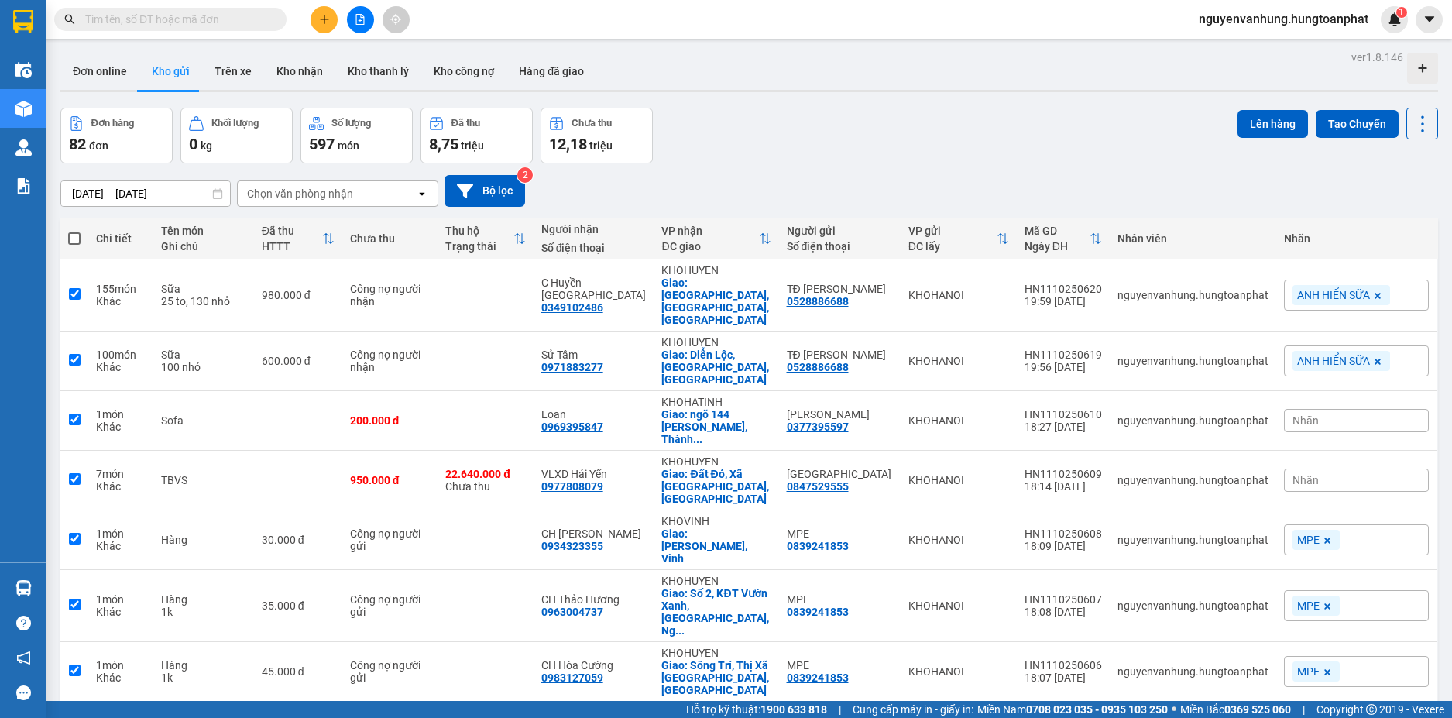
checkbox input "true"
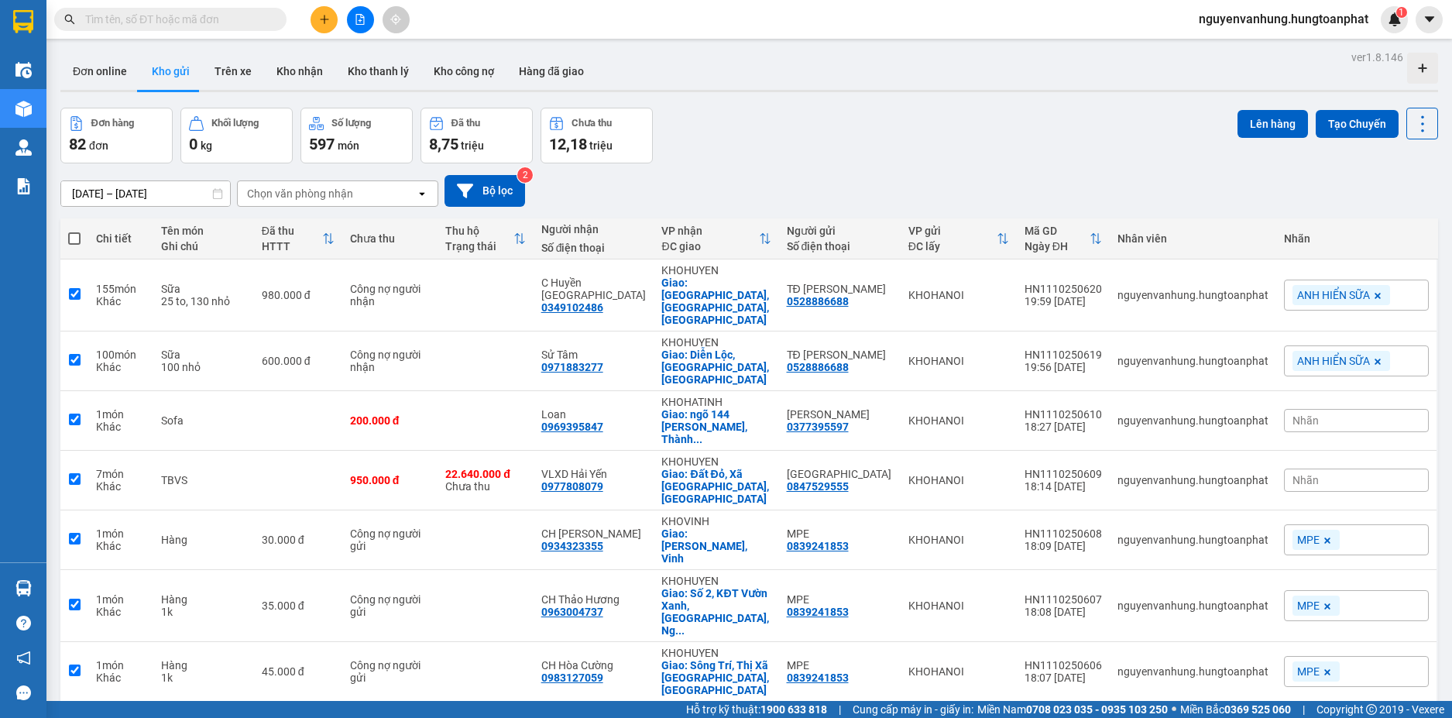
checkbox input "true"
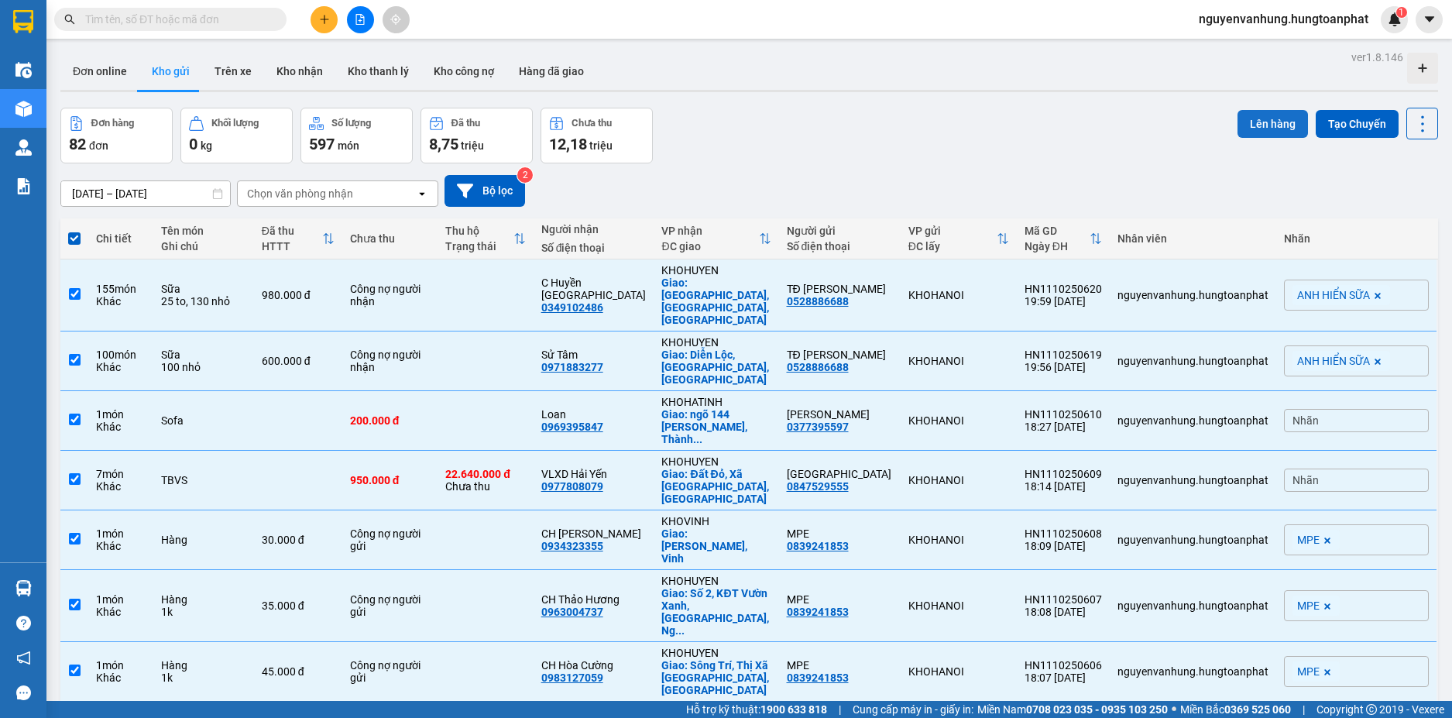
click at [1259, 119] on button "Lên hàng" at bounding box center [1273, 124] width 70 height 28
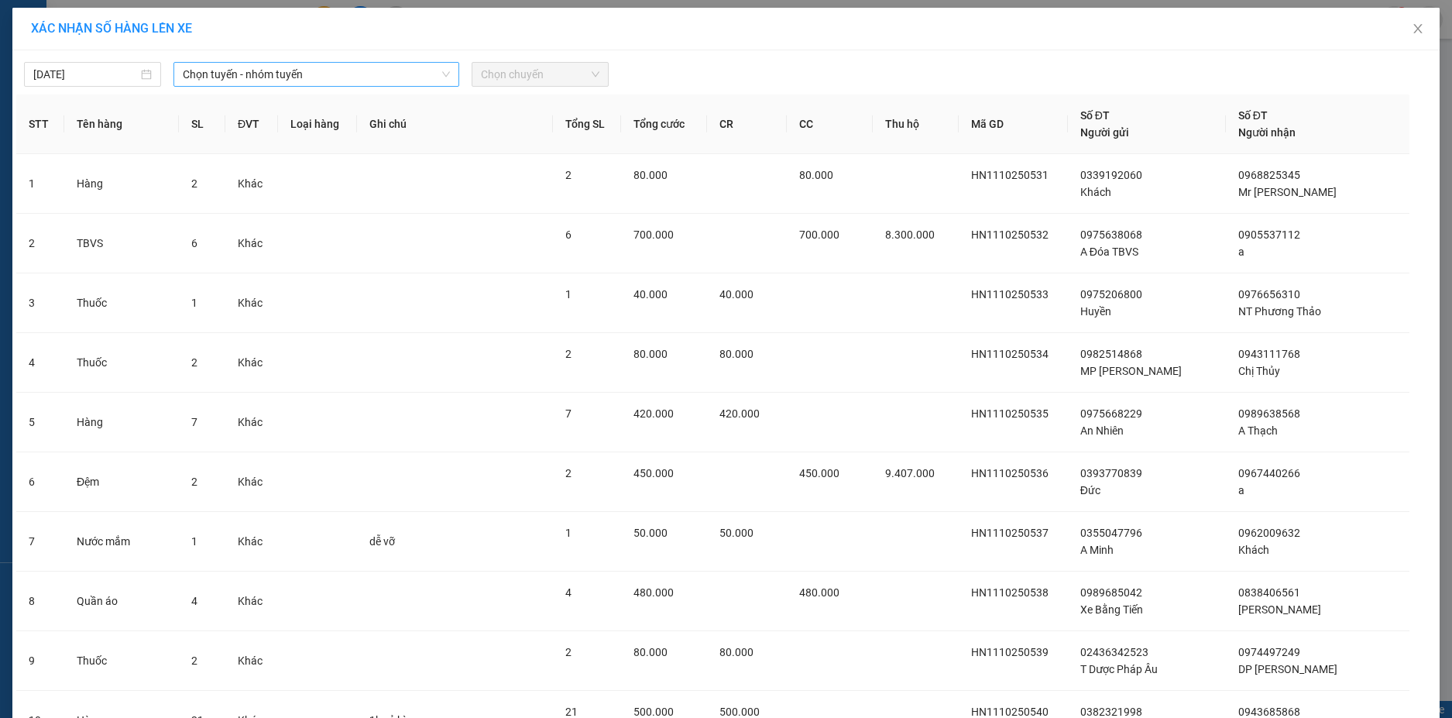
click at [238, 75] on span "Chọn tuyến - nhóm tuyến" at bounding box center [316, 74] width 267 height 23
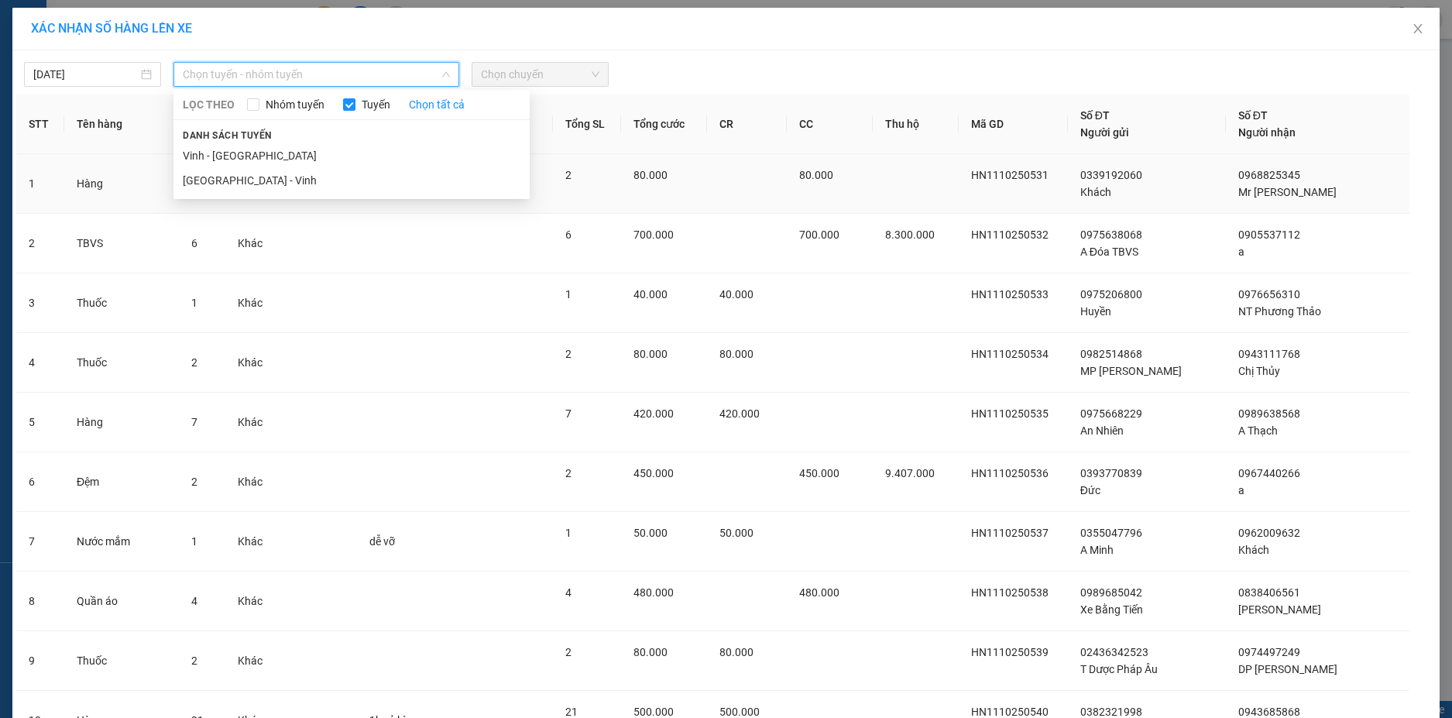
click at [283, 183] on li "[GEOGRAPHIC_DATA] - Vinh" at bounding box center [351, 180] width 356 height 25
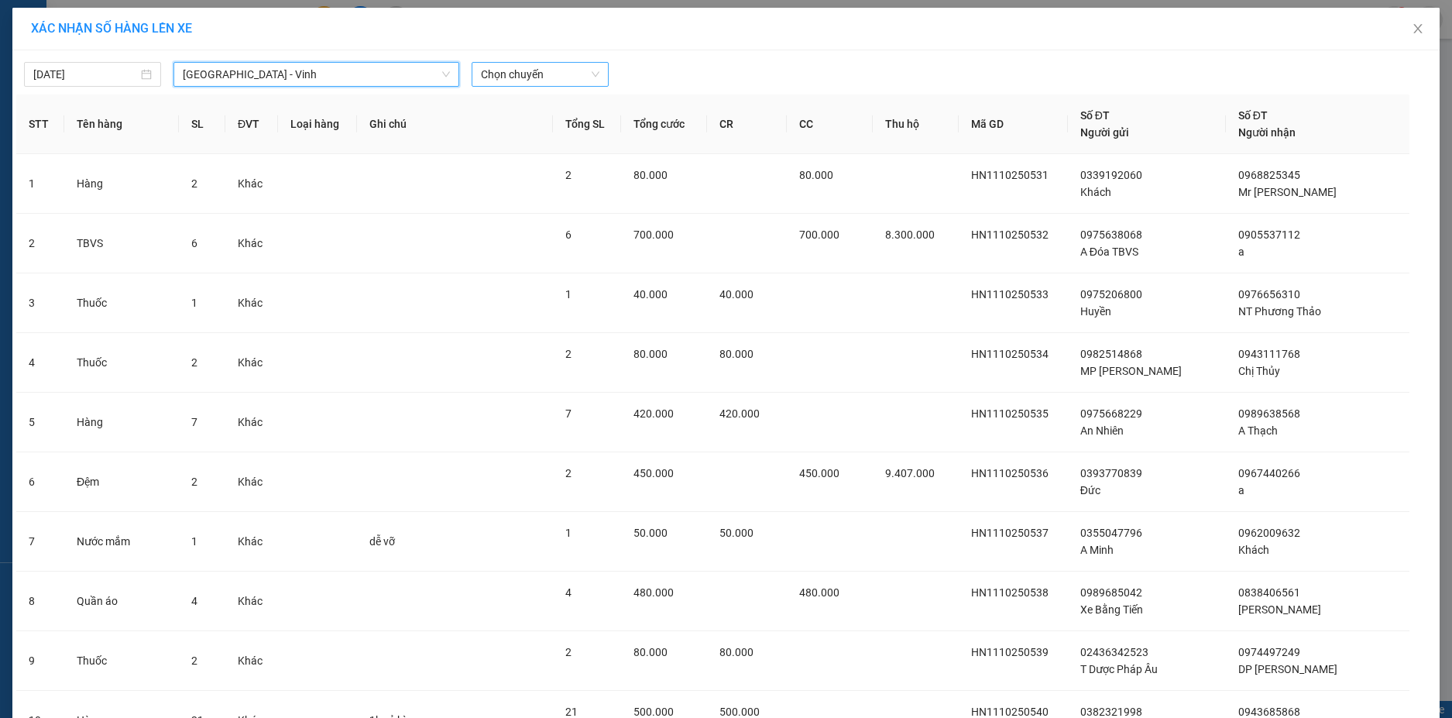
click at [565, 69] on span "Chọn chuyến" at bounding box center [540, 74] width 118 height 23
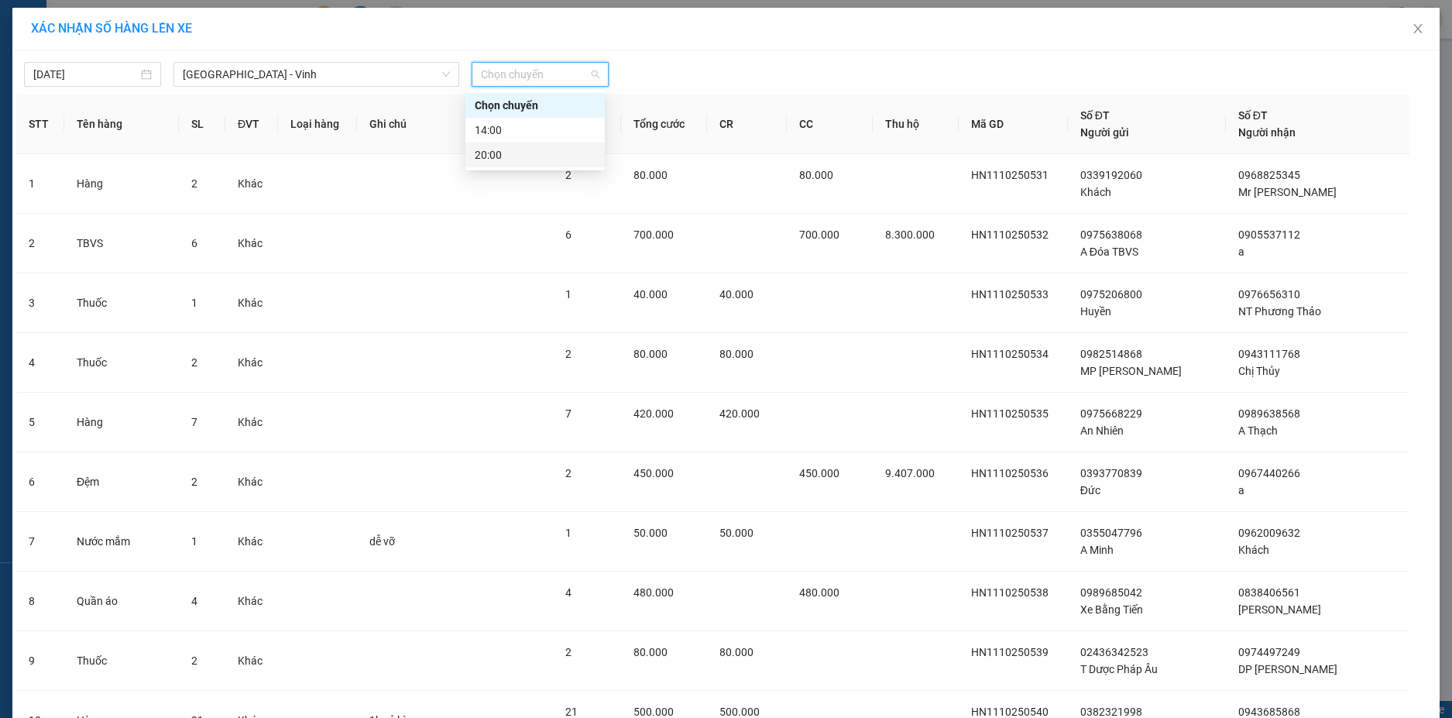
click at [537, 160] on div "20:00" at bounding box center [535, 154] width 121 height 17
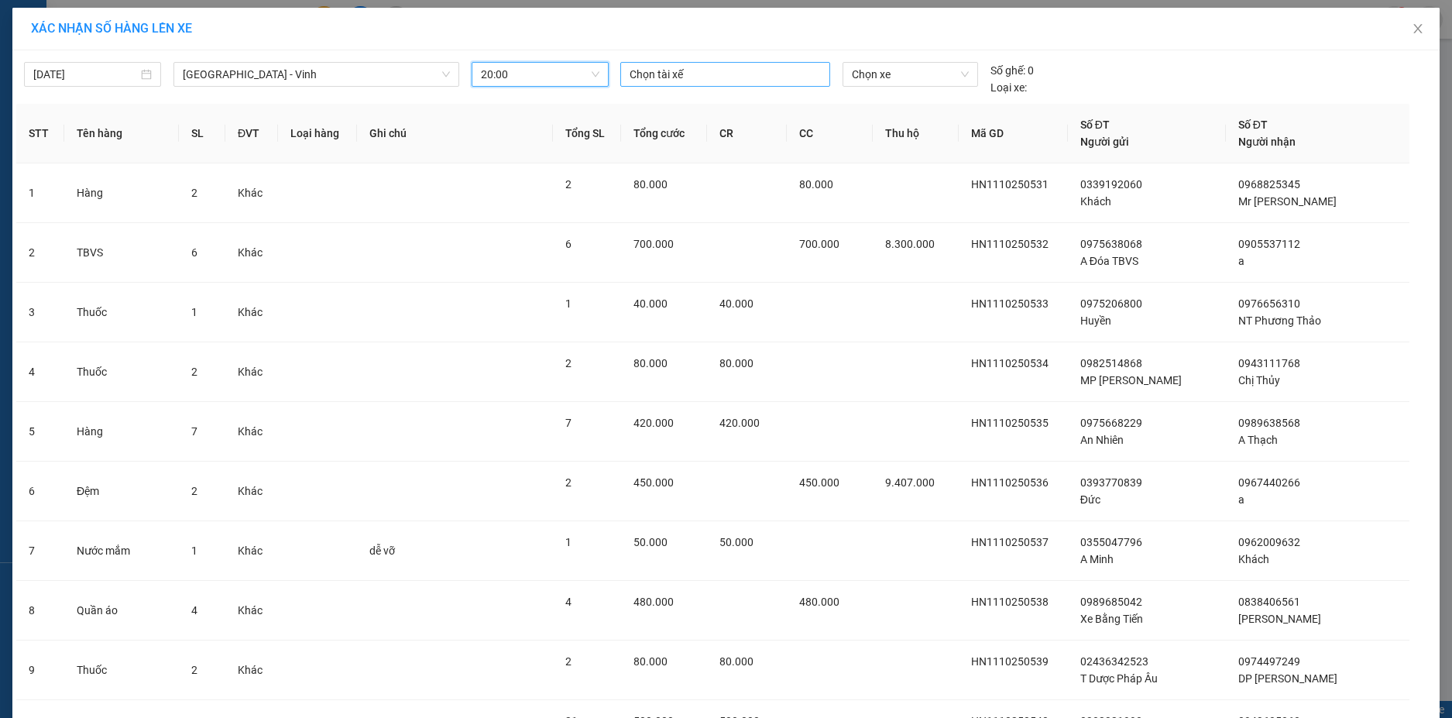
click at [767, 76] on div at bounding box center [725, 74] width 202 height 19
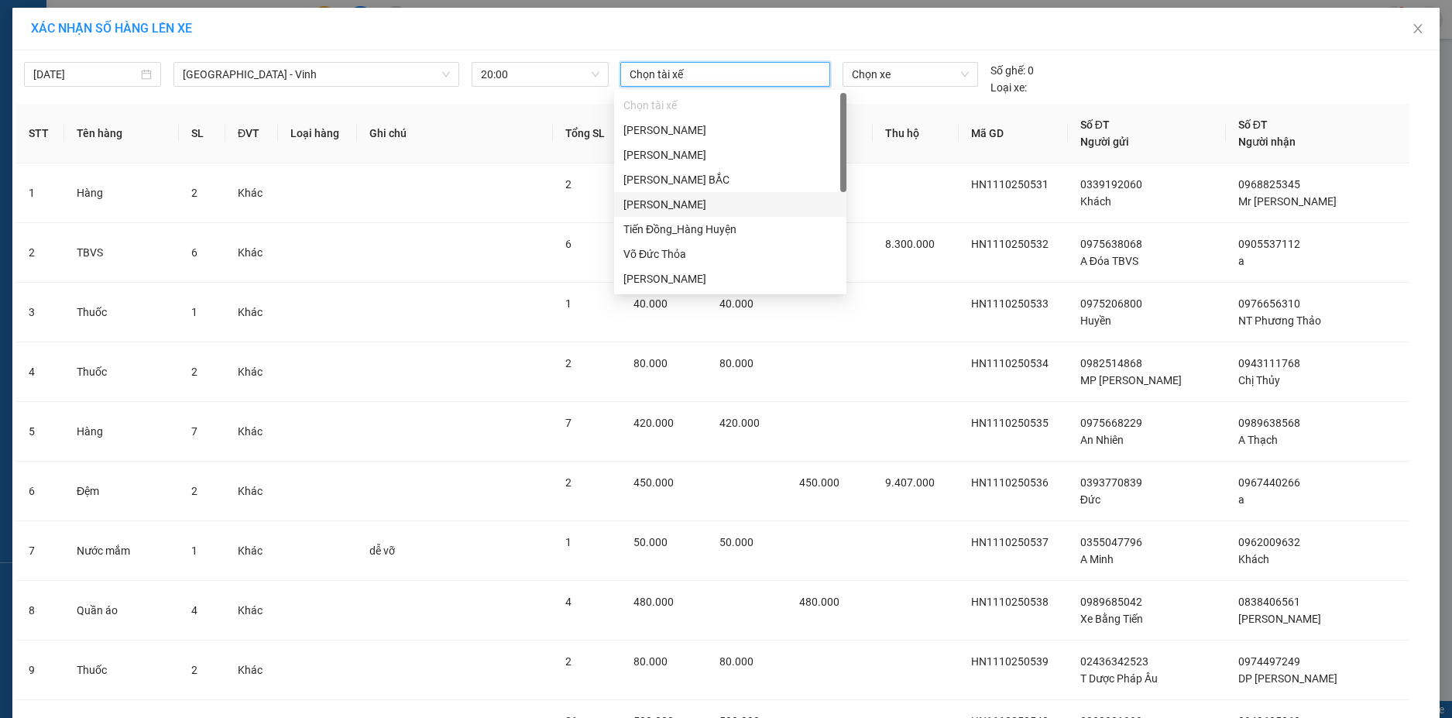
click at [713, 204] on div "[PERSON_NAME]" at bounding box center [730, 204] width 214 height 17
click at [901, 78] on span "Chọn xe" at bounding box center [910, 74] width 117 height 23
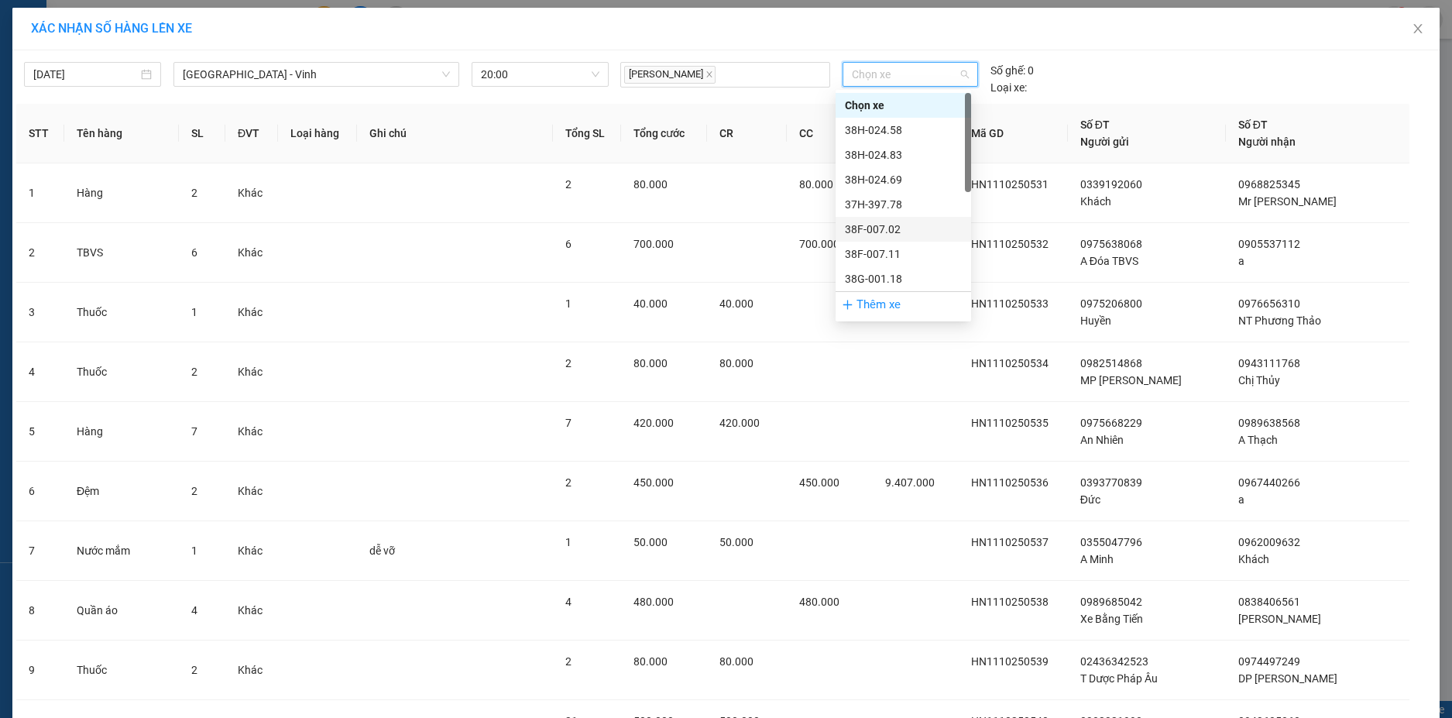
drag, startPoint x: 889, startPoint y: 227, endPoint x: 883, endPoint y: 219, distance: 9.9
click at [889, 226] on div "38F-007.02" at bounding box center [903, 229] width 117 height 17
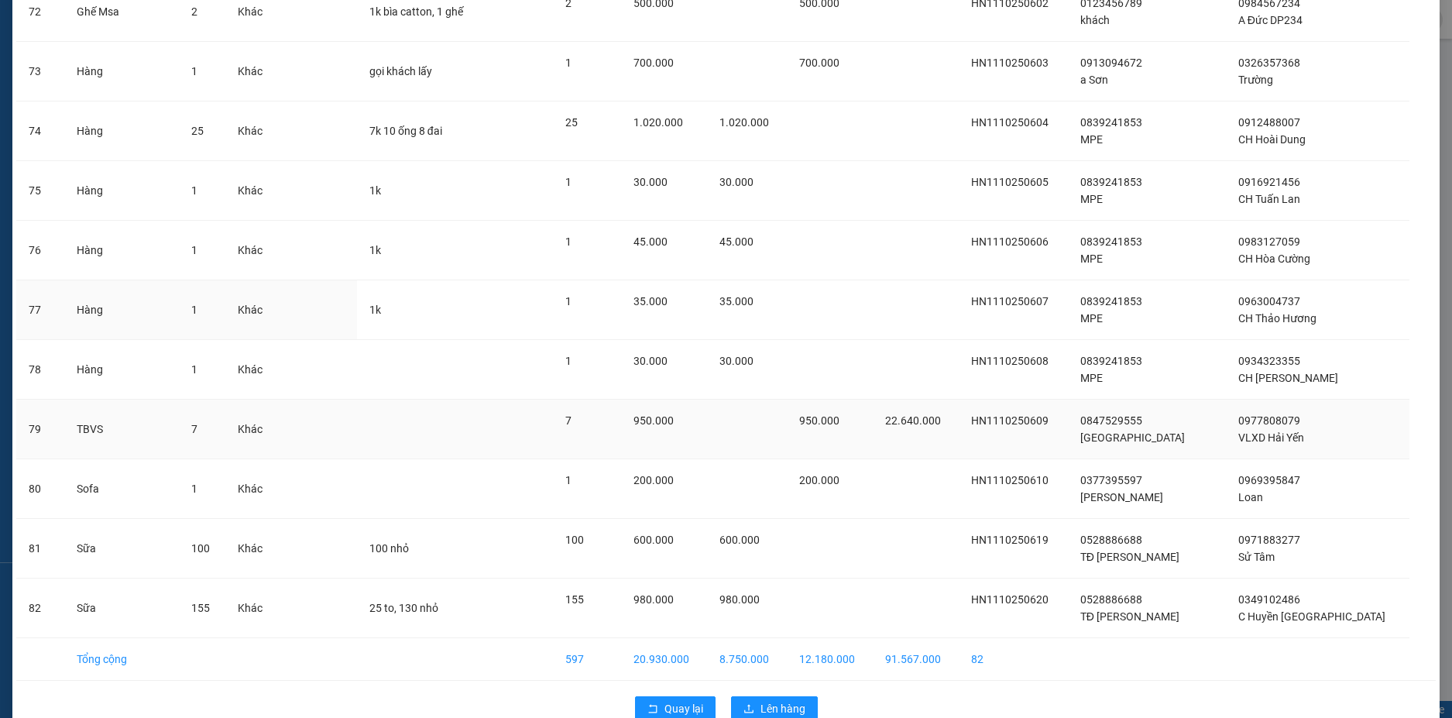
scroll to position [4440, 0]
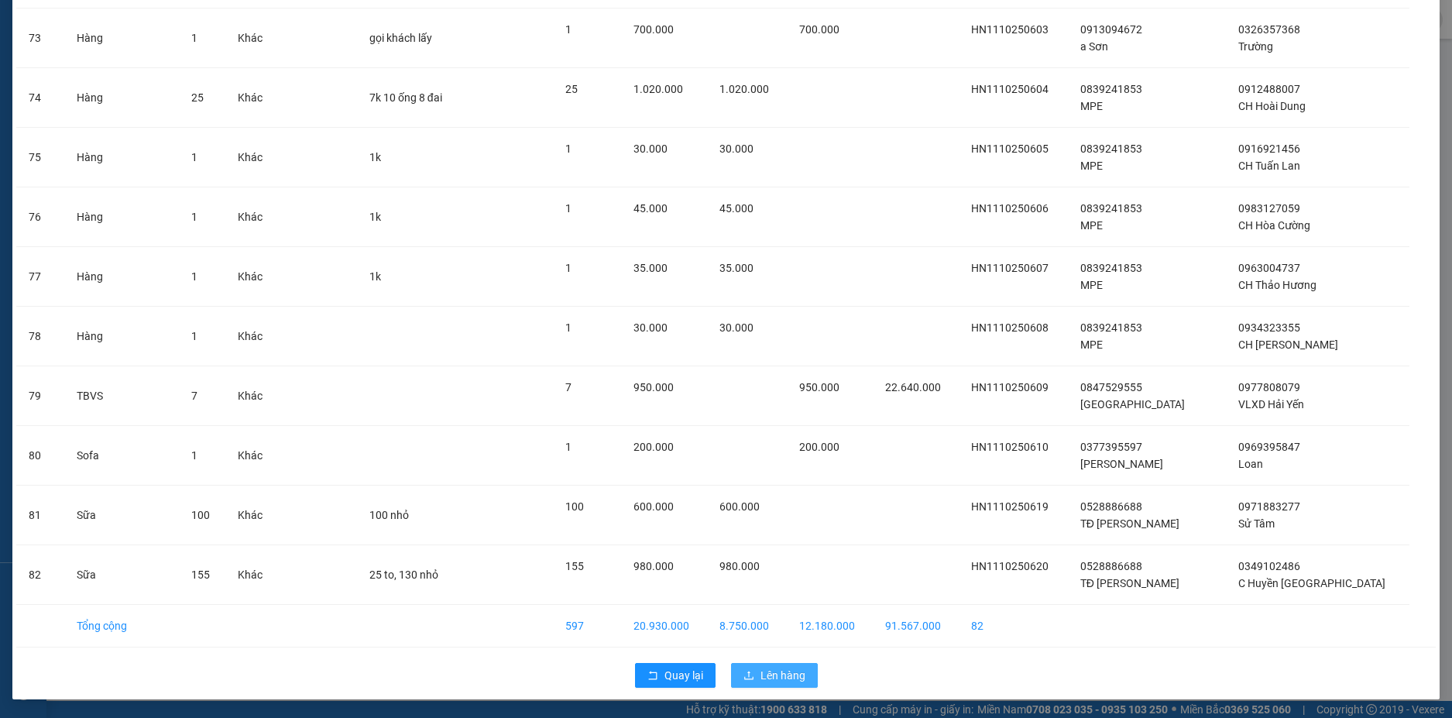
drag, startPoint x: 772, startPoint y: 655, endPoint x: 774, endPoint y: 668, distance: 12.6
click at [772, 657] on div "Quay lại Lên hàng" at bounding box center [726, 675] width 1420 height 40
click at [774, 668] on span "Lên hàng" at bounding box center [783, 675] width 45 height 17
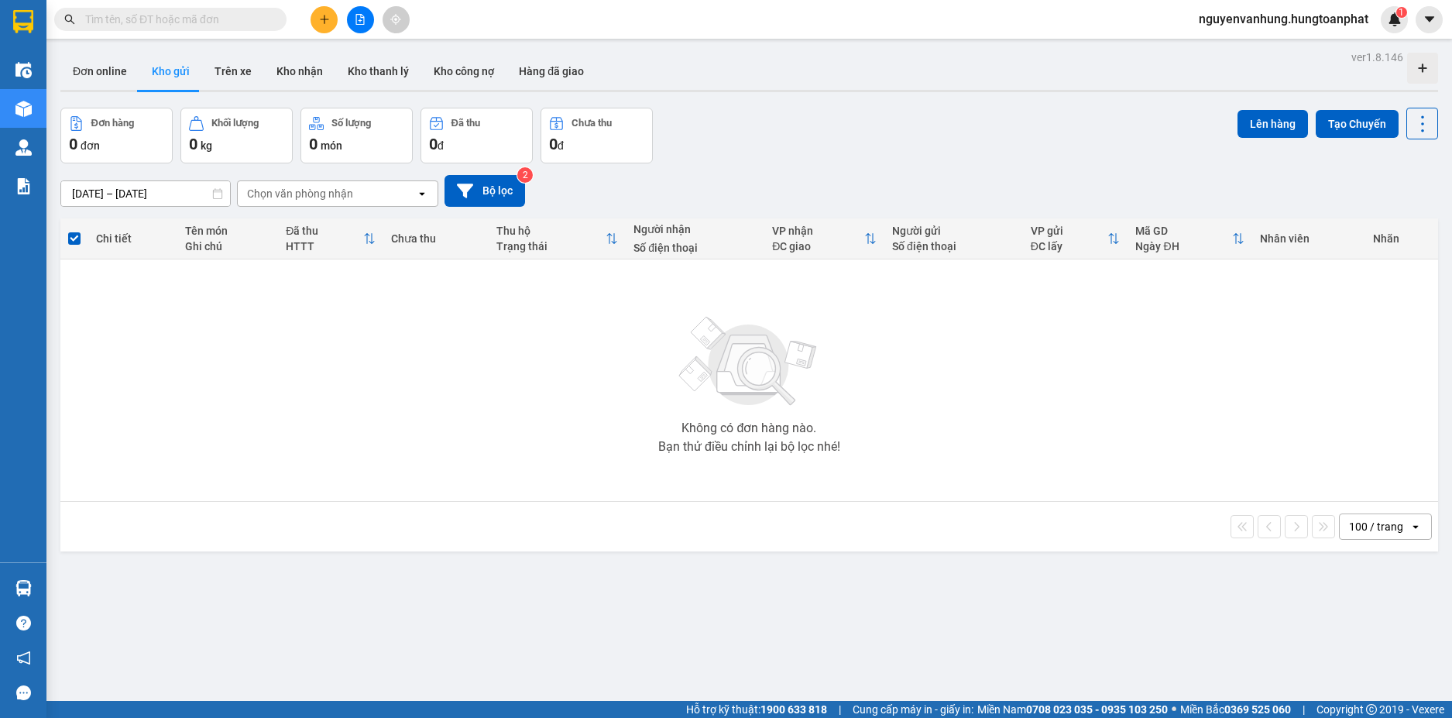
click at [361, 21] on icon "file-add" at bounding box center [360, 19] width 9 height 11
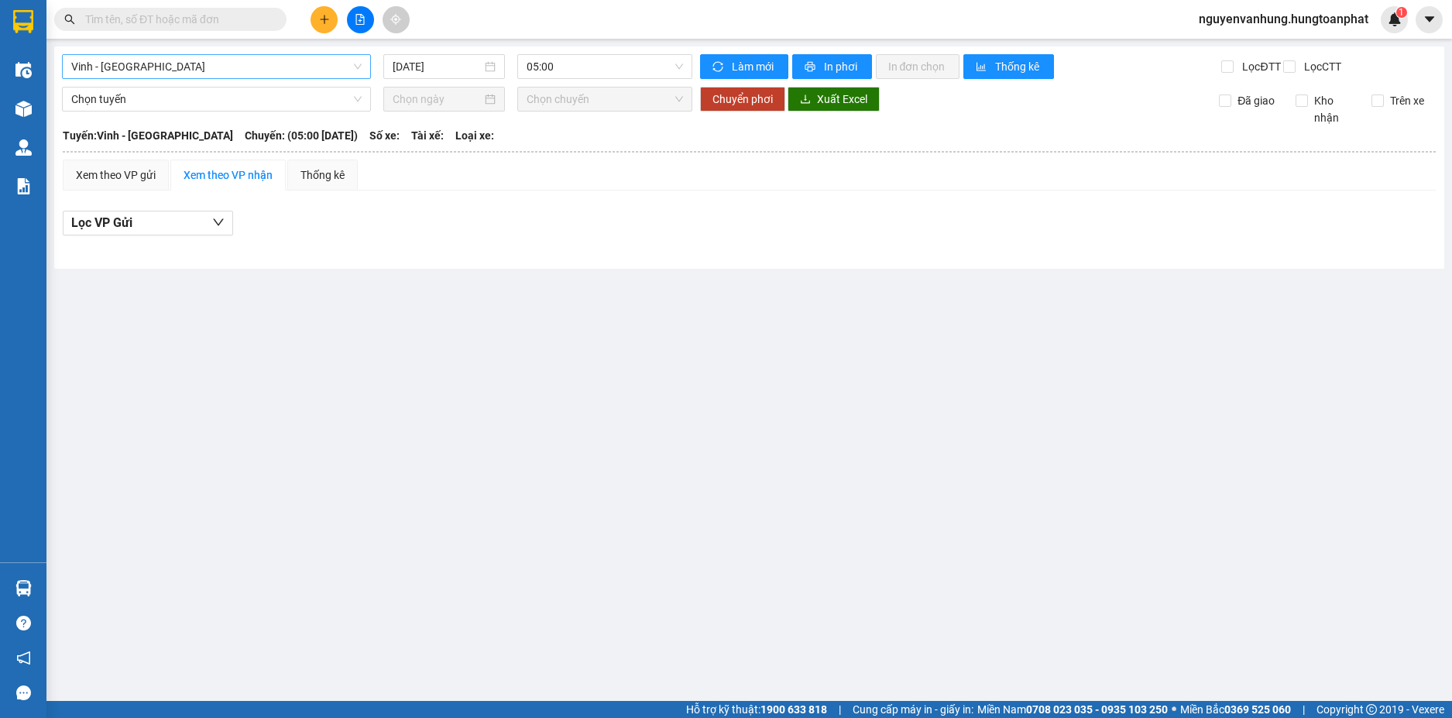
click at [311, 74] on span "Vinh - [GEOGRAPHIC_DATA]" at bounding box center [216, 66] width 290 height 23
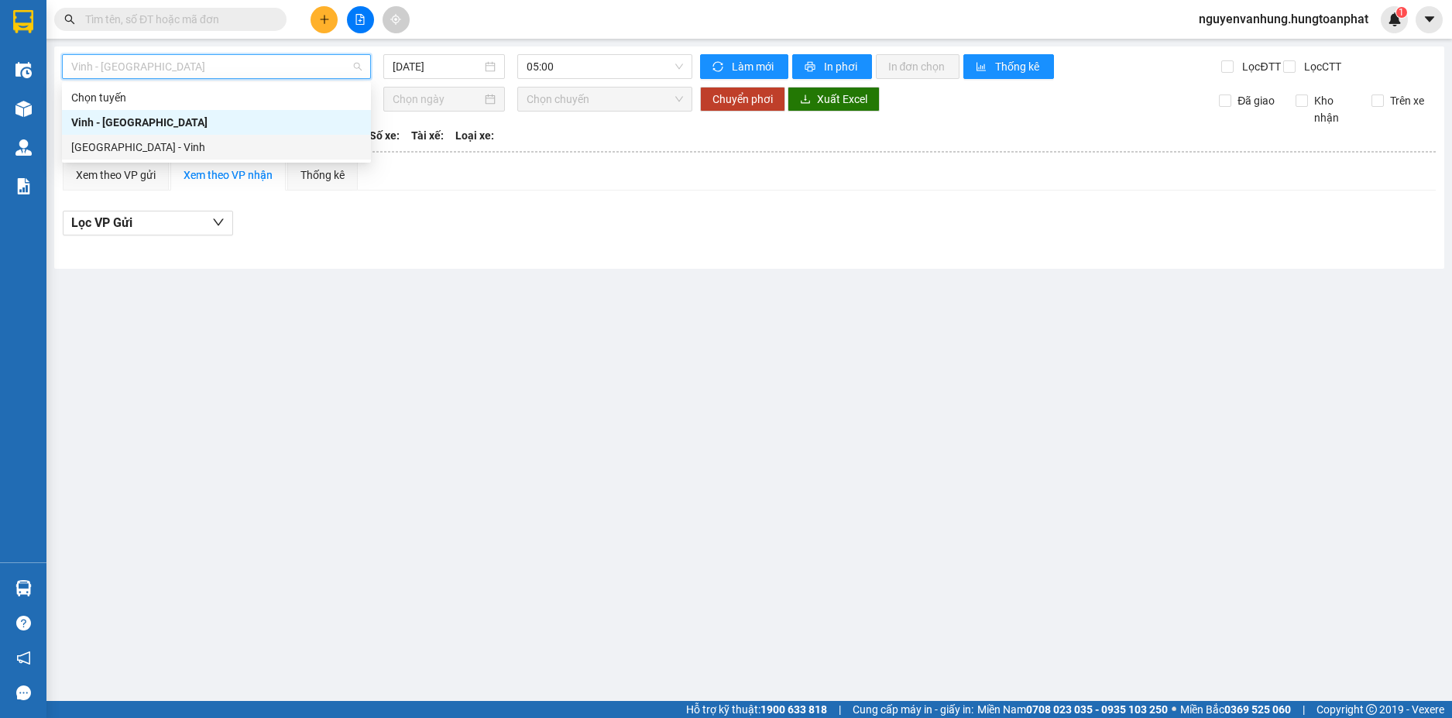
click at [245, 155] on div "[GEOGRAPHIC_DATA] - Vinh" at bounding box center [216, 147] width 290 height 17
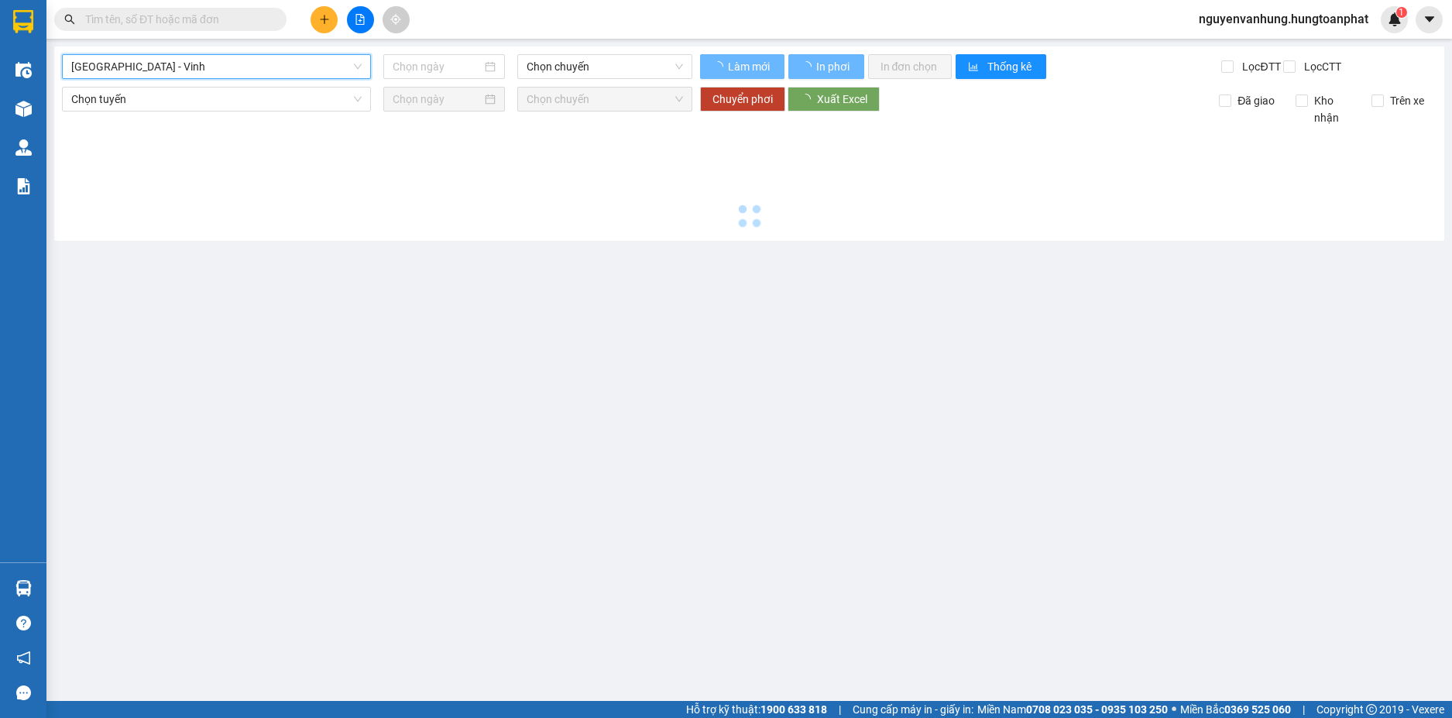
type input "[DATE]"
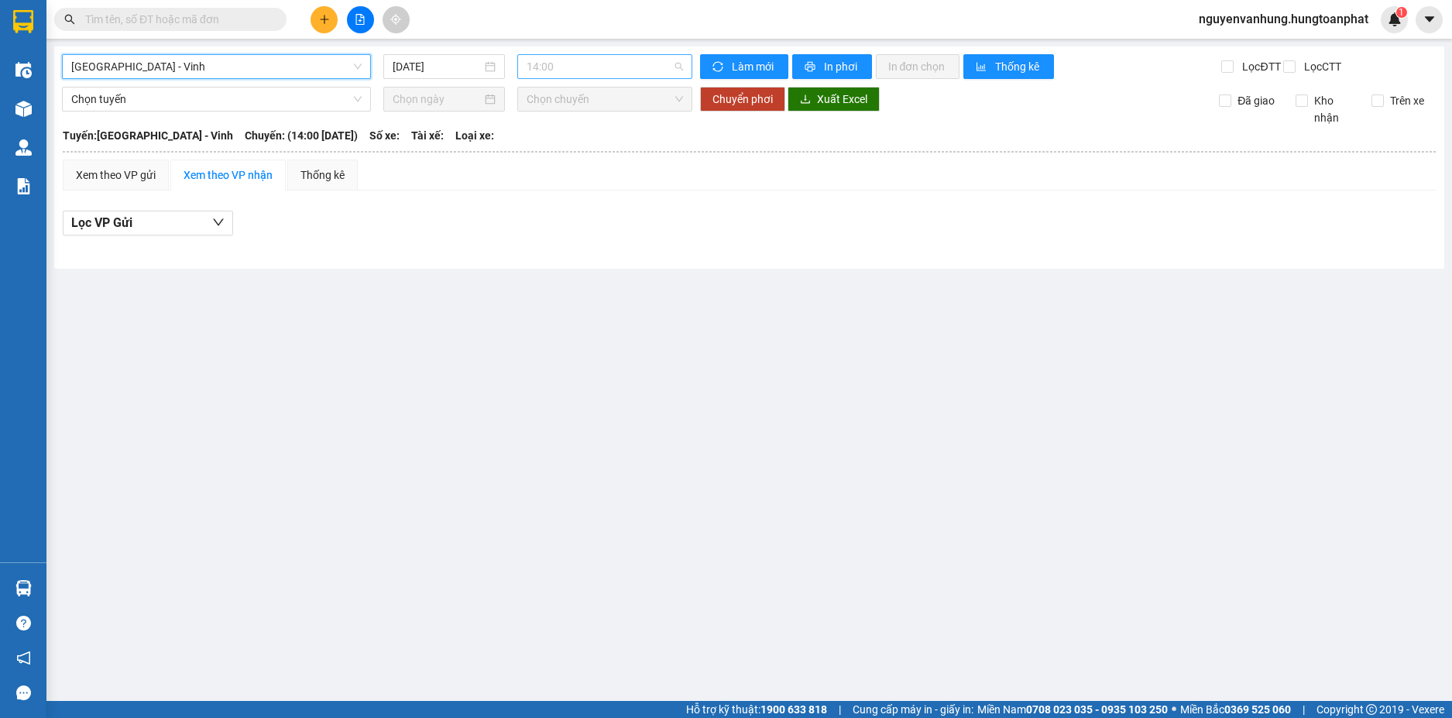
click at [589, 66] on span "14:00" at bounding box center [605, 66] width 156 height 23
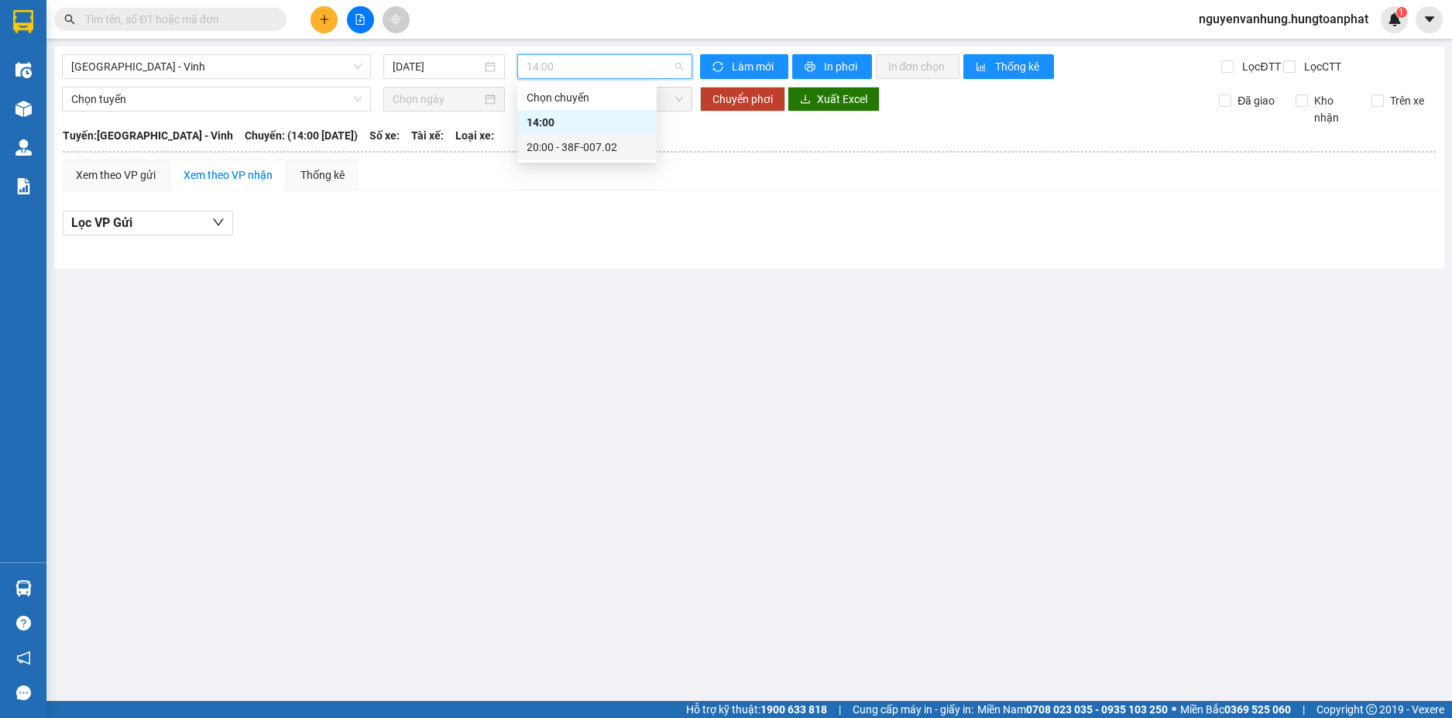
click at [591, 150] on div "20:00 - 38F-007.02" at bounding box center [587, 147] width 121 height 17
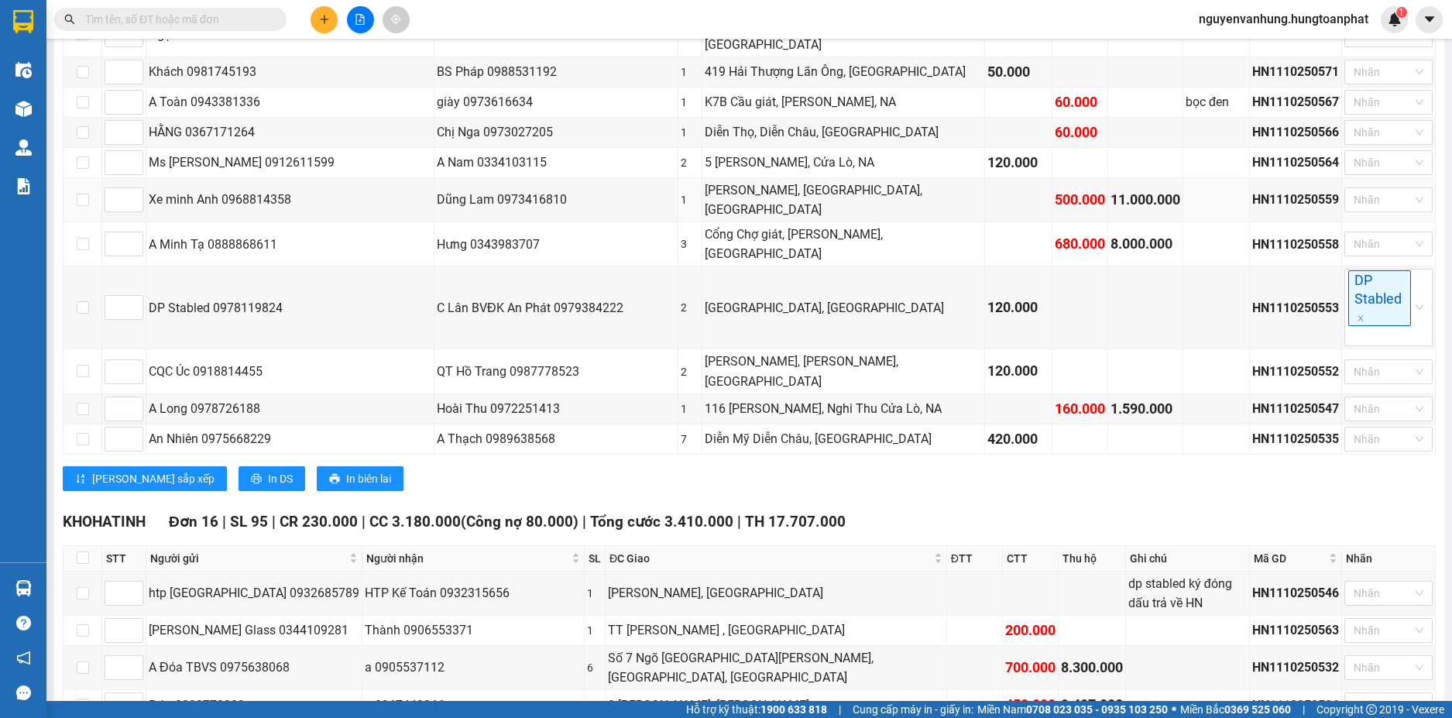
scroll to position [1214, 0]
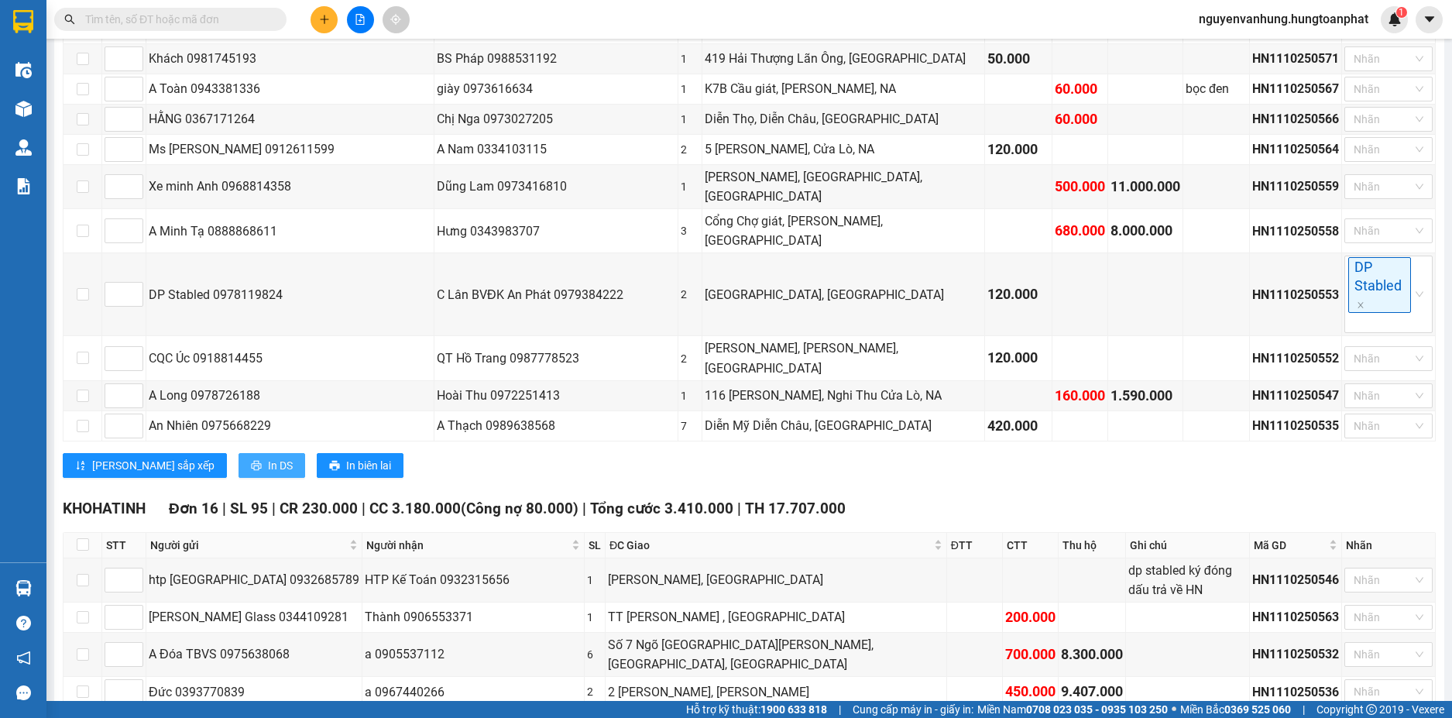
click at [268, 457] on span "In DS" at bounding box center [280, 465] width 25 height 17
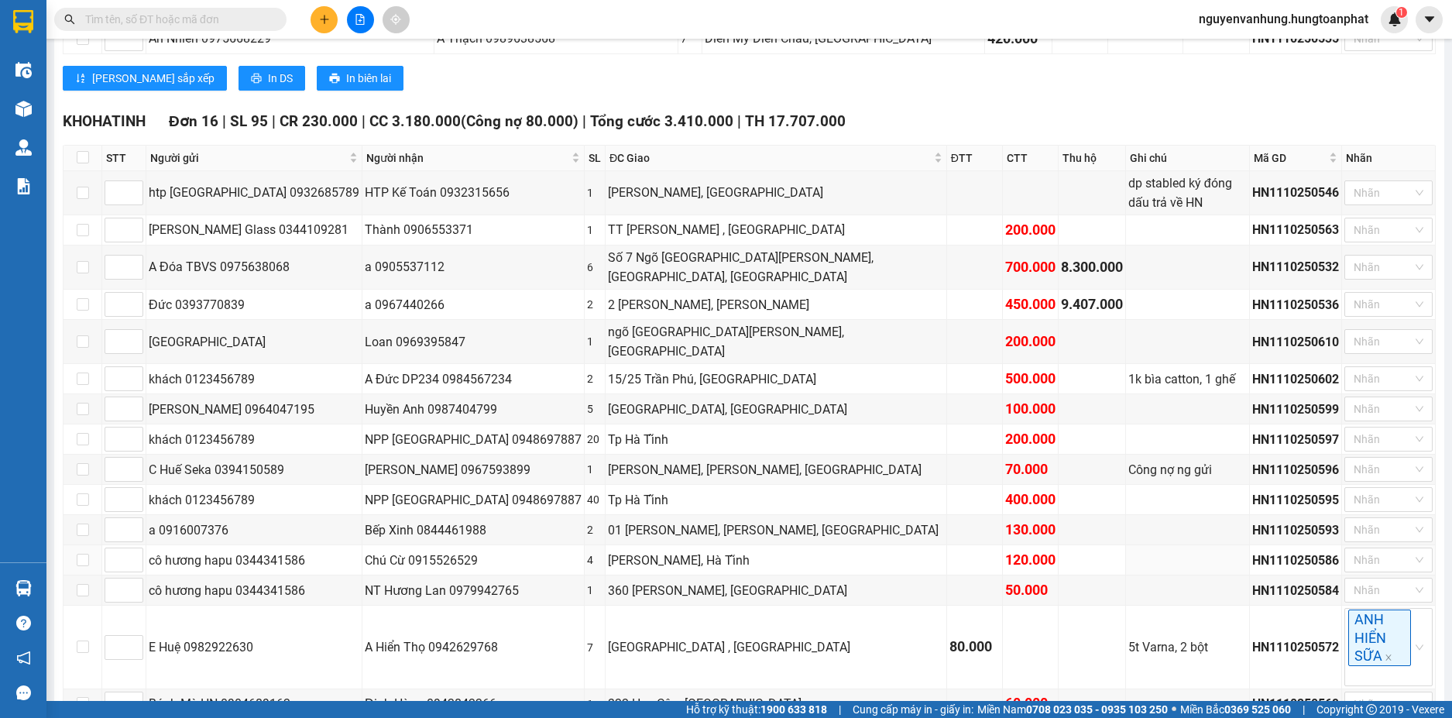
scroll to position [1911, 0]
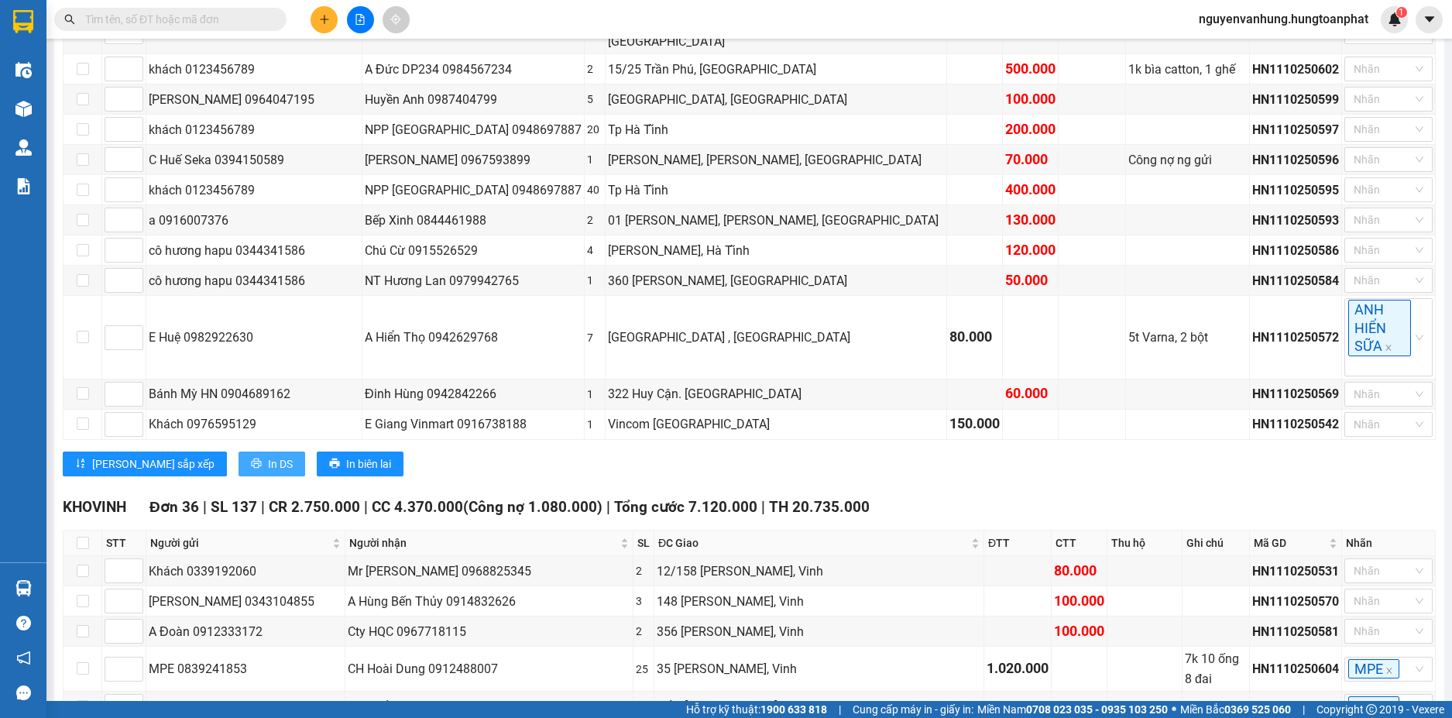
click at [239, 452] on button "In DS" at bounding box center [272, 464] width 67 height 25
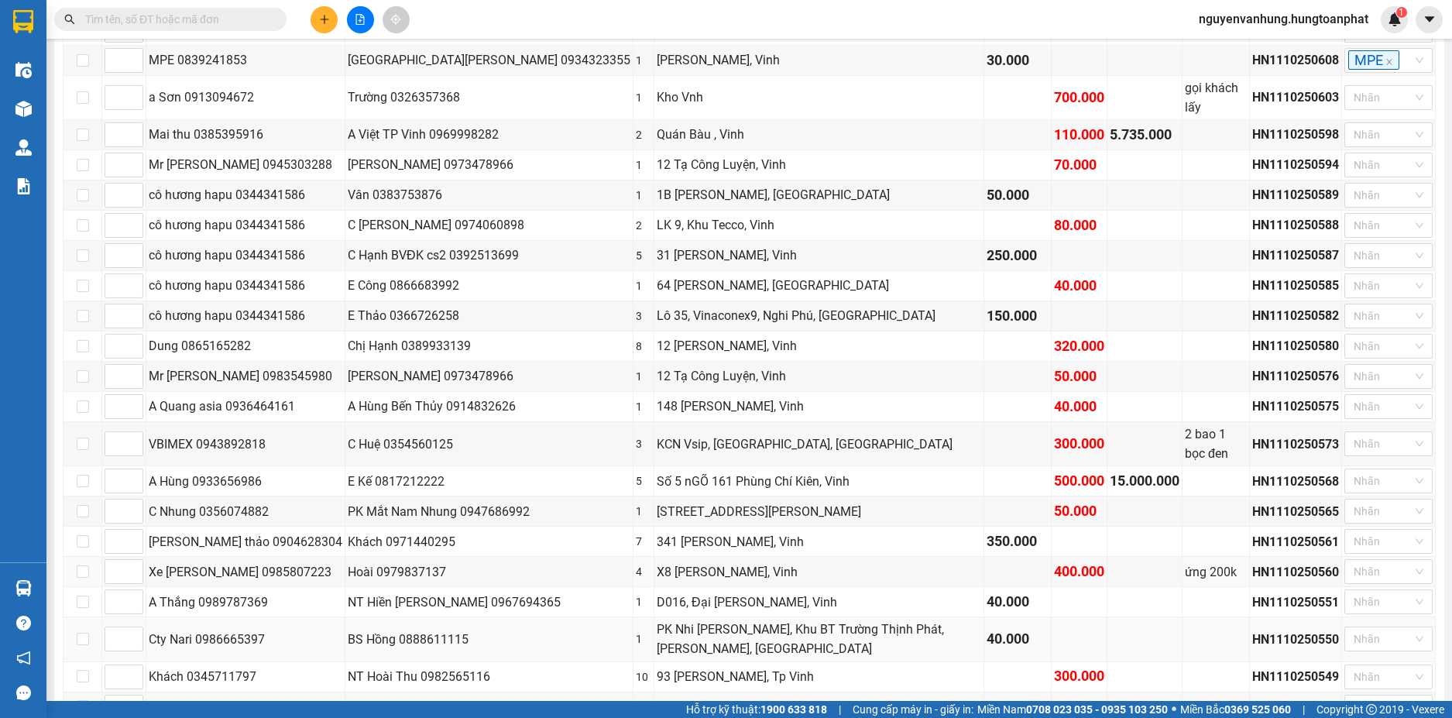
scroll to position [2763, 0]
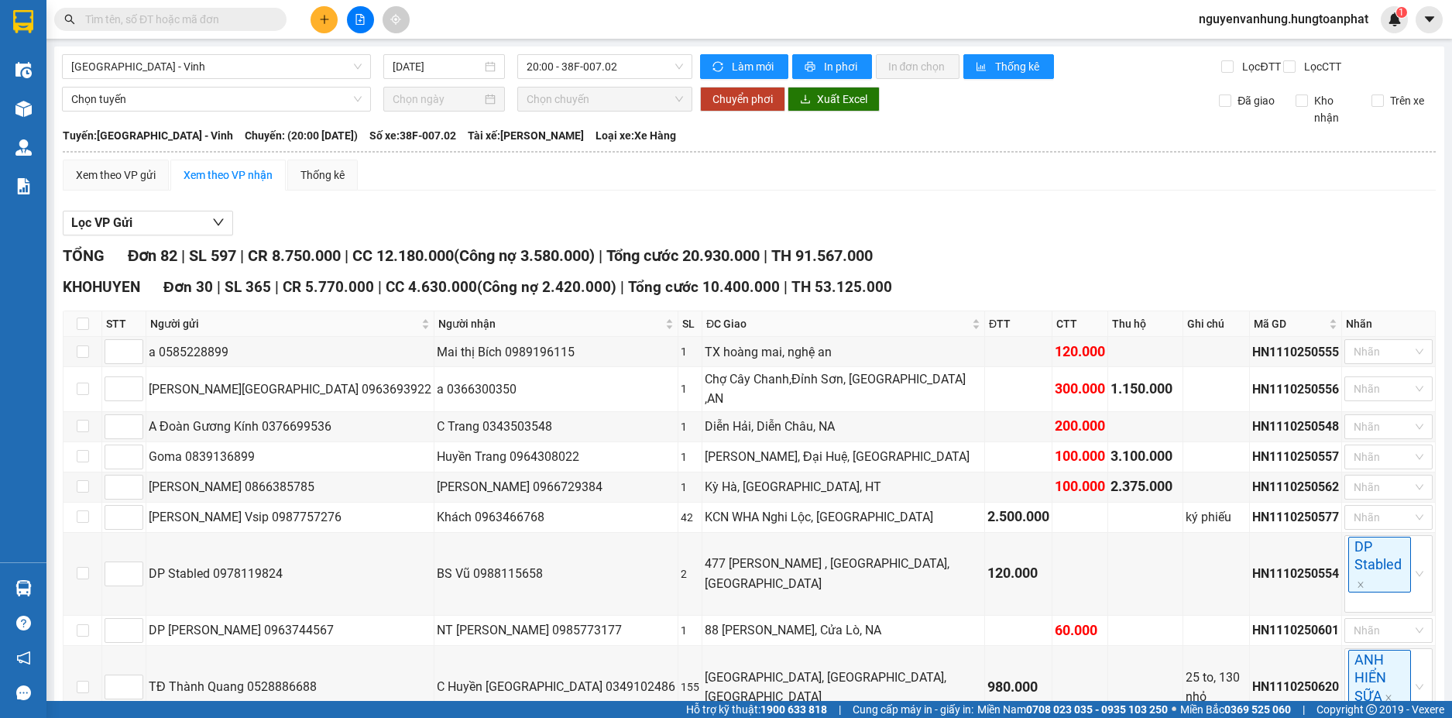
scroll to position [2763, 0]
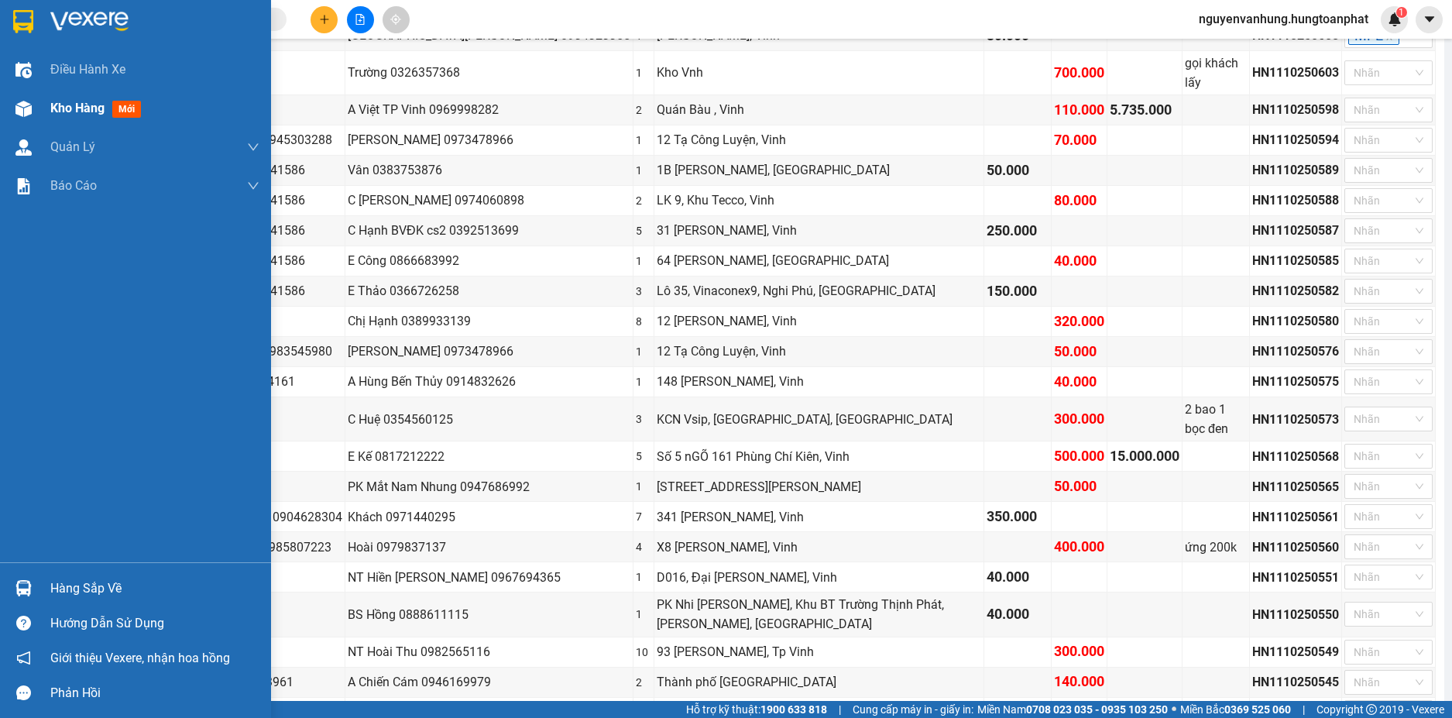
click at [98, 113] on span "Kho hàng" at bounding box center [77, 108] width 54 height 15
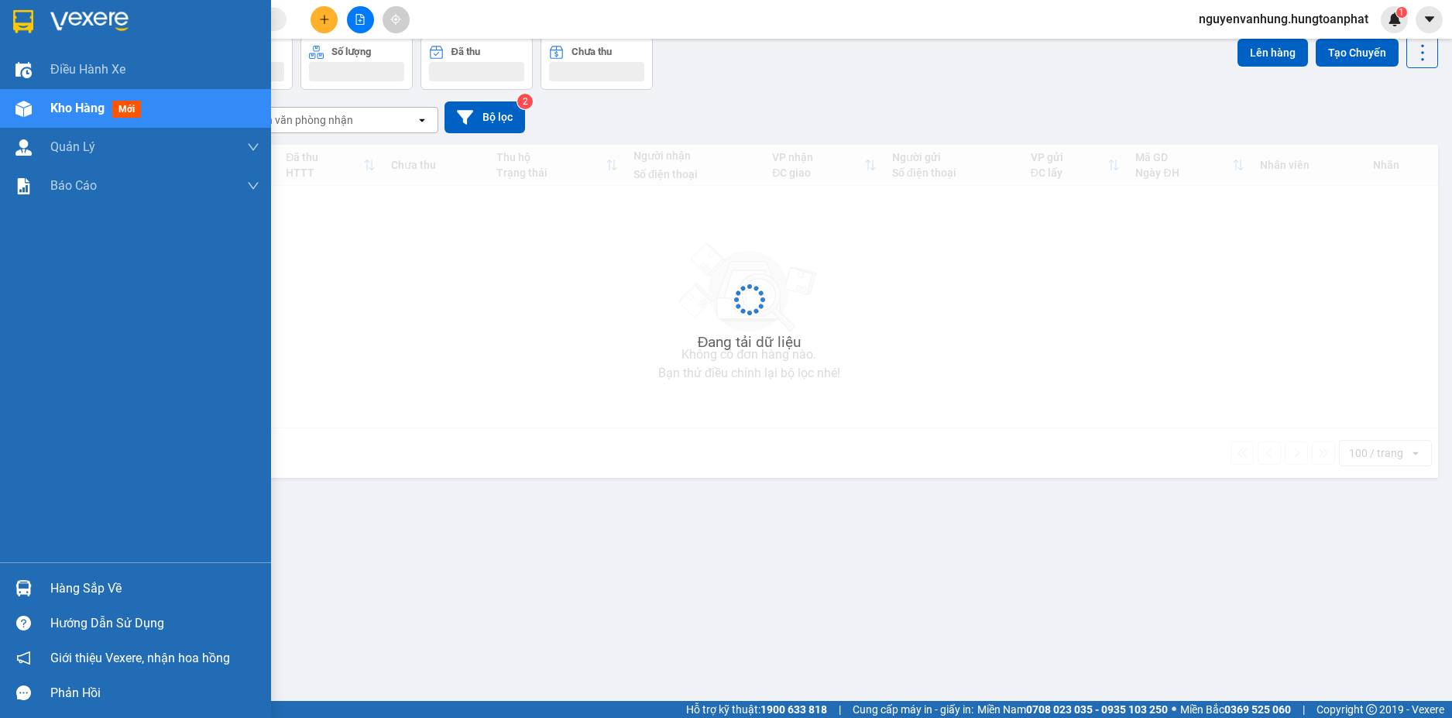
scroll to position [71, 0]
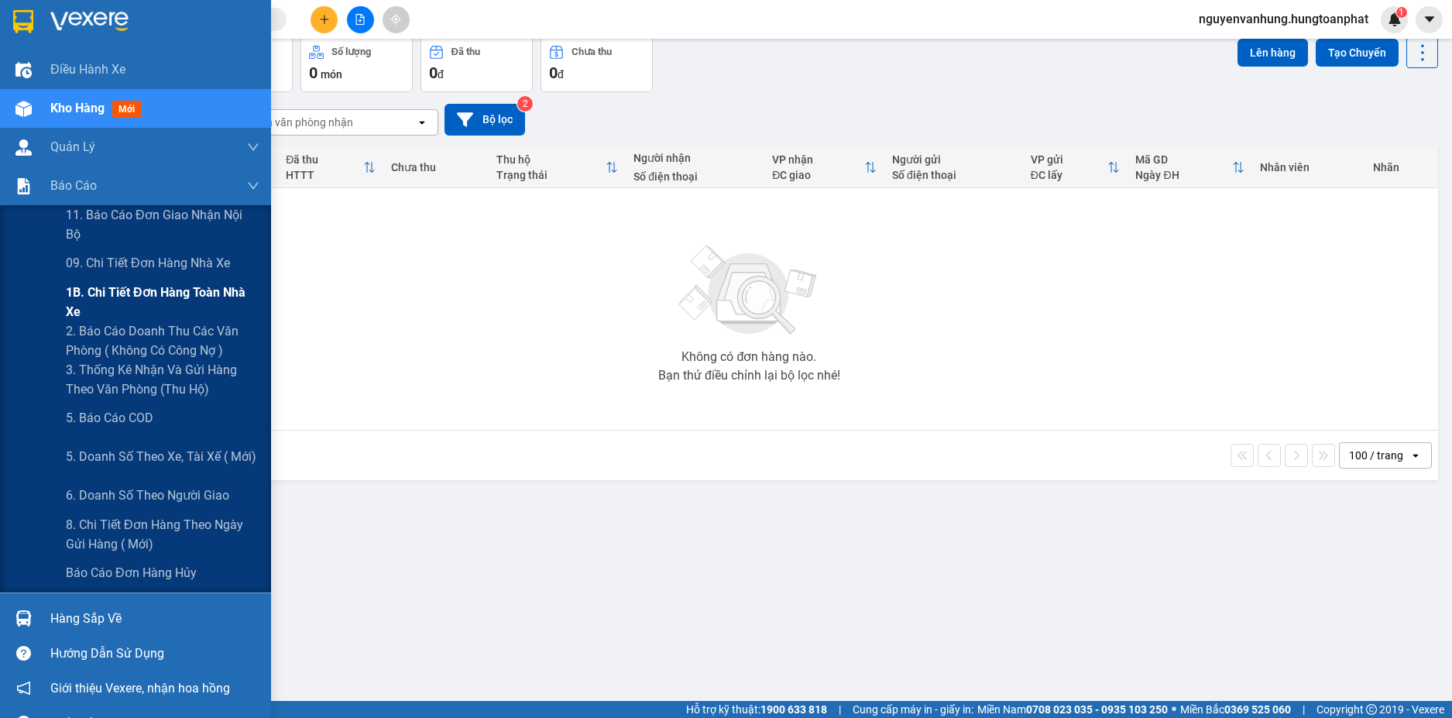
click at [119, 311] on span "1B. Chi tiết đơn hàng toàn nhà xe" at bounding box center [163, 302] width 194 height 39
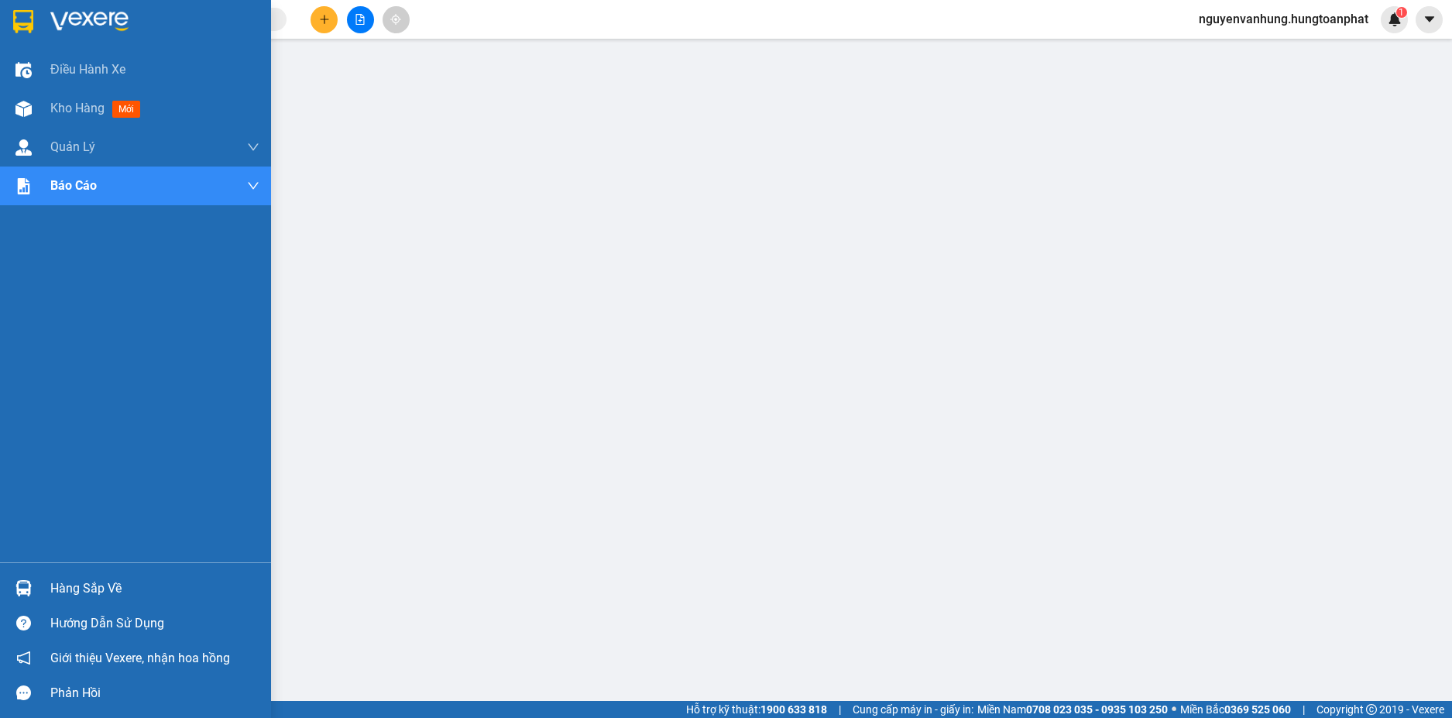
scroll to position [50, 0]
